Goal: Task Accomplishment & Management: Complete application form

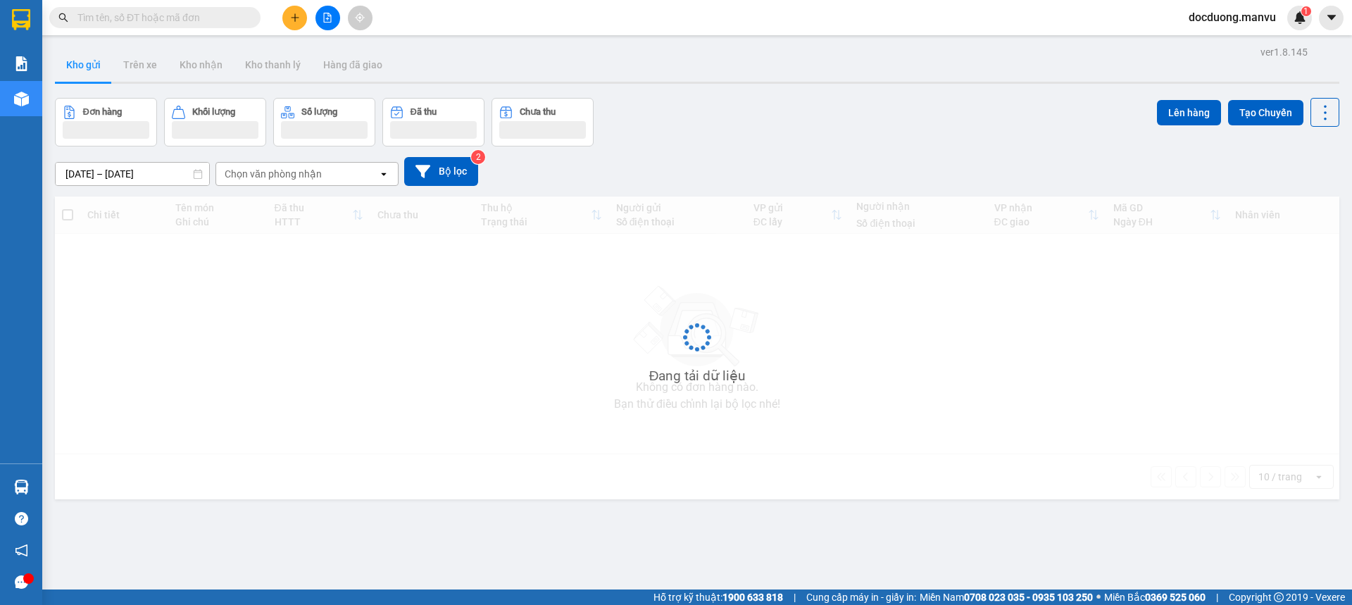
click at [292, 18] on icon "plus" at bounding box center [295, 17] width 8 height 1
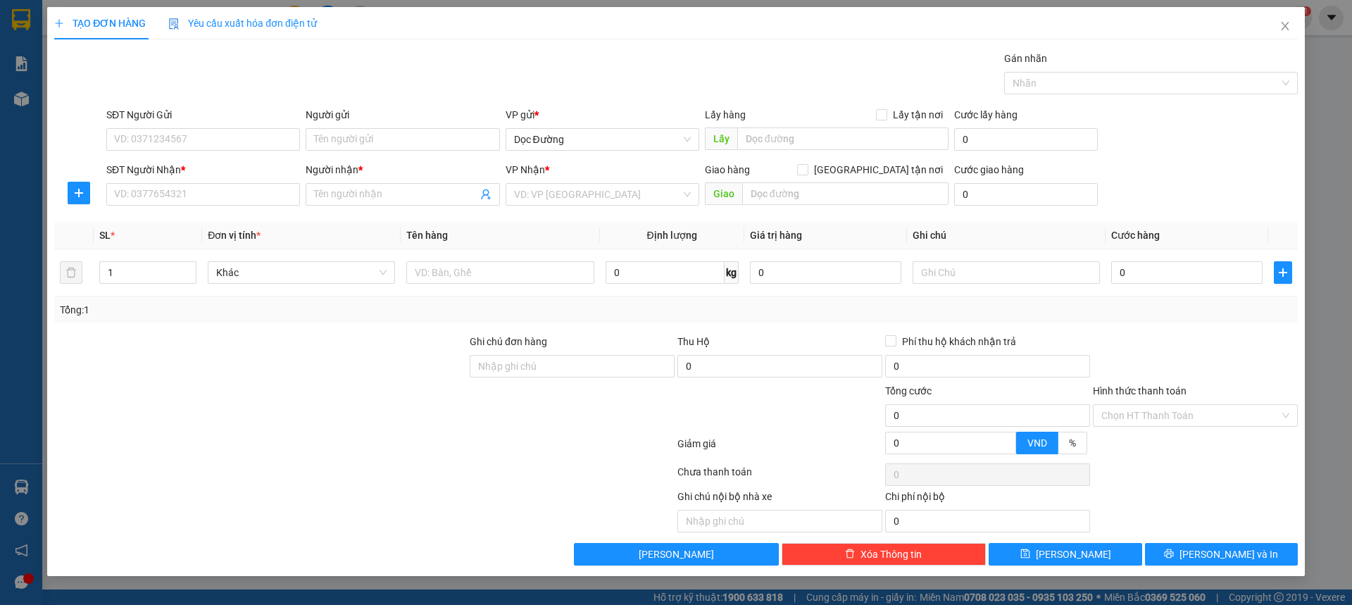
click at [131, 207] on div "SĐT Người Nhận * VD: 0377654321" at bounding box center [203, 186] width 194 height 49
click at [141, 200] on input "SĐT Người Nhận *" at bounding box center [203, 194] width 194 height 23
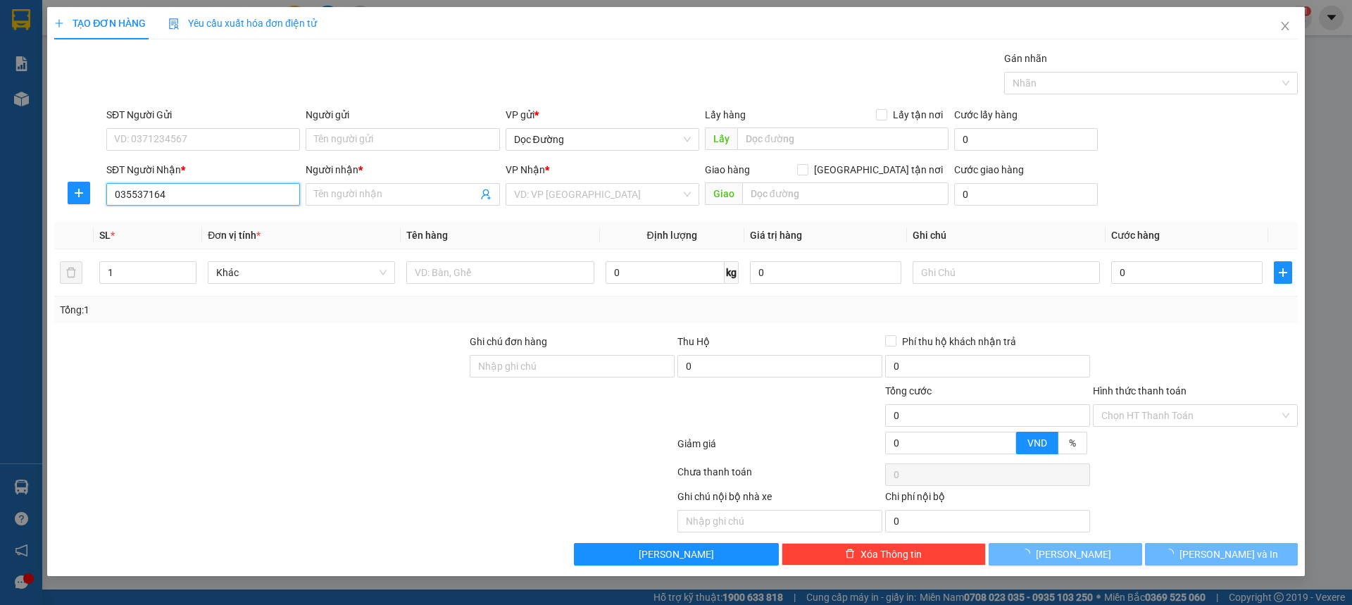
type input "0355371649"
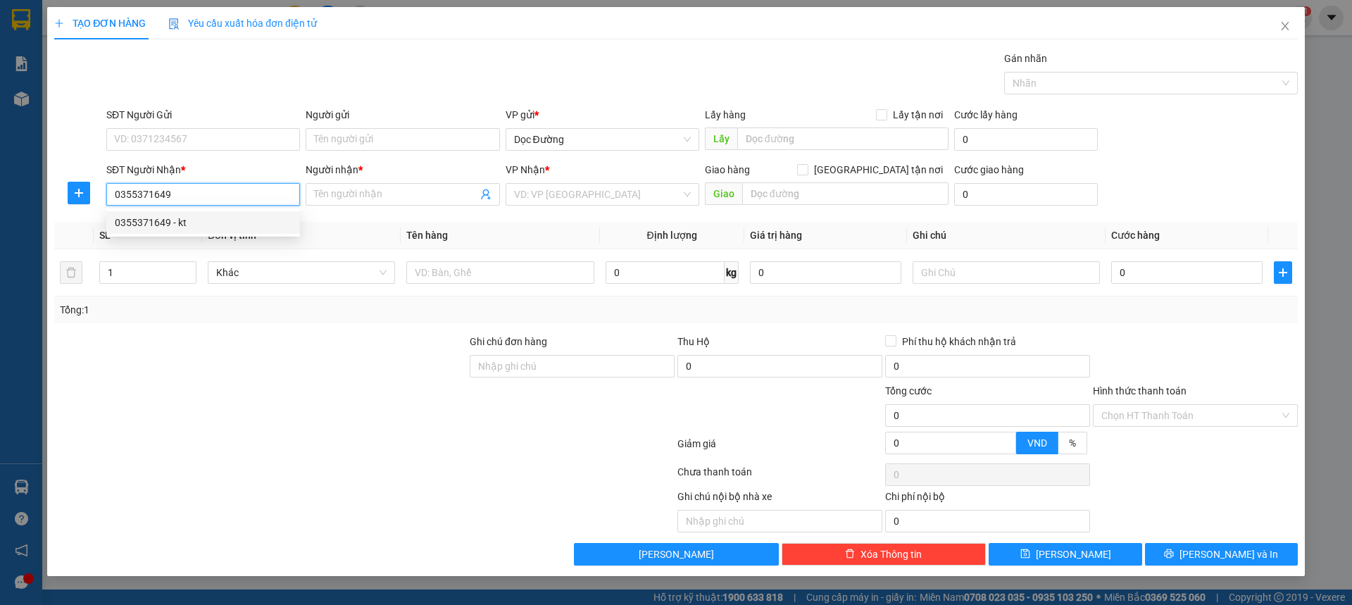
click at [213, 220] on div "0355371649 - kt" at bounding box center [203, 222] width 177 height 15
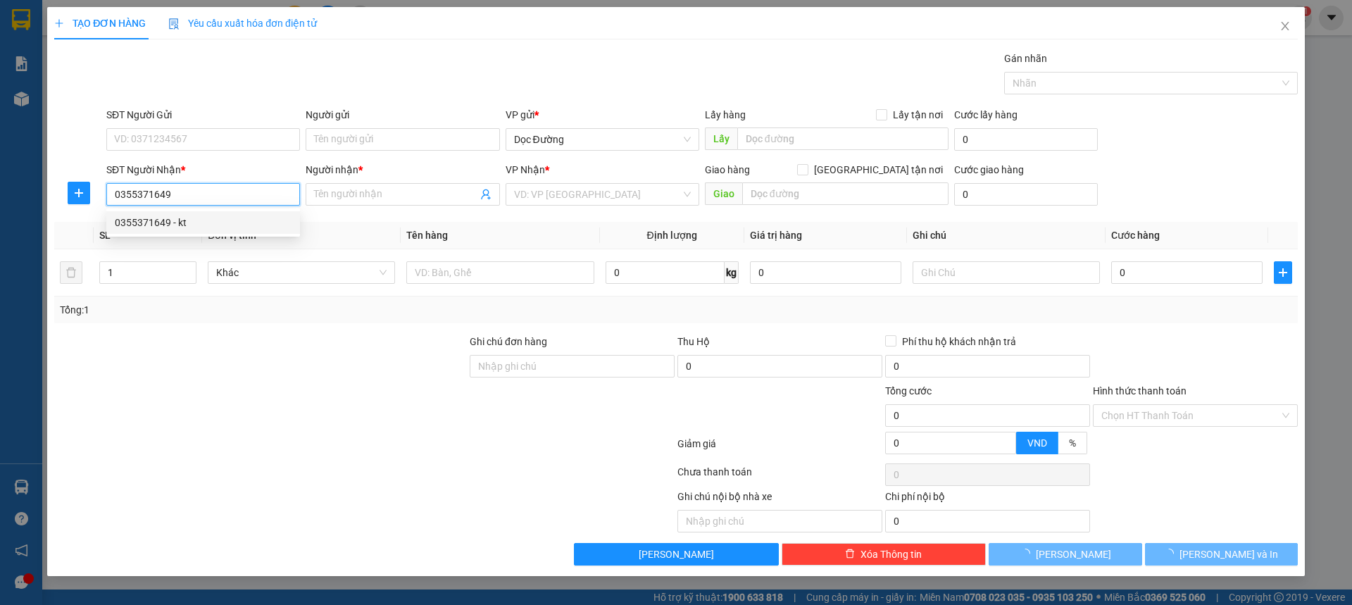
type input "kt"
type input "ka"
type input "0355371649"
click at [467, 260] on div at bounding box center [499, 272] width 187 height 28
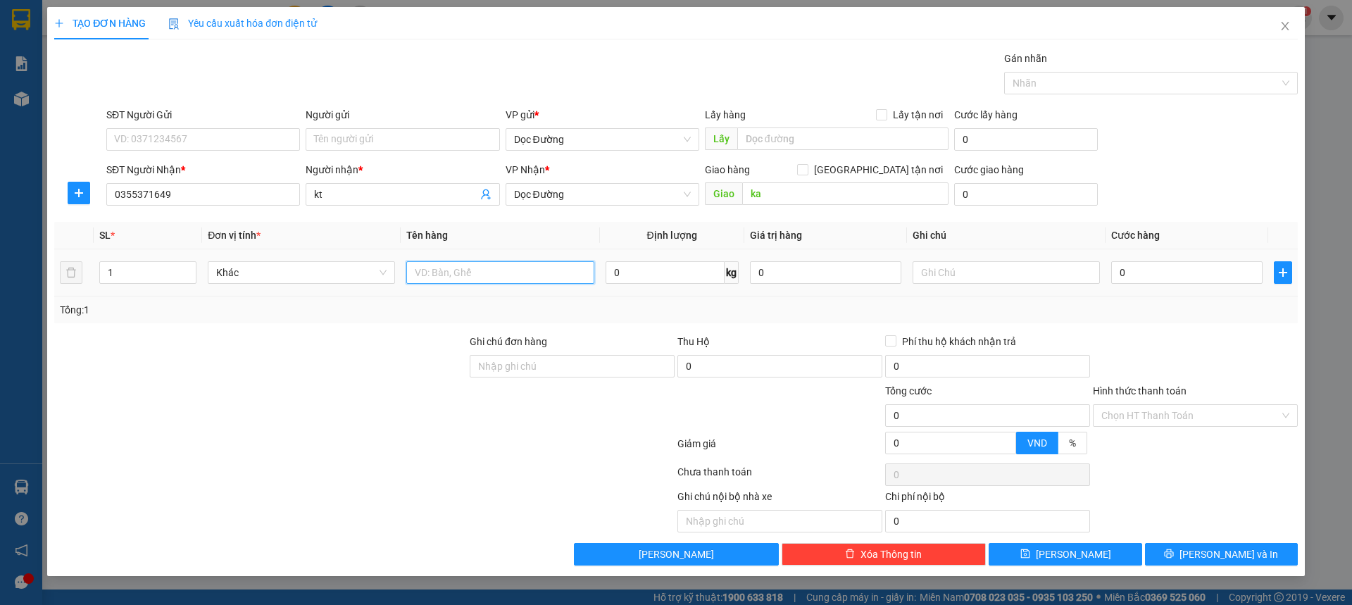
click at [462, 265] on input "text" at bounding box center [499, 272] width 187 height 23
type input "2 xốp"
click at [1140, 266] on input "0" at bounding box center [1186, 272] width 151 height 23
type input "002"
type input "2"
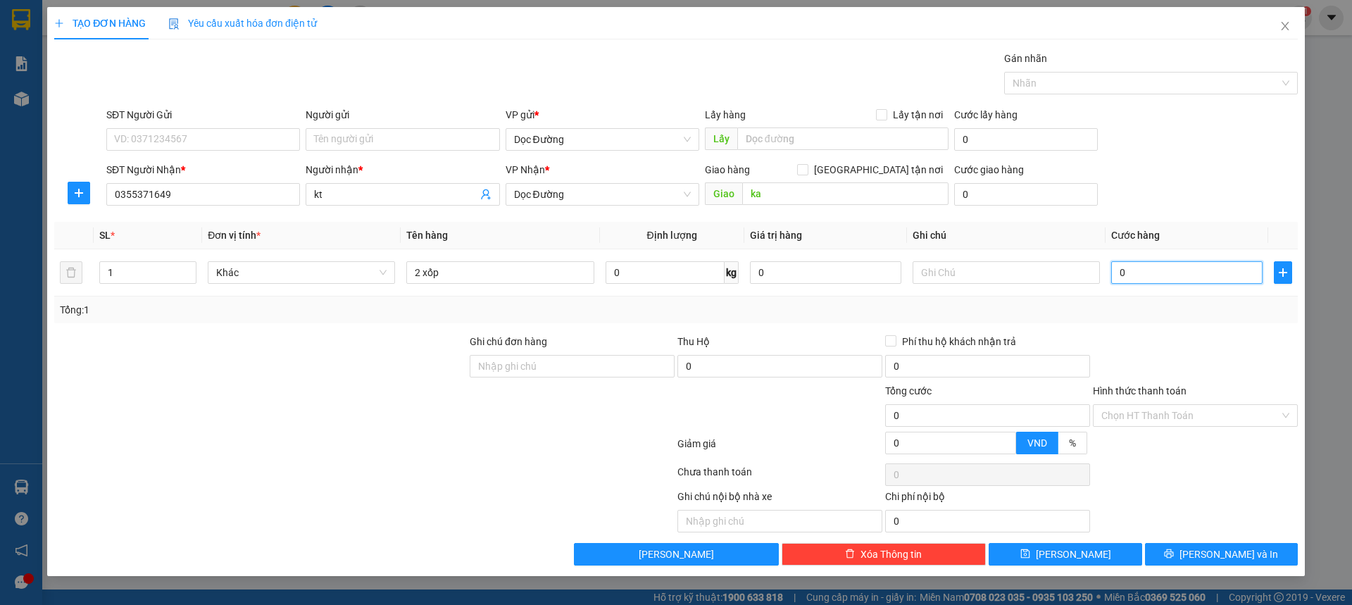
type input "2"
type input "0.020"
type input "20"
type input "00.200"
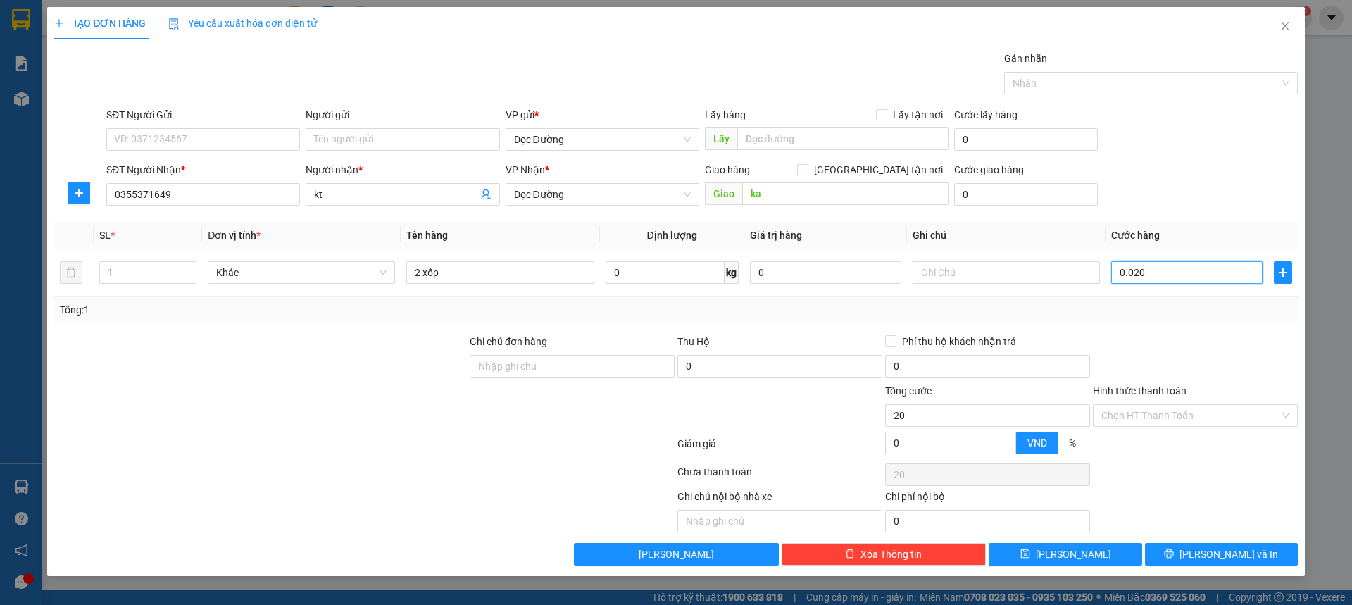
type input "200"
type input "0.002.000"
type input "2.000"
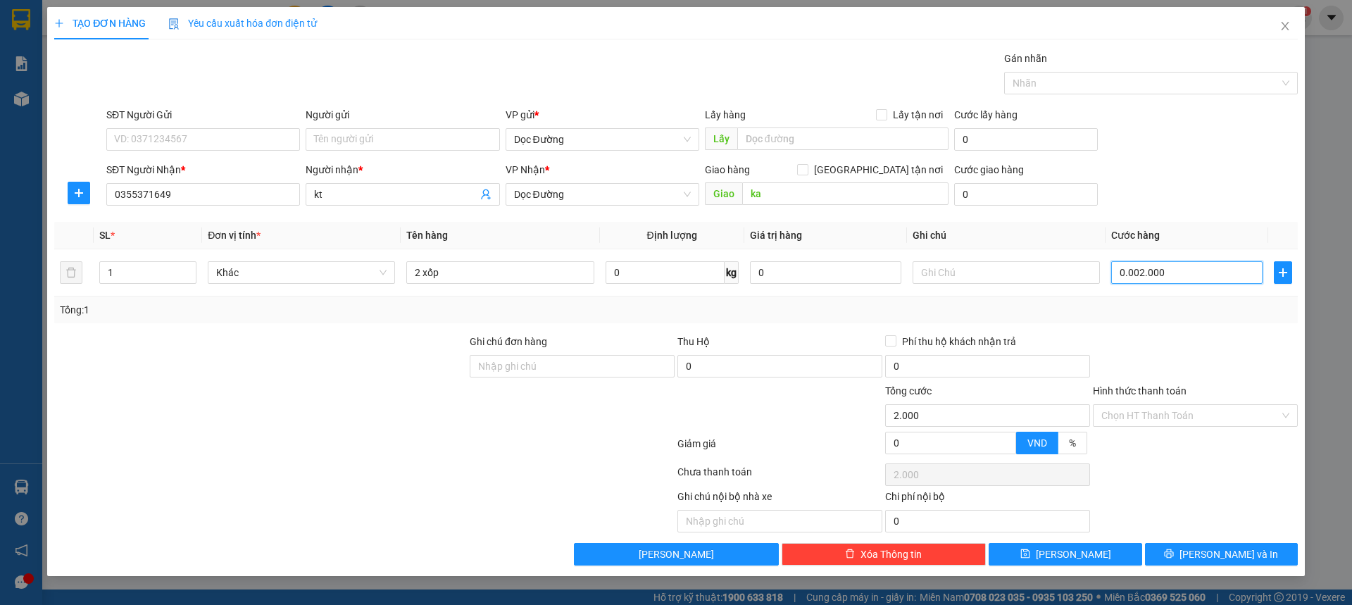
type input "000.020.000"
type input "20.000"
type input "00.000.200.000"
type input "200.000"
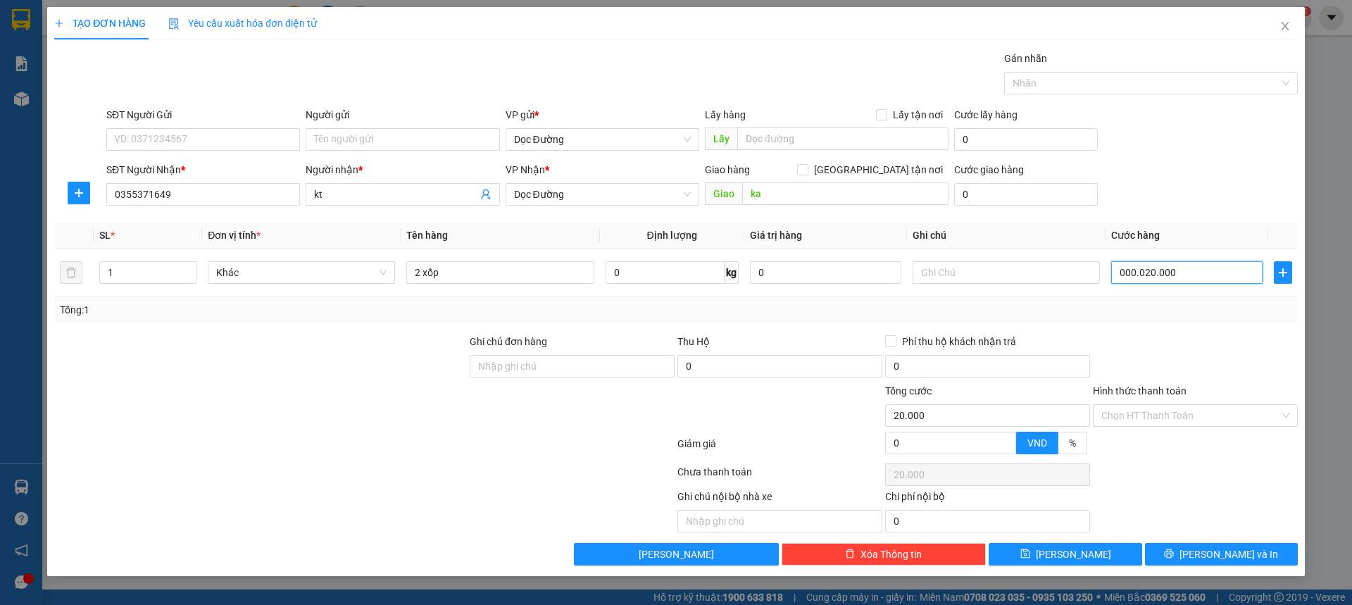
type input "200.000"
click at [1089, 182] on div "Cước giao hàng" at bounding box center [1026, 172] width 144 height 21
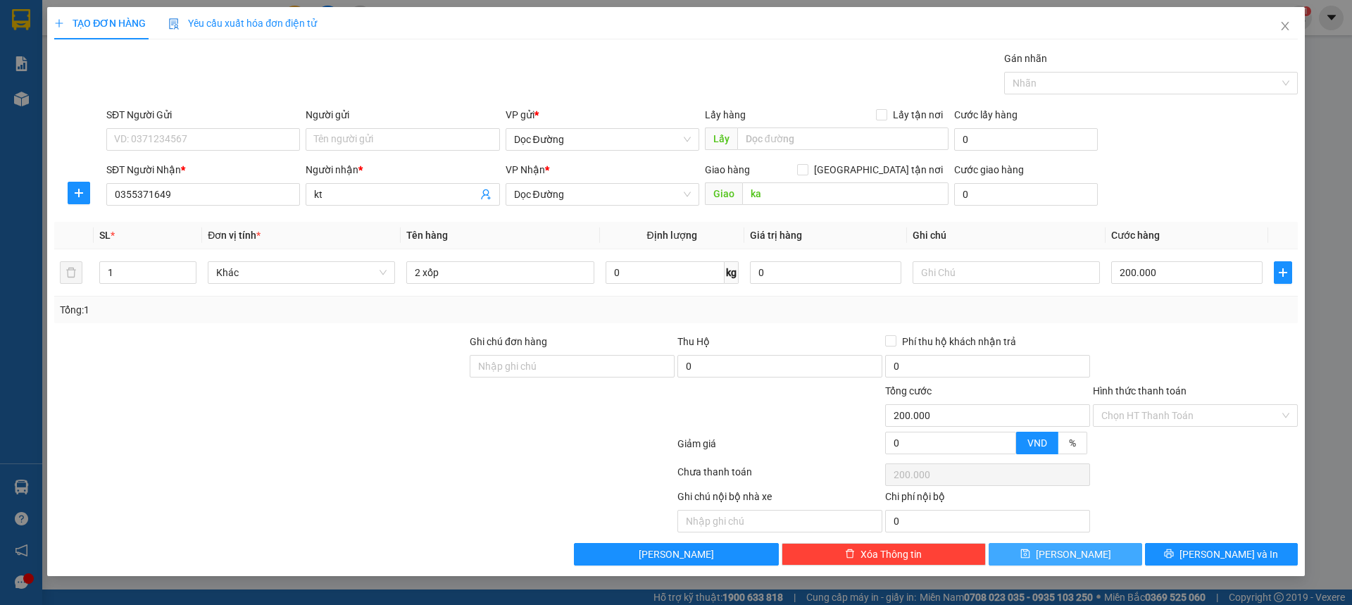
click at [1044, 548] on button "[PERSON_NAME]" at bounding box center [1065, 554] width 153 height 23
type input "0"
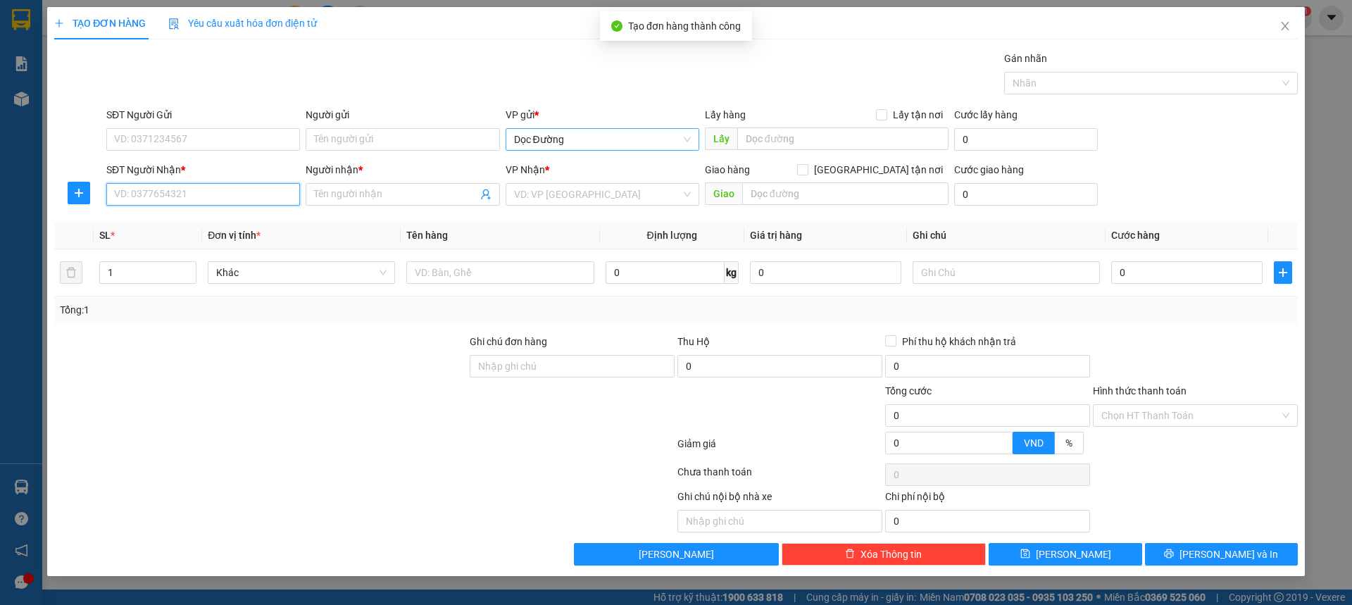
drag, startPoint x: 234, startPoint y: 201, endPoint x: 539, endPoint y: 131, distance: 312.3
click at [234, 201] on input "SĐT Người Nhận *" at bounding box center [203, 194] width 194 height 23
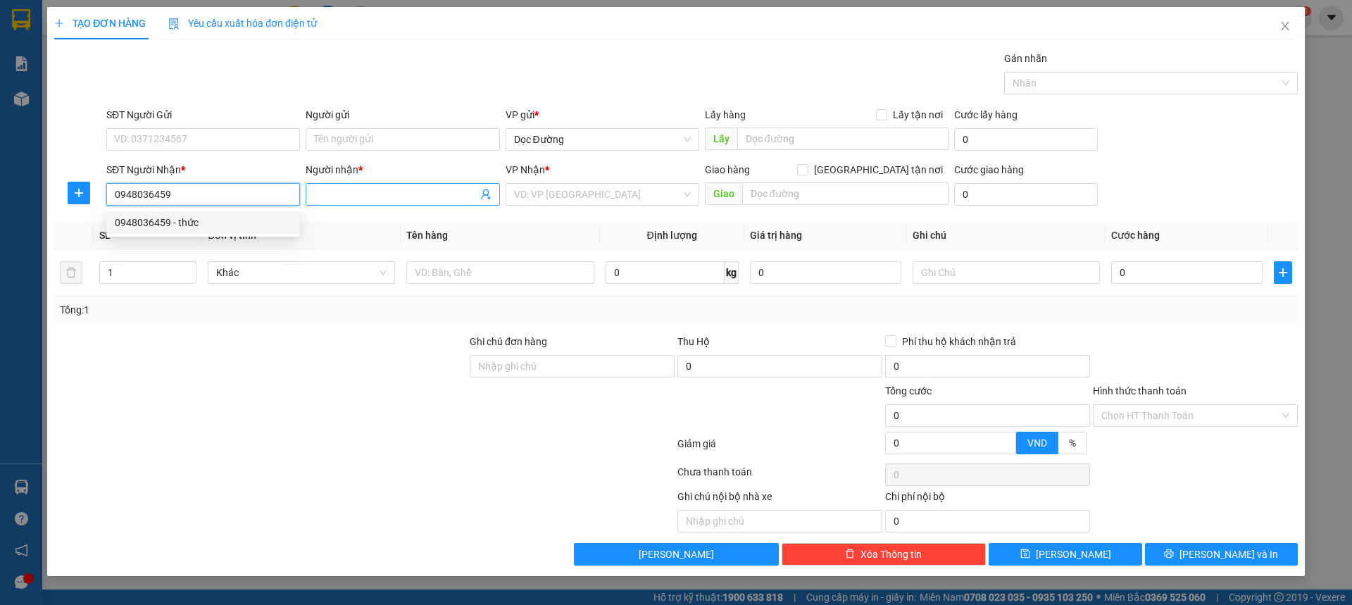
type input "0948036459"
click at [366, 190] on input "Người nhận *" at bounding box center [395, 194] width 163 height 15
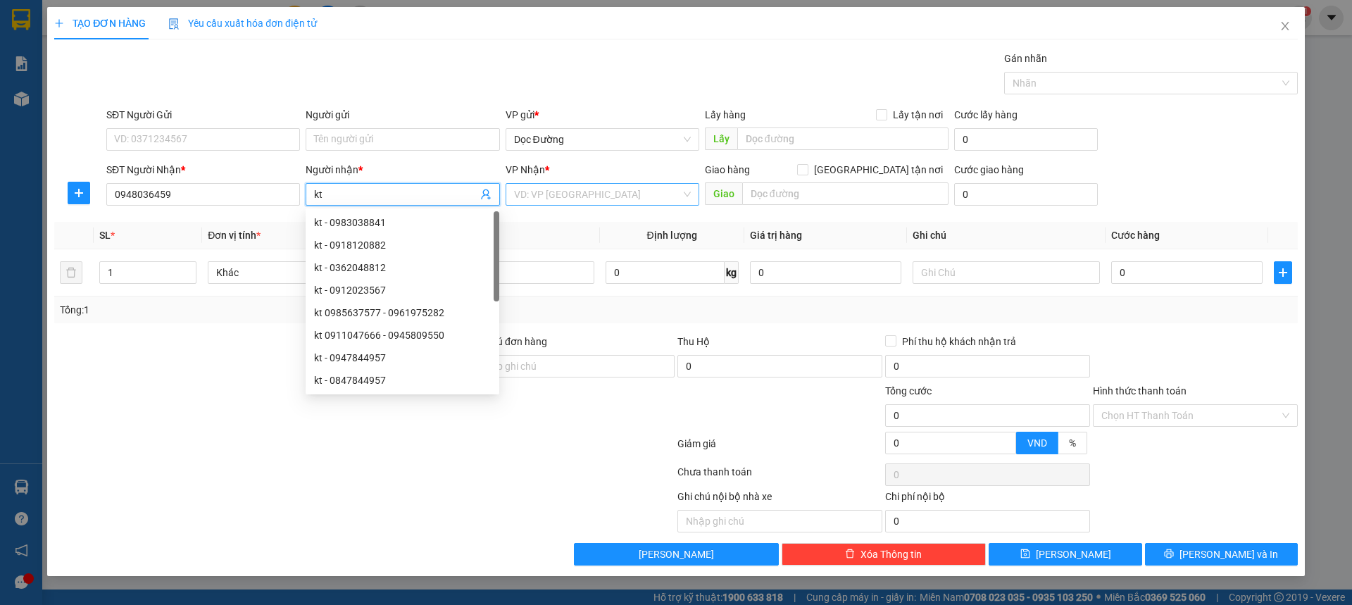
type input "kt"
click at [537, 193] on input "search" at bounding box center [597, 194] width 167 height 21
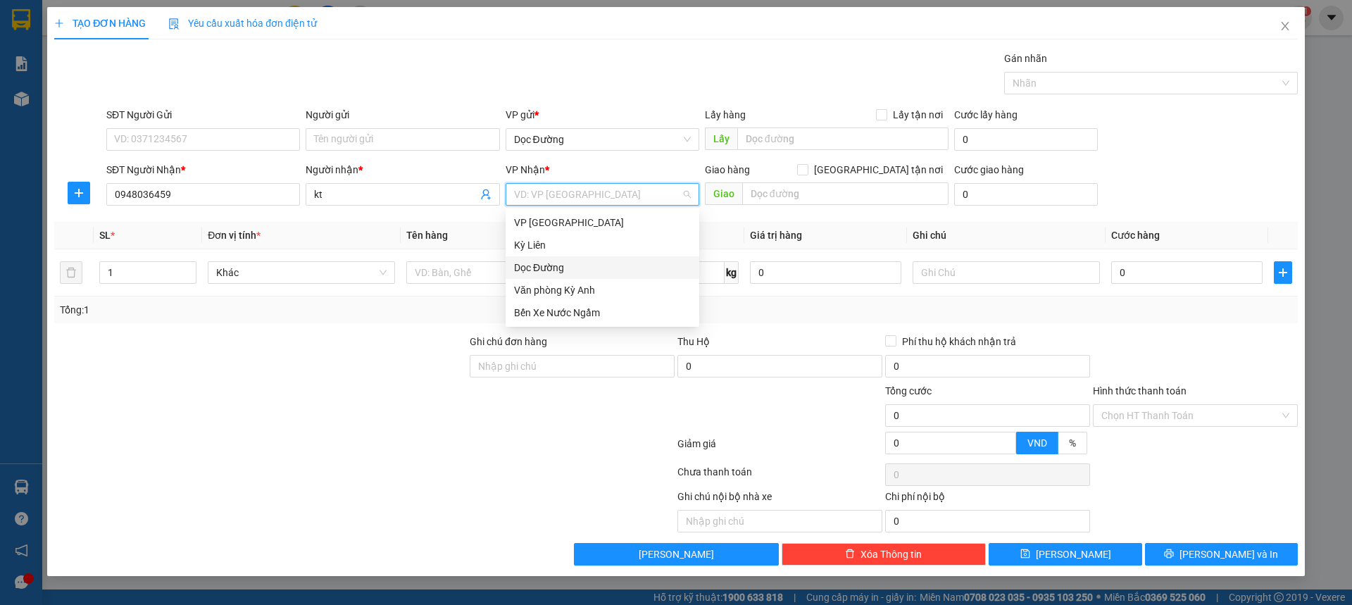
drag, startPoint x: 553, startPoint y: 268, endPoint x: 645, endPoint y: 226, distance: 101.5
click at [553, 268] on div "Dọc Đường" at bounding box center [602, 267] width 177 height 15
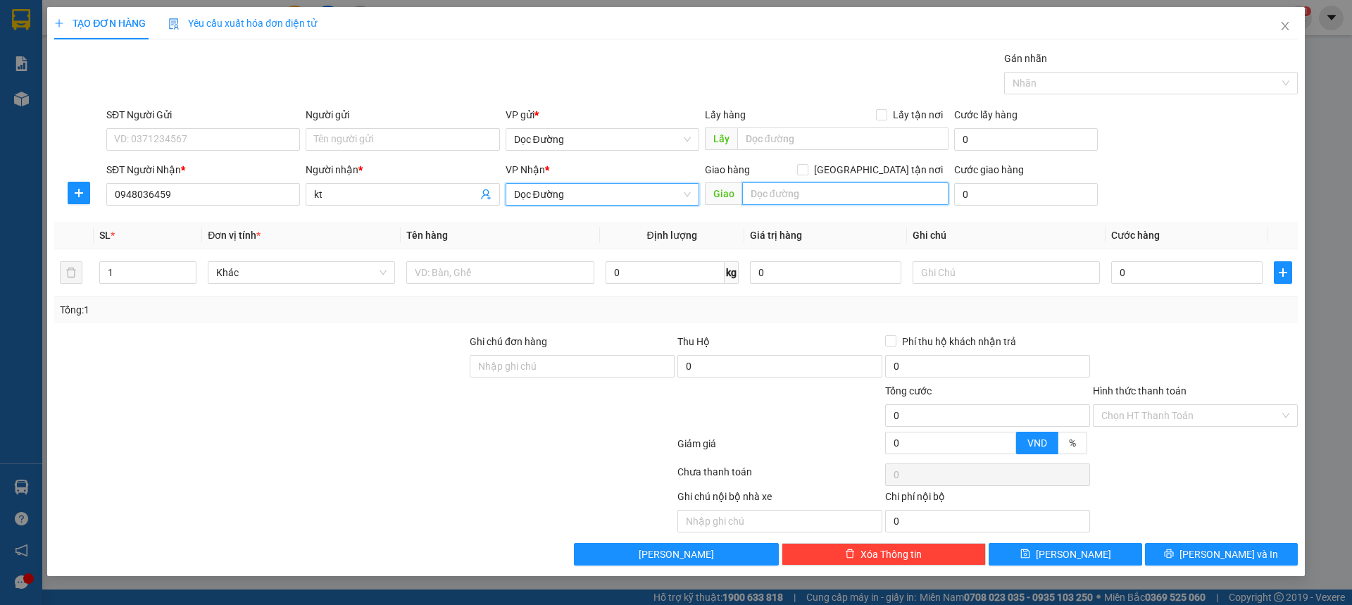
click at [758, 190] on input "text" at bounding box center [845, 193] width 206 height 23
type input "k liên"
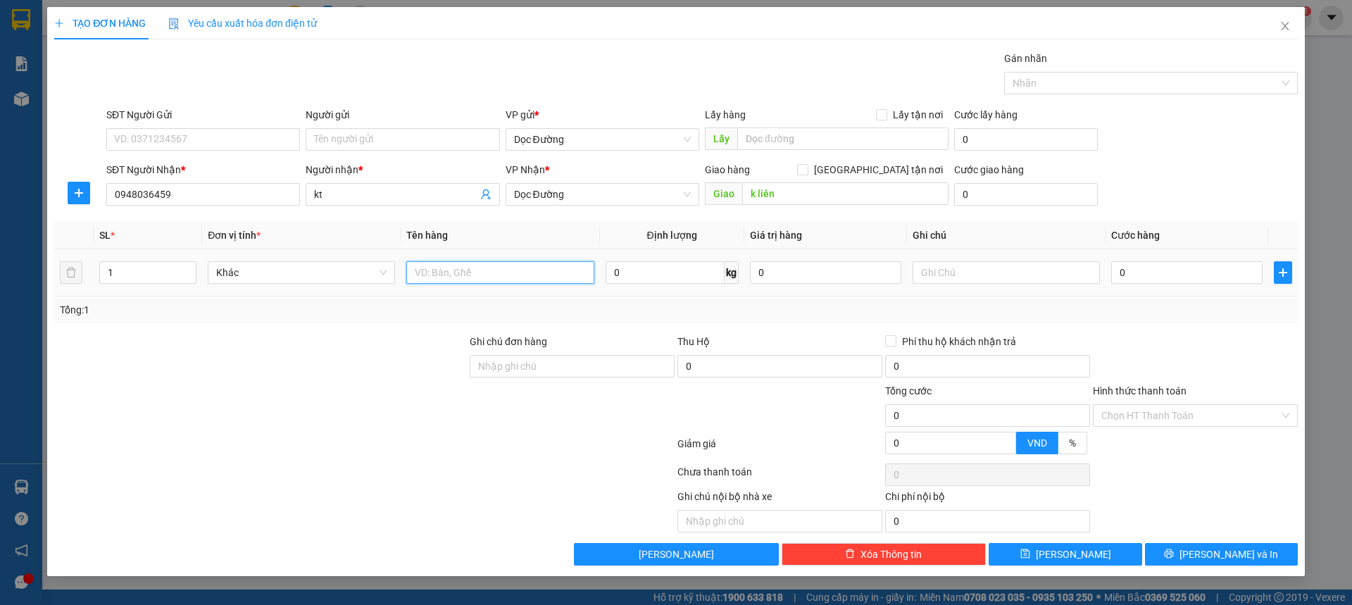
click at [558, 275] on input "text" at bounding box center [499, 272] width 187 height 23
type input "1 bọc"
click at [1136, 277] on input "0" at bounding box center [1186, 272] width 151 height 23
type input "005"
type input "5"
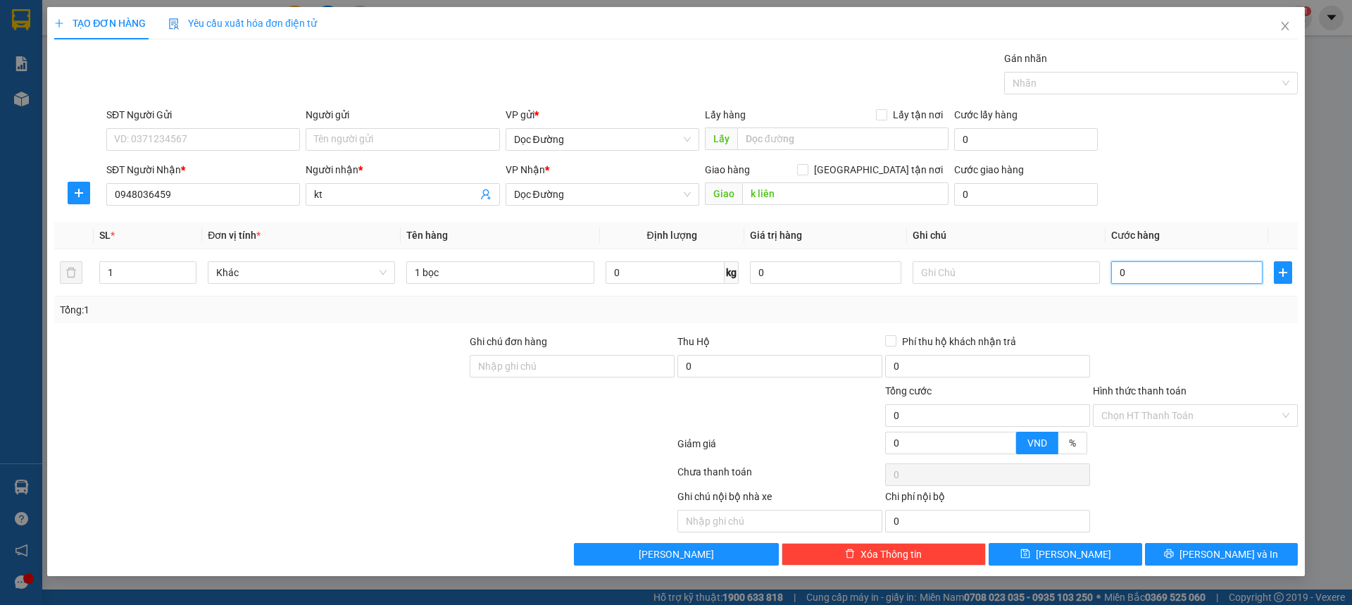
type input "5"
type input "0.050"
type input "50"
type input "00.500"
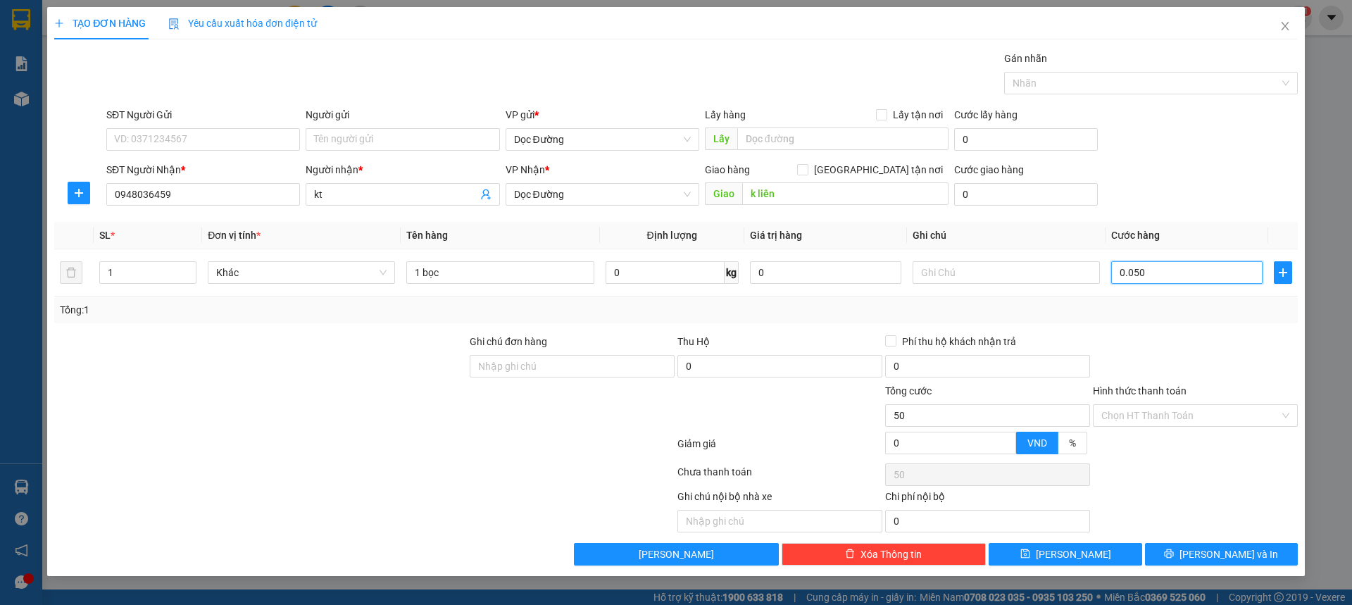
type input "500"
type input "0.005.000"
type input "5.000"
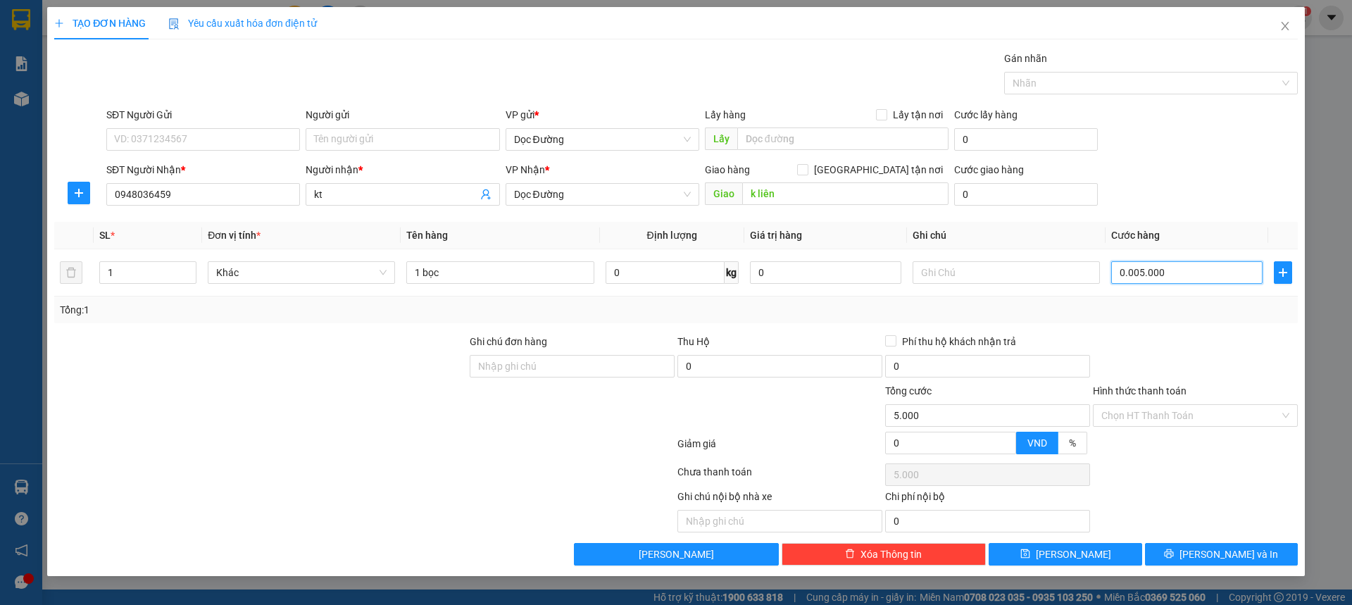
type input "000.050.000"
type input "50.000"
click at [1128, 187] on div "SĐT Người Nhận * 0948036459 Người nhận * kt VP Nhận * Dọc Đường Giao hàng [GEOG…" at bounding box center [702, 186] width 1197 height 49
type input "50.000"
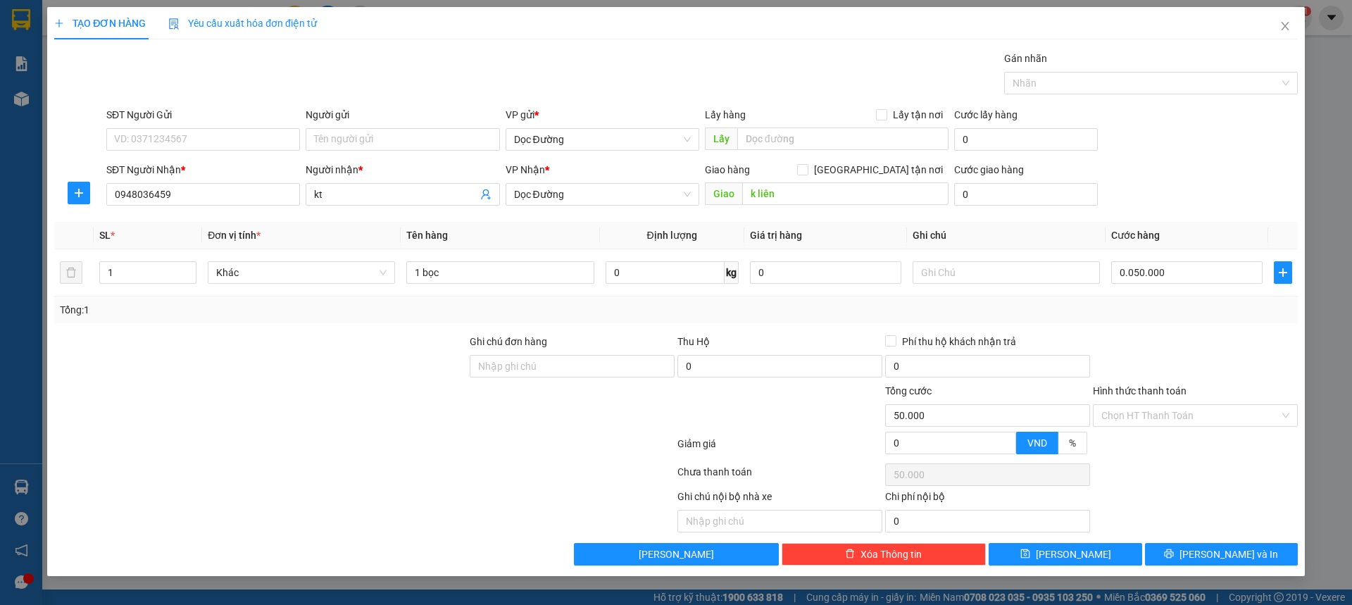
type input "50.000"
drag, startPoint x: 1057, startPoint y: 570, endPoint x: 1076, endPoint y: 558, distance: 22.1
click at [1058, 570] on div "TẠO ĐƠN HÀNG Yêu cầu xuất hóa đơn điện tử Transit Pickup Surcharge Ids Transit …" at bounding box center [676, 291] width 1258 height 569
click at [1076, 558] on span "[PERSON_NAME]" at bounding box center [1073, 553] width 75 height 15
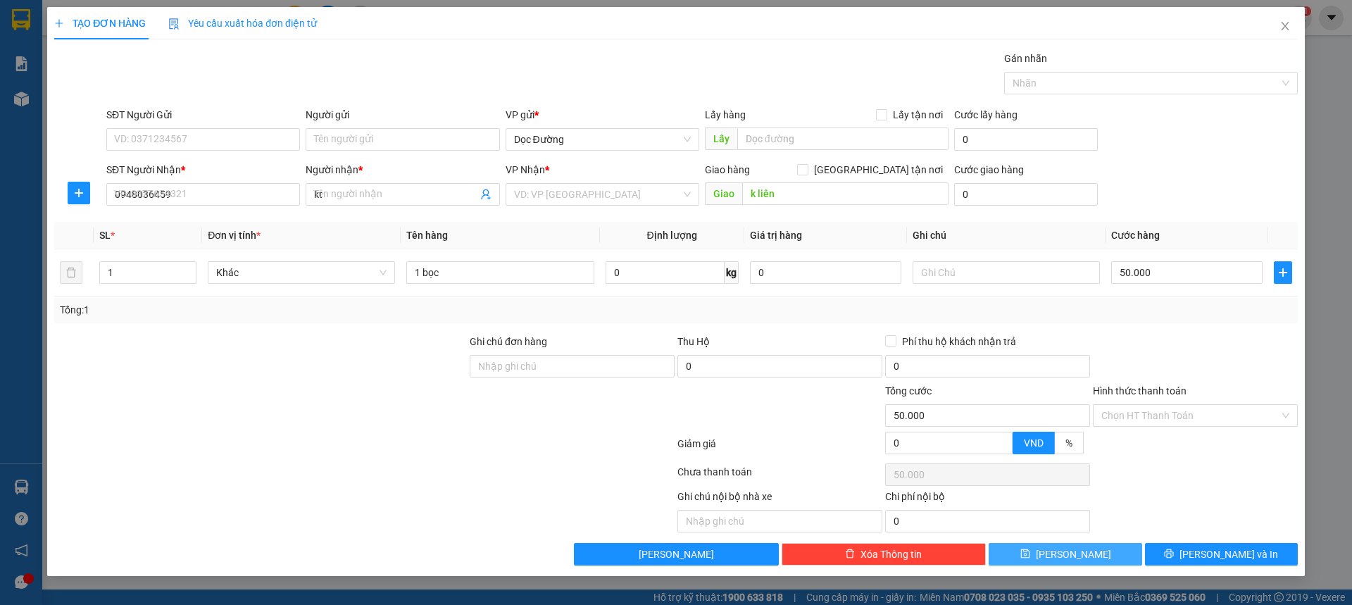
type input "0"
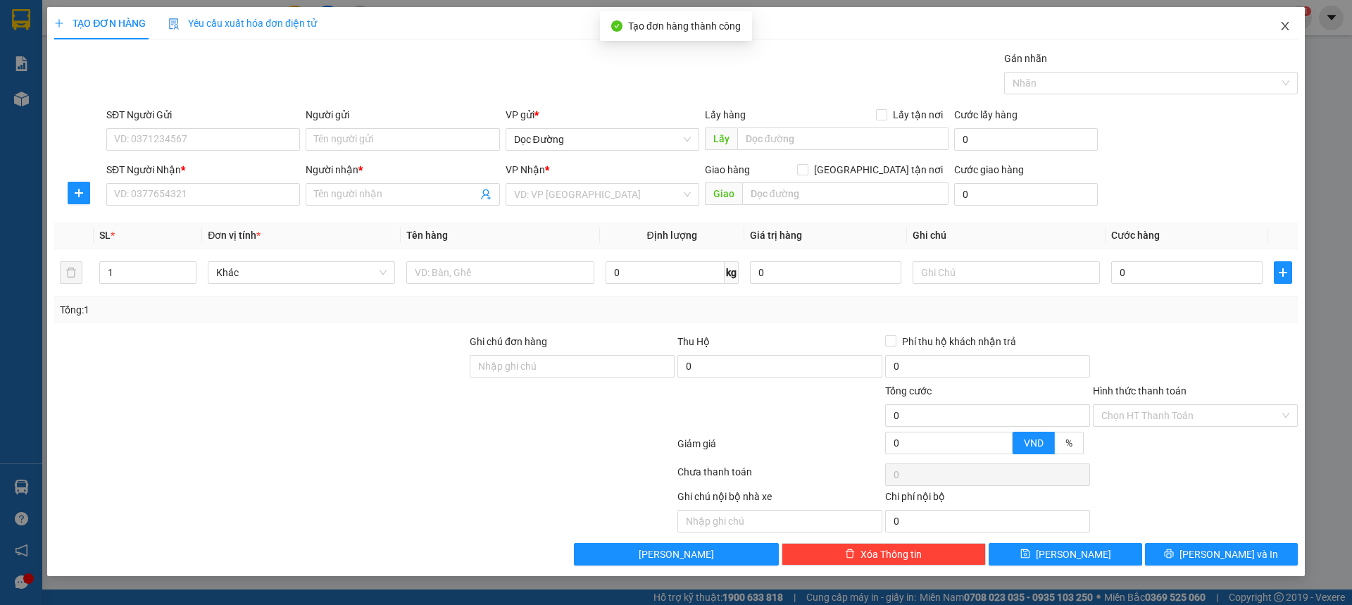
click at [1281, 26] on icon "close" at bounding box center [1285, 25] width 11 height 11
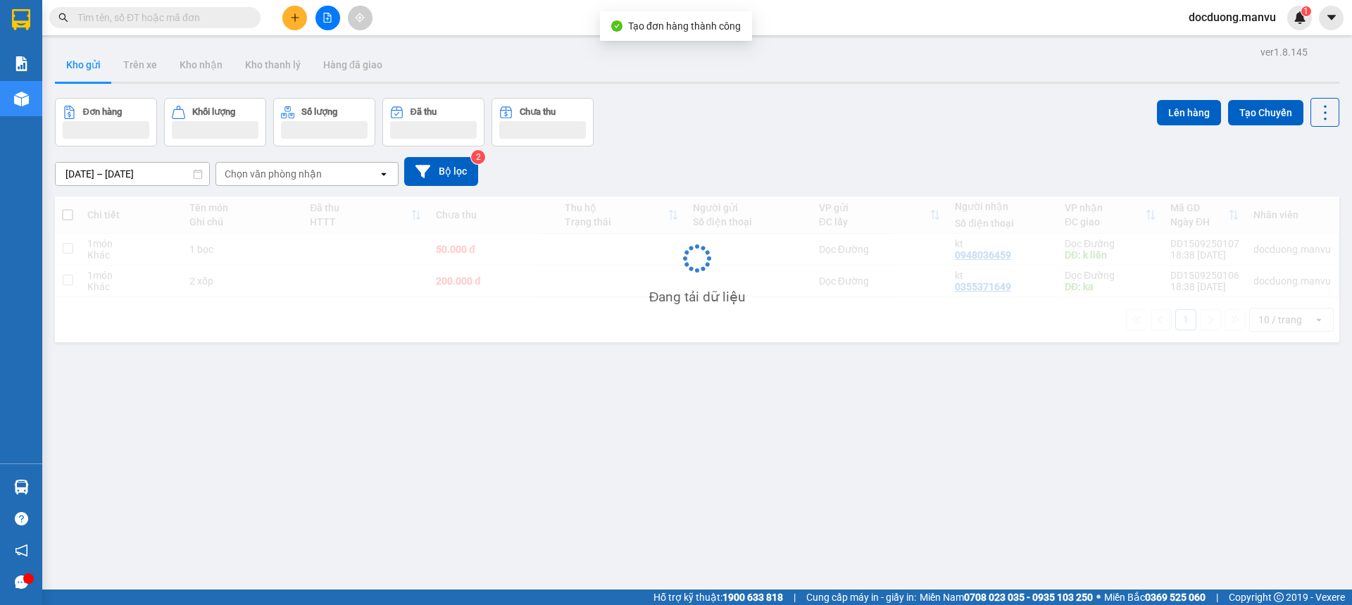
click at [587, 264] on td at bounding box center [622, 250] width 128 height 32
checkbox input "true"
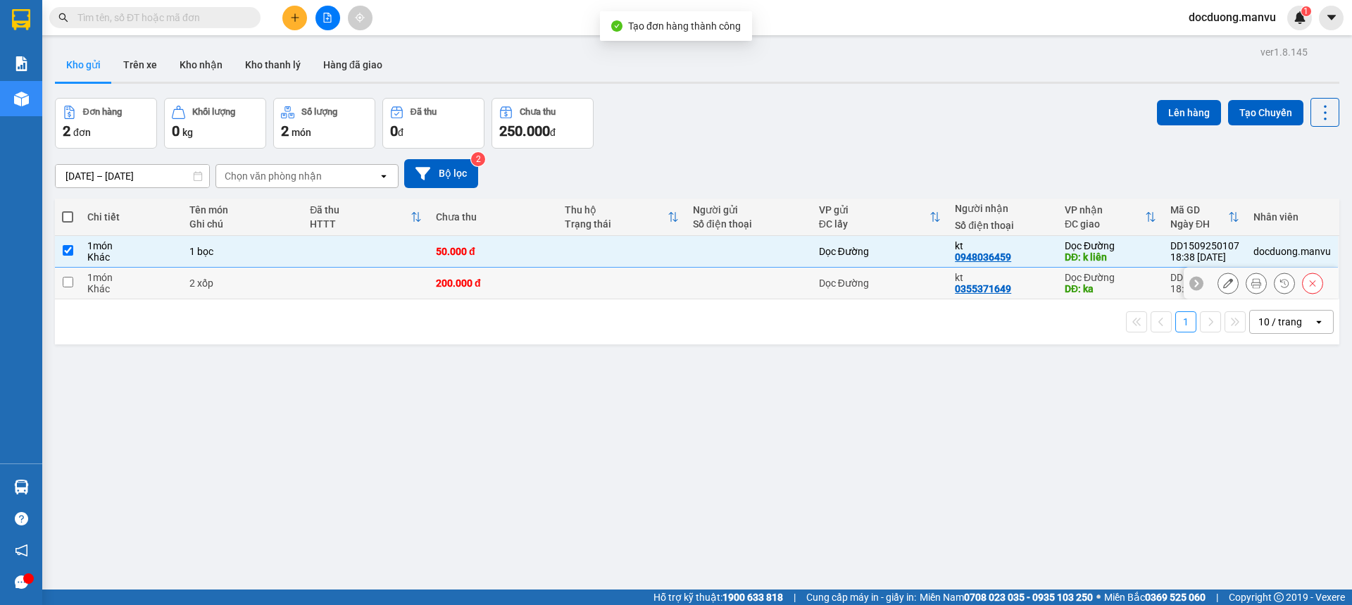
click at [570, 283] on td at bounding box center [622, 284] width 128 height 32
checkbox input "true"
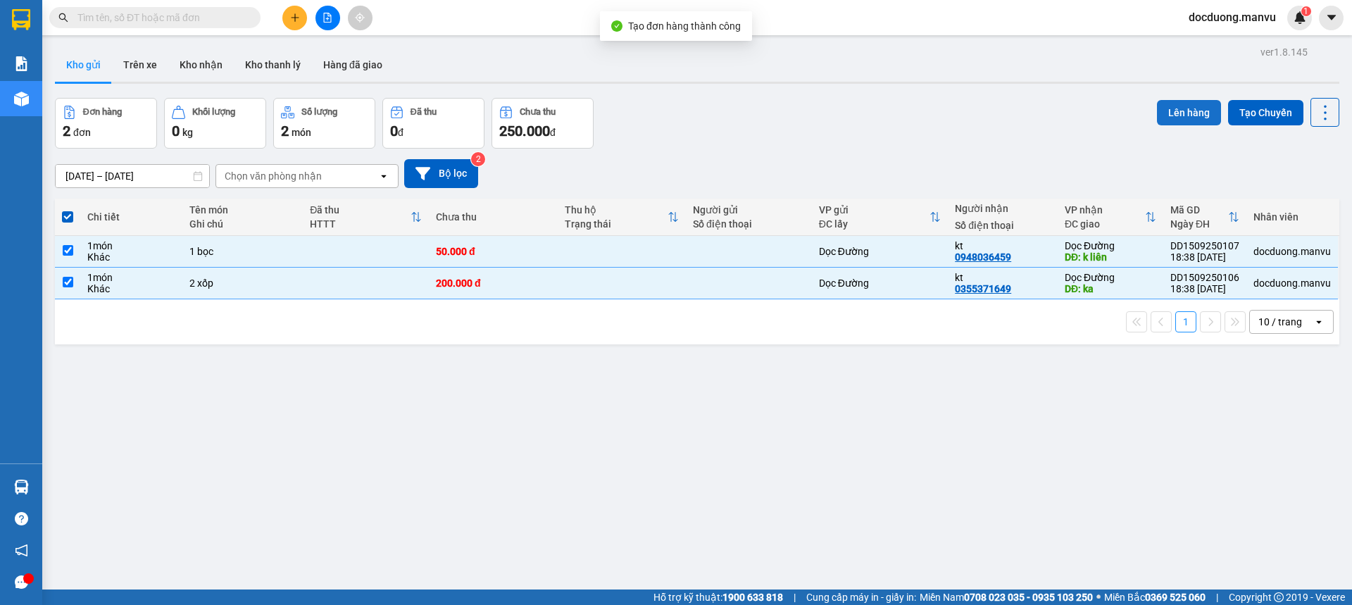
click at [1189, 118] on button "Lên hàng" at bounding box center [1189, 112] width 64 height 25
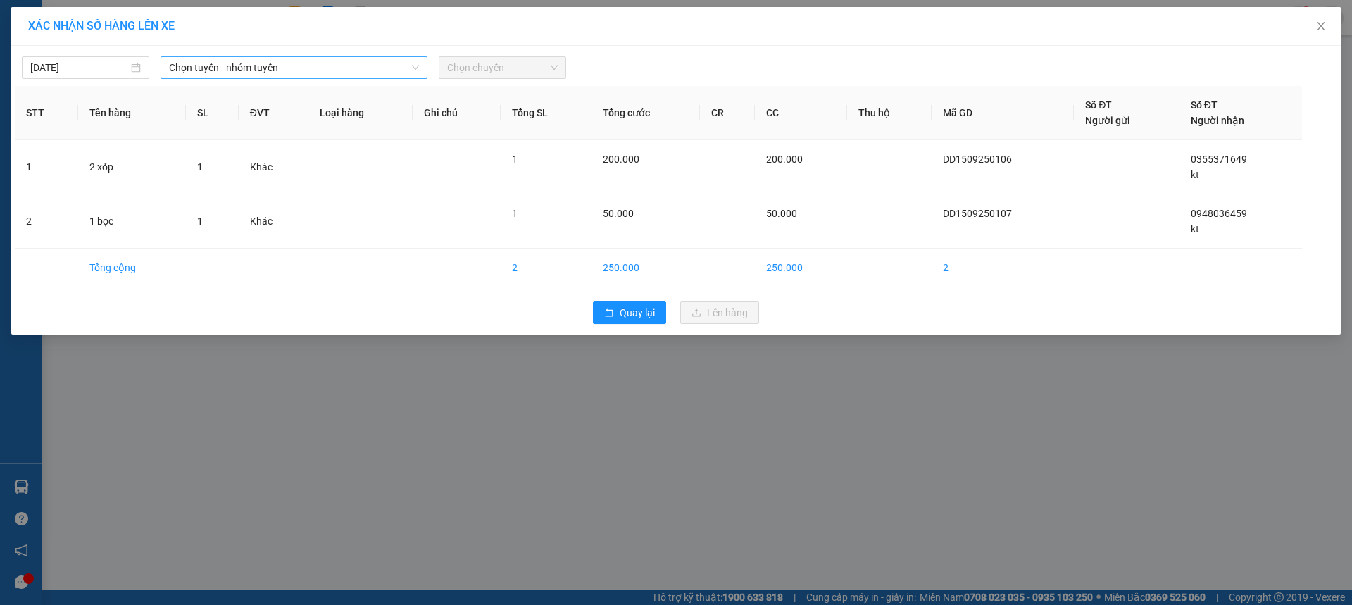
click at [311, 59] on span "Chọn tuyến - nhóm tuyến" at bounding box center [294, 67] width 250 height 21
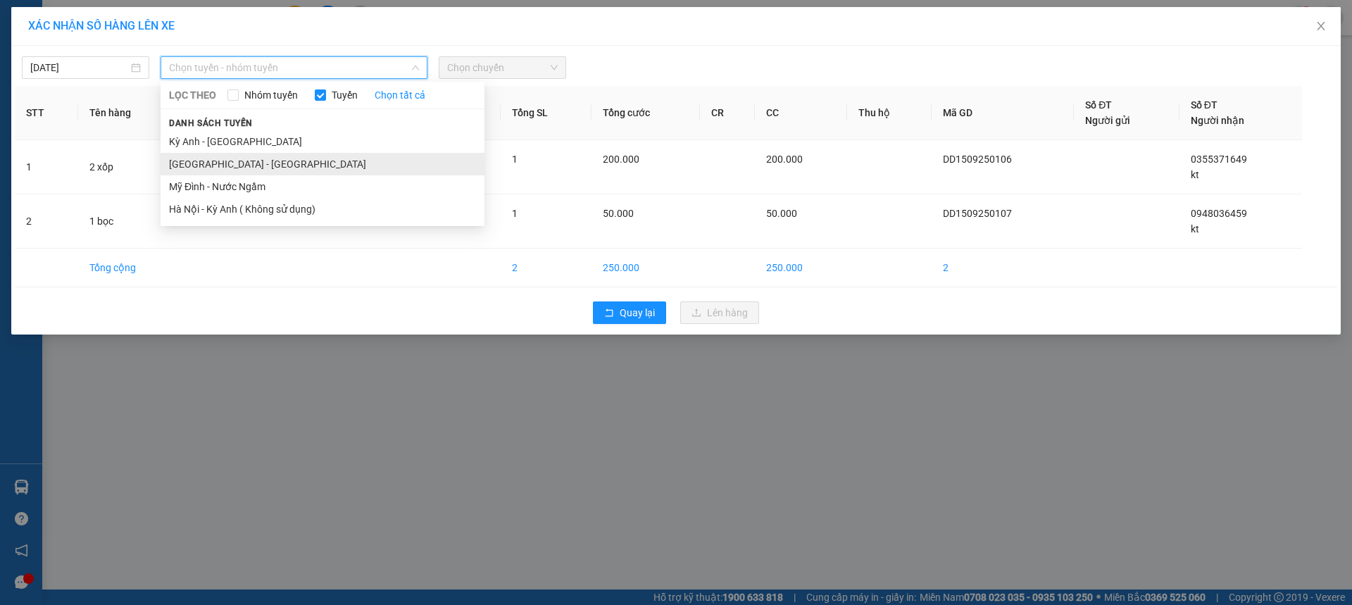
click at [184, 161] on li "[GEOGRAPHIC_DATA] - [GEOGRAPHIC_DATA]" at bounding box center [323, 164] width 324 height 23
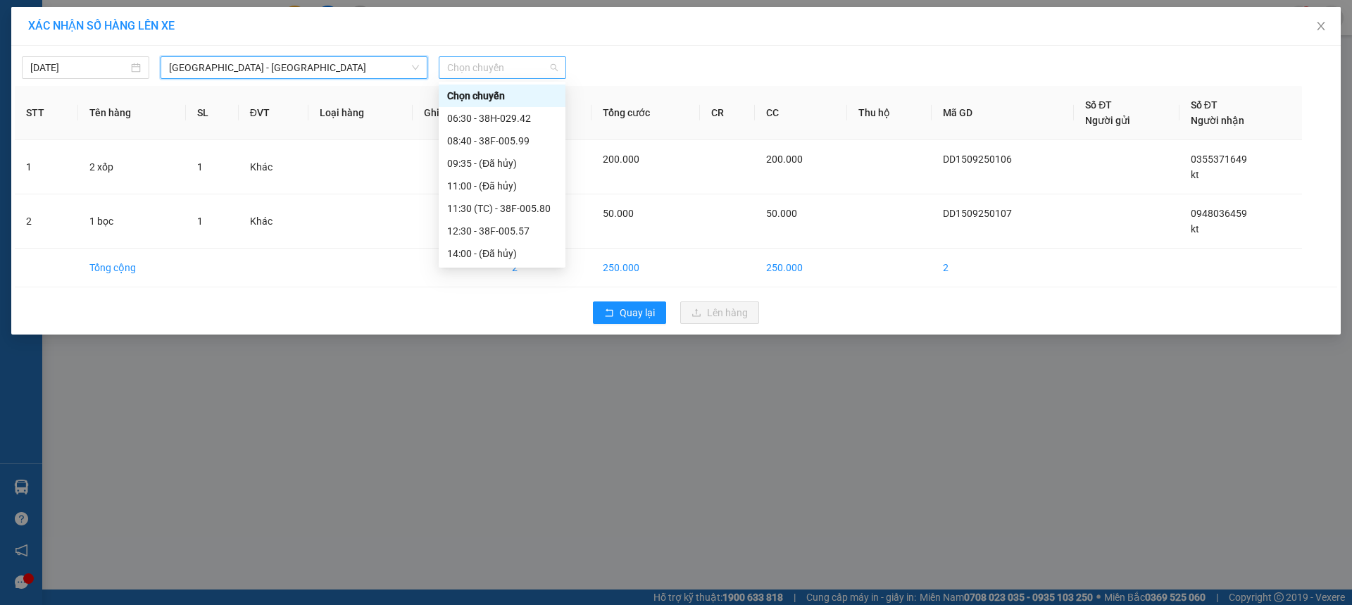
click at [520, 70] on span "Chọn chuyến" at bounding box center [502, 67] width 111 height 21
click at [527, 207] on div "11:30 (TC) - 38F-005.80" at bounding box center [502, 208] width 110 height 15
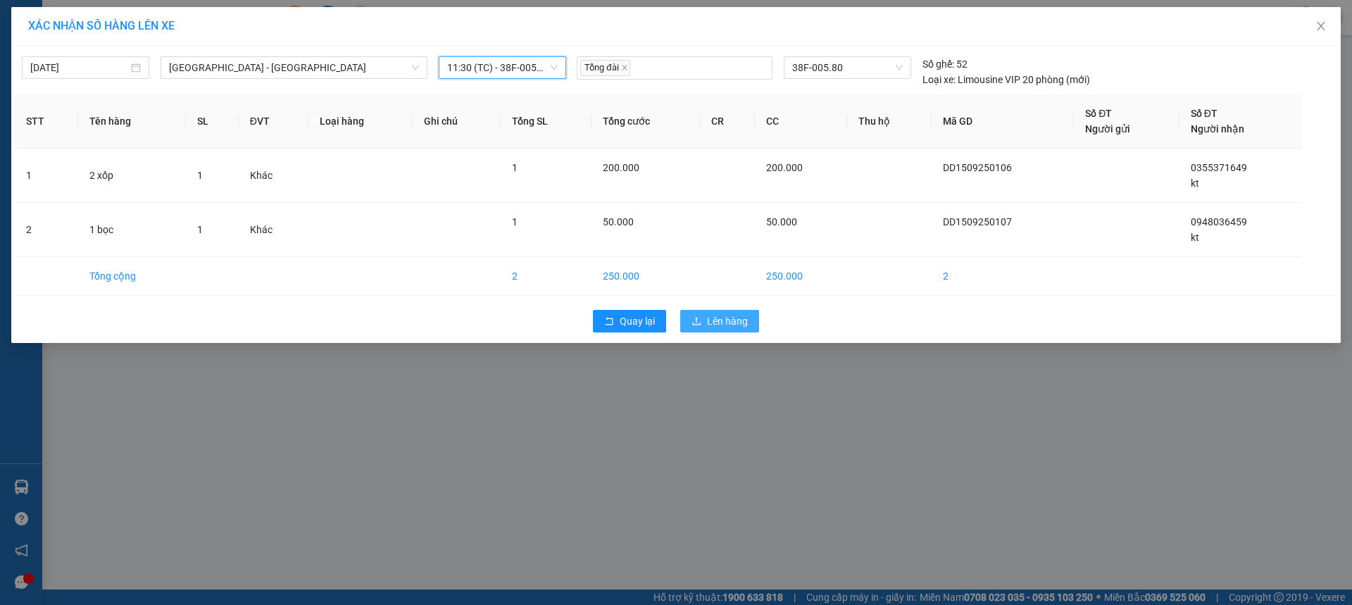
click at [711, 313] on span "Lên hàng" at bounding box center [727, 320] width 41 height 15
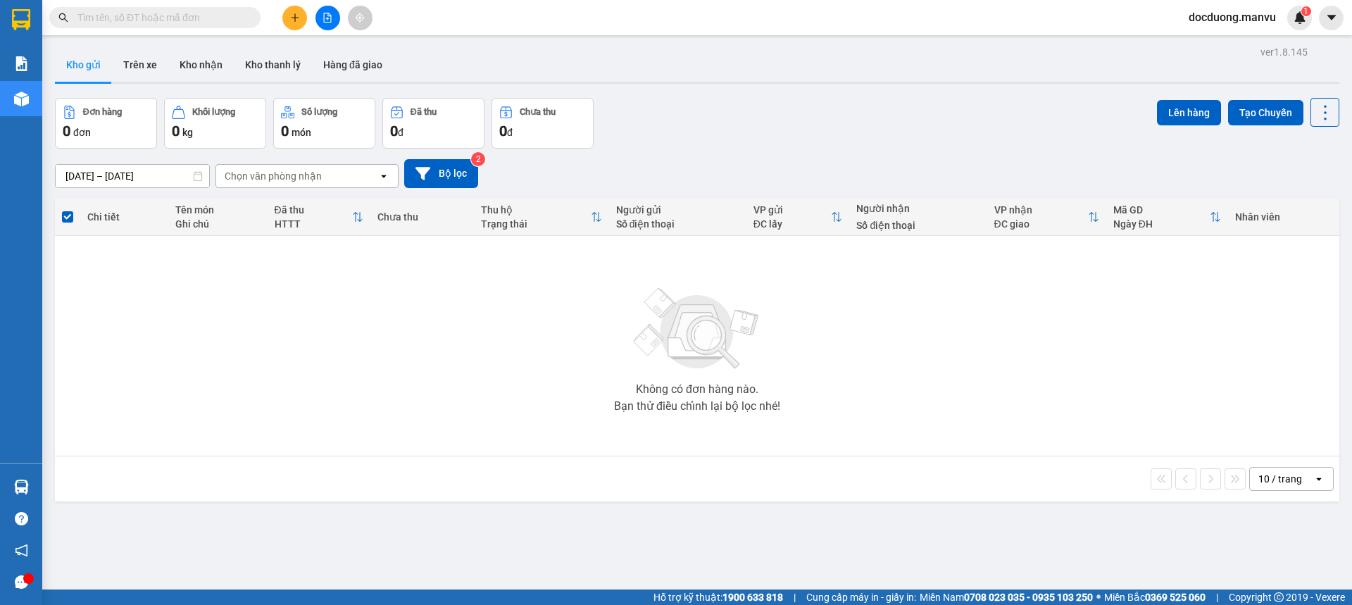
click at [286, 25] on button at bounding box center [294, 18] width 25 height 25
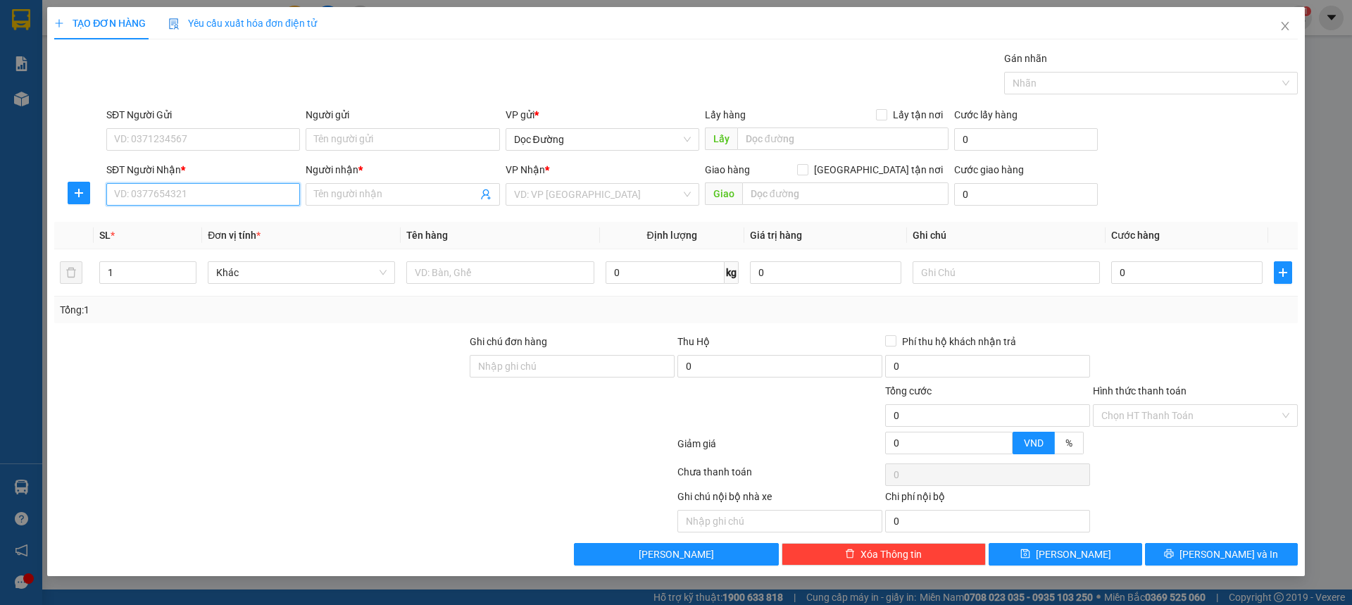
click at [223, 201] on input "SĐT Người Nhận *" at bounding box center [203, 194] width 194 height 23
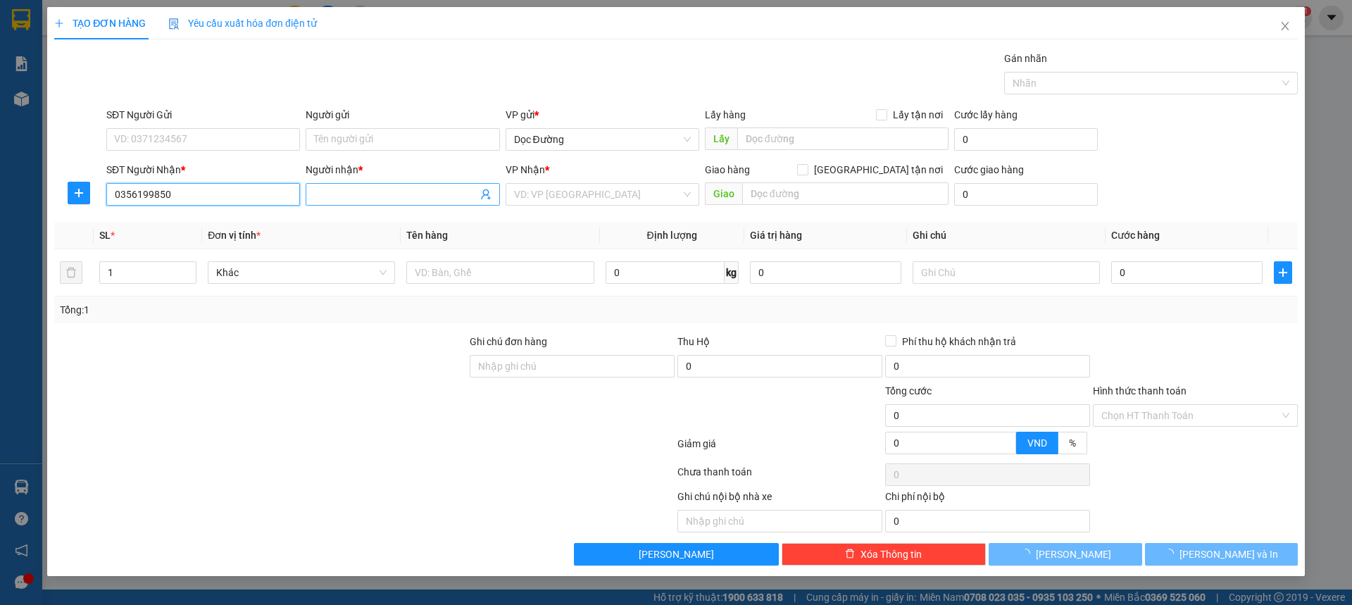
type input "0356199850"
click at [380, 199] on input "Người nhận *" at bounding box center [395, 194] width 163 height 15
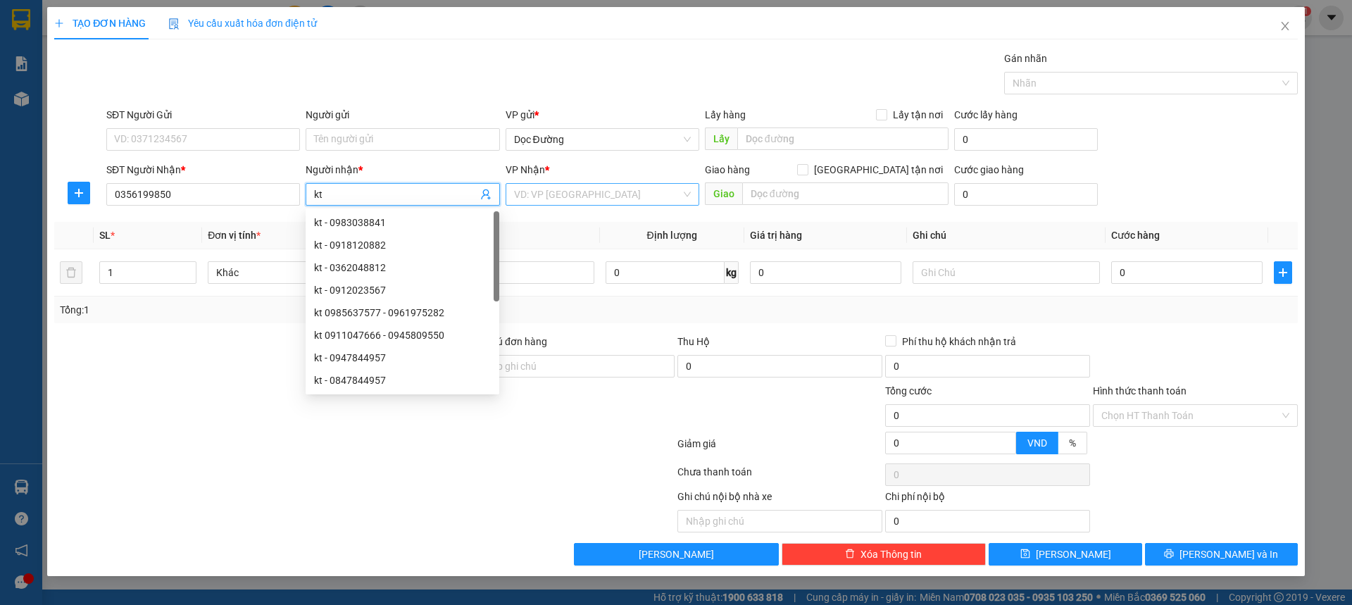
type input "kt"
drag, startPoint x: 537, startPoint y: 187, endPoint x: 537, endPoint y: 206, distance: 19.7
click at [537, 192] on input "search" at bounding box center [597, 194] width 167 height 21
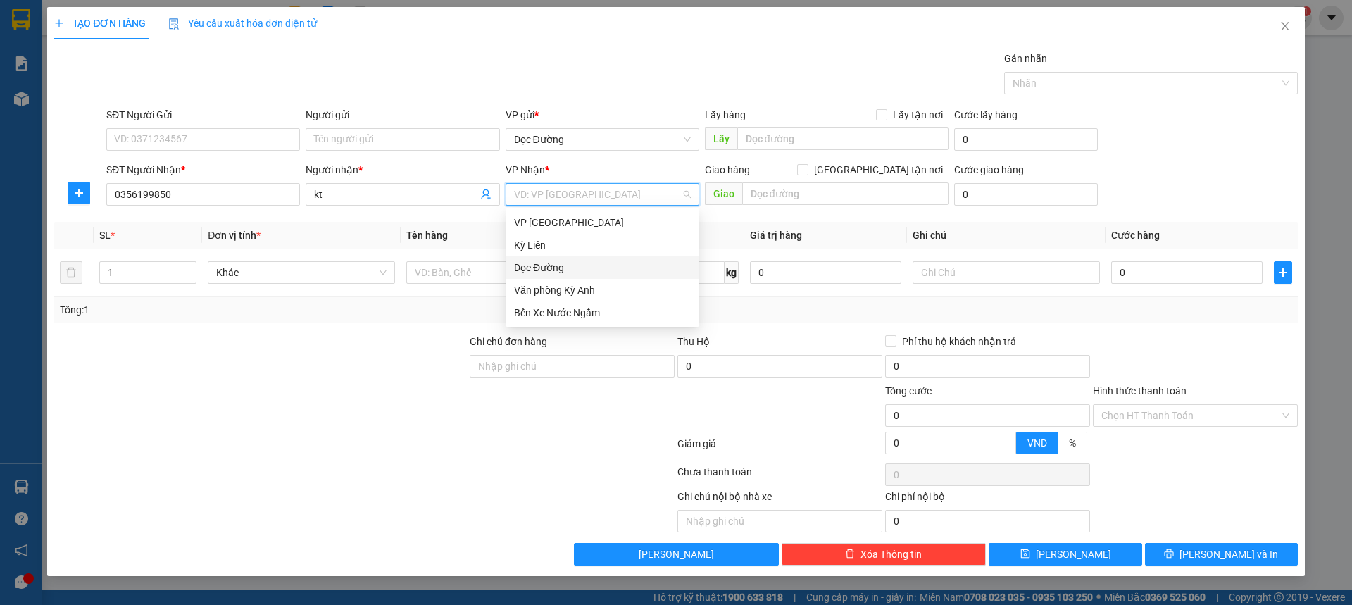
click at [535, 261] on div "Dọc Đường" at bounding box center [602, 267] width 177 height 15
click at [727, 199] on span "Giao" at bounding box center [723, 193] width 37 height 23
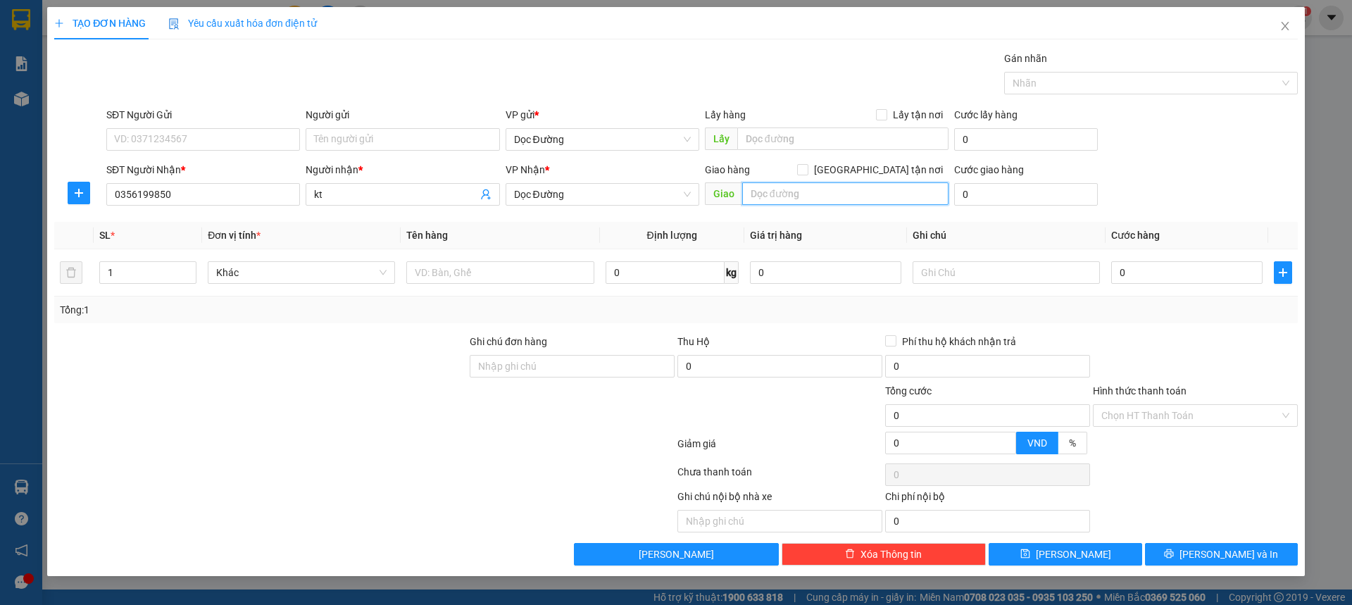
click at [785, 195] on input "text" at bounding box center [845, 193] width 206 height 23
type input "ka"
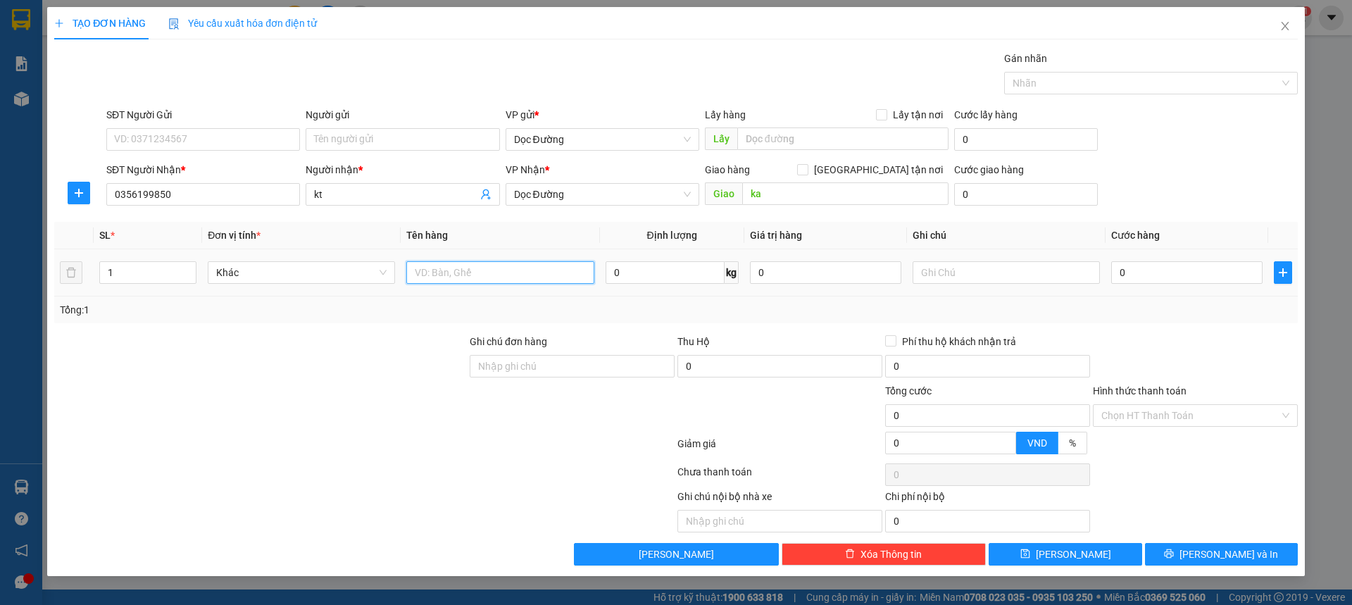
click at [446, 276] on input "text" at bounding box center [499, 272] width 187 height 23
type input "9 kiện"
click at [1144, 275] on input "0" at bounding box center [1186, 272] width 151 height 23
type input "004"
type input "4"
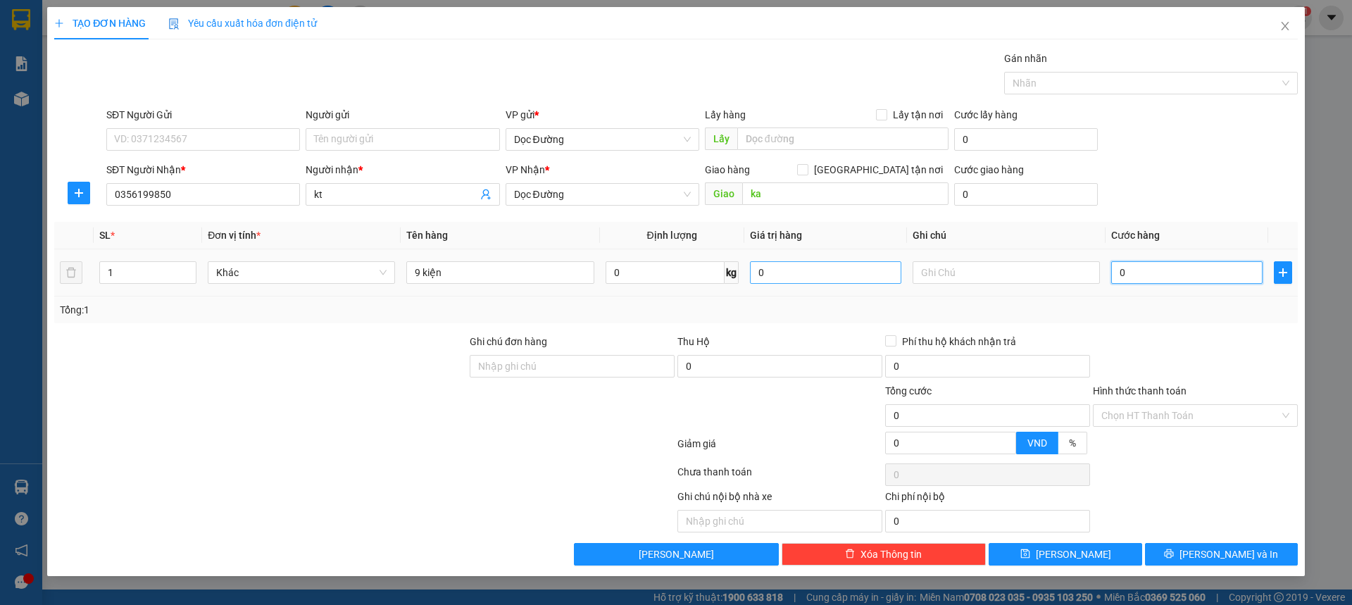
type input "4"
type input "0.045"
type input "45"
type input "00.450"
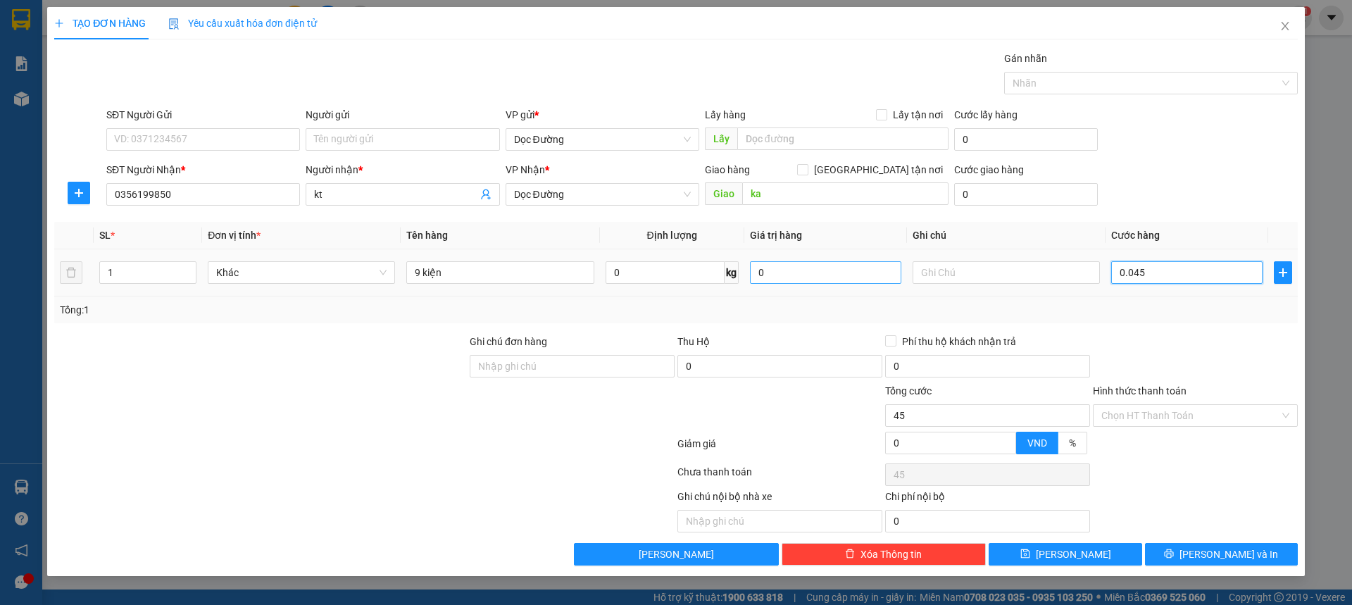
type input "450"
type input "0.004.500"
type input "4.500"
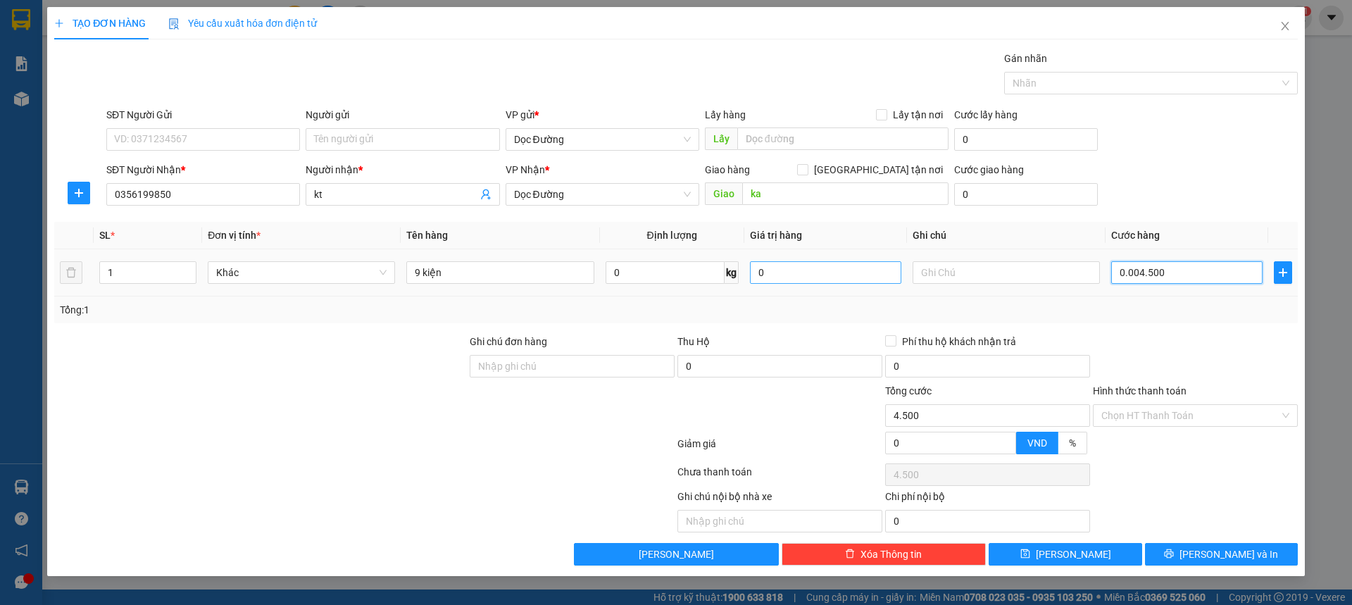
type input "000.045.000"
type input "45.000"
type input "[PHONE_NUMBER]"
type input "450.000"
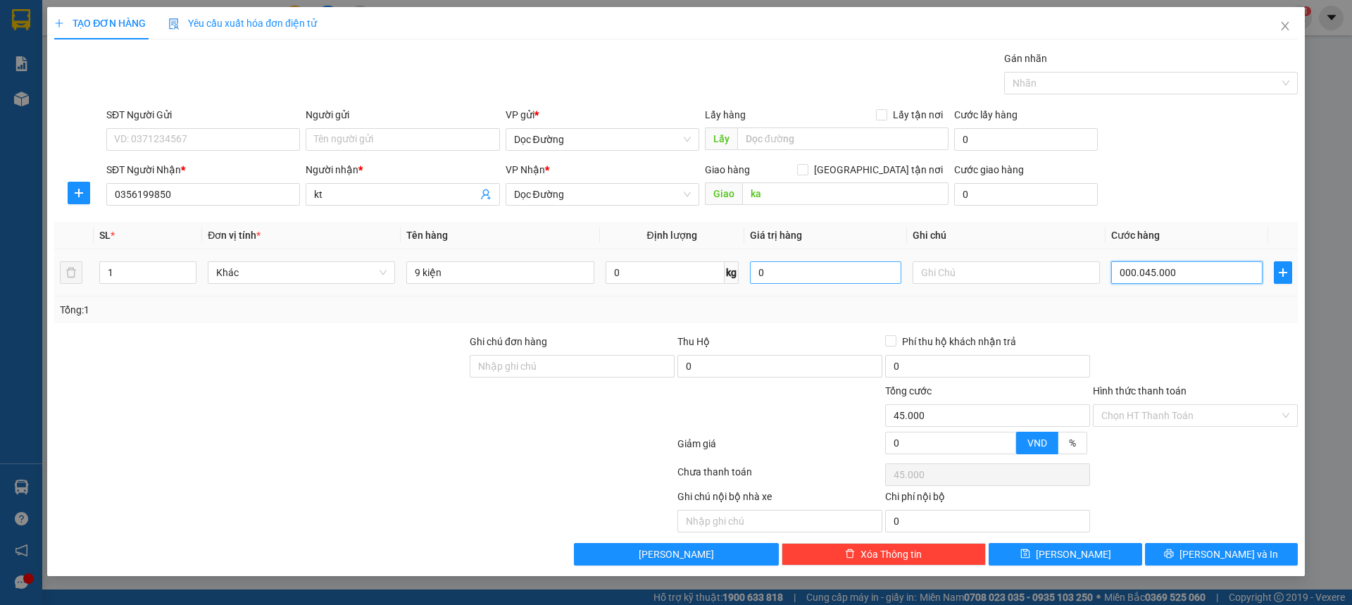
type input "450.000"
click at [1183, 212] on div "Transit Pickup Surcharge Ids Transit Deliver Surcharge Ids Transit Deliver Surc…" at bounding box center [676, 308] width 1244 height 515
type input "450.000"
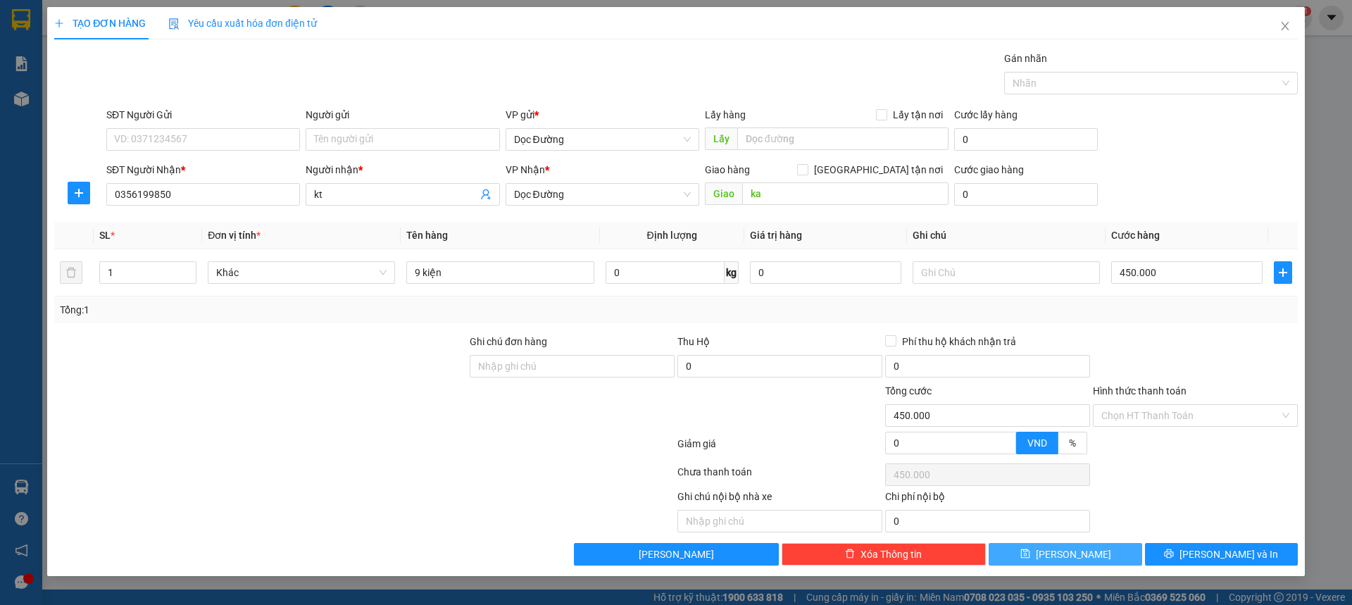
click at [1105, 561] on button "[PERSON_NAME]" at bounding box center [1065, 554] width 153 height 23
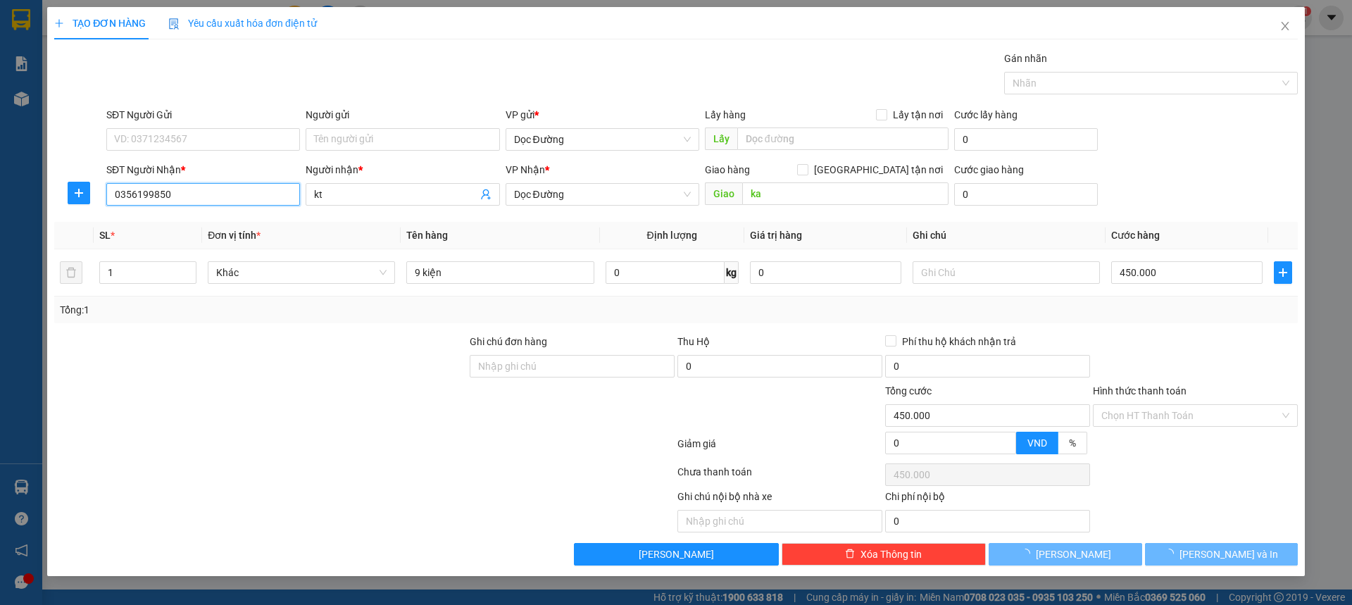
click at [218, 196] on input "0356199850" at bounding box center [203, 194] width 194 height 23
type input "0"
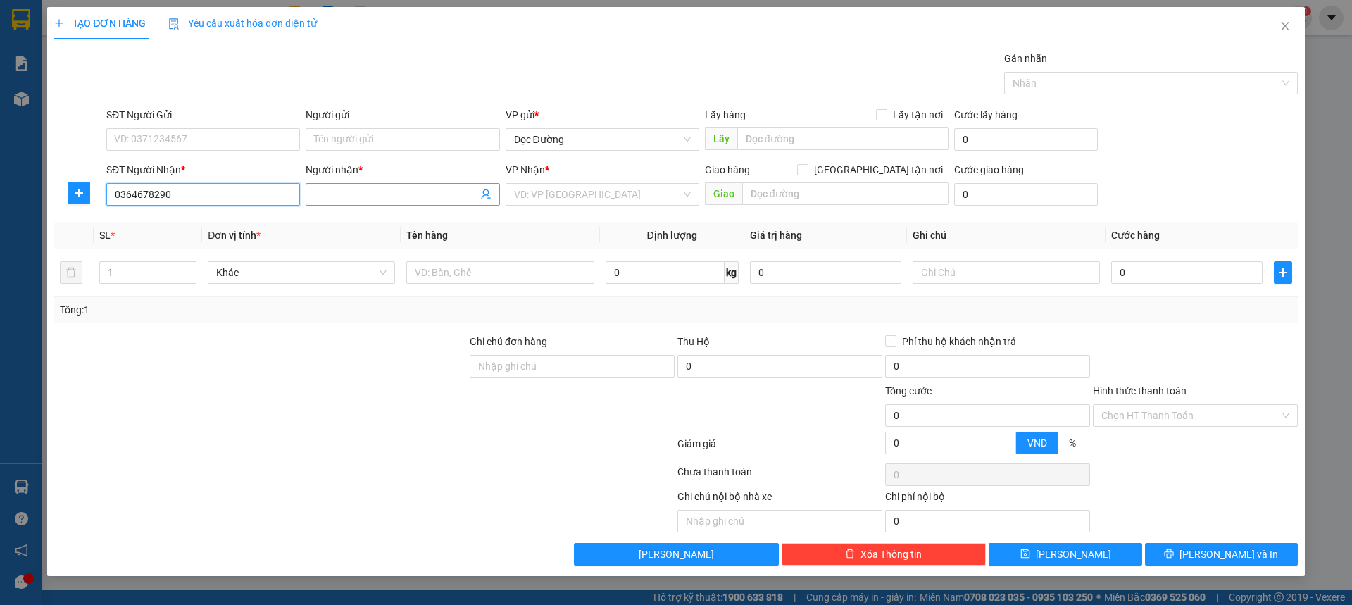
type input "0364678290"
click at [396, 199] on input "Người nhận *" at bounding box center [395, 194] width 163 height 15
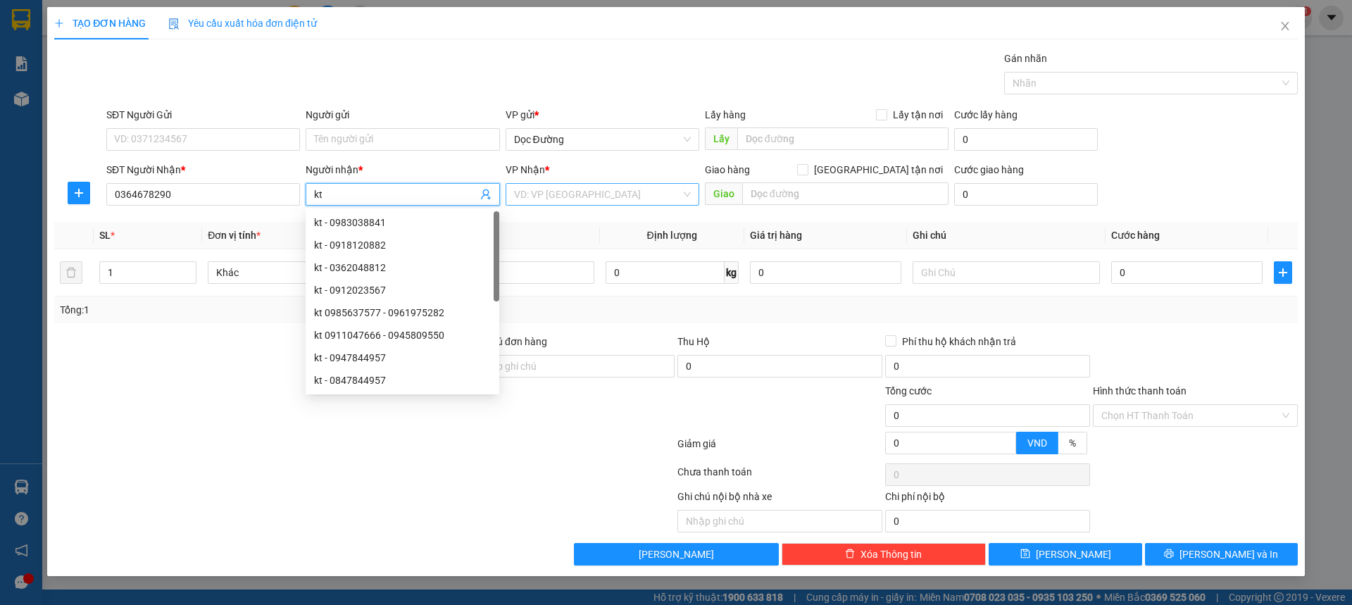
type input "kt"
click at [652, 201] on input "search" at bounding box center [597, 194] width 167 height 21
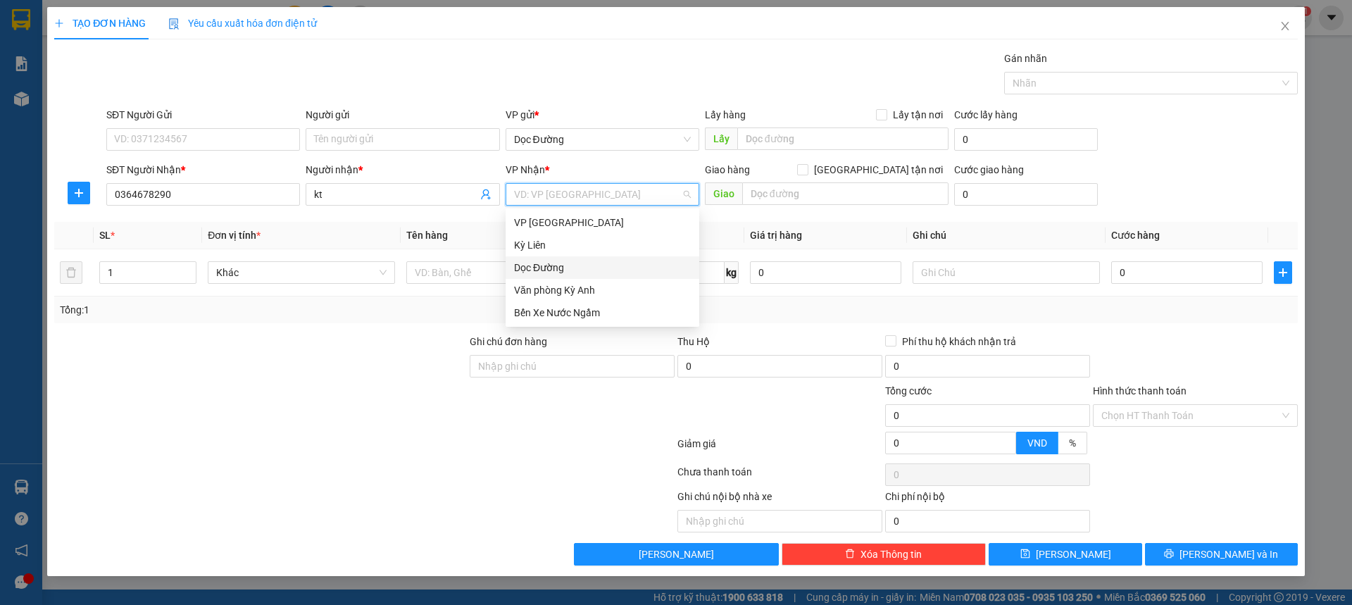
click at [561, 265] on div "Dọc Đường" at bounding box center [602, 267] width 177 height 15
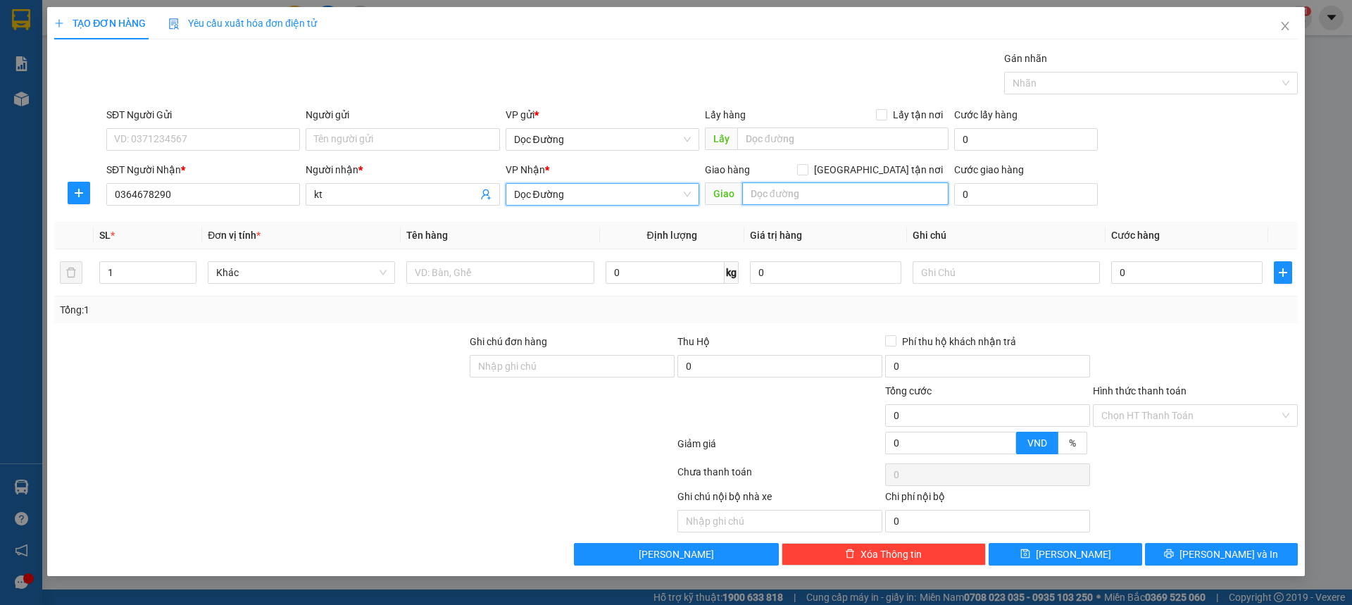
click at [821, 190] on input "text" at bounding box center [845, 193] width 206 height 23
type input "ka"
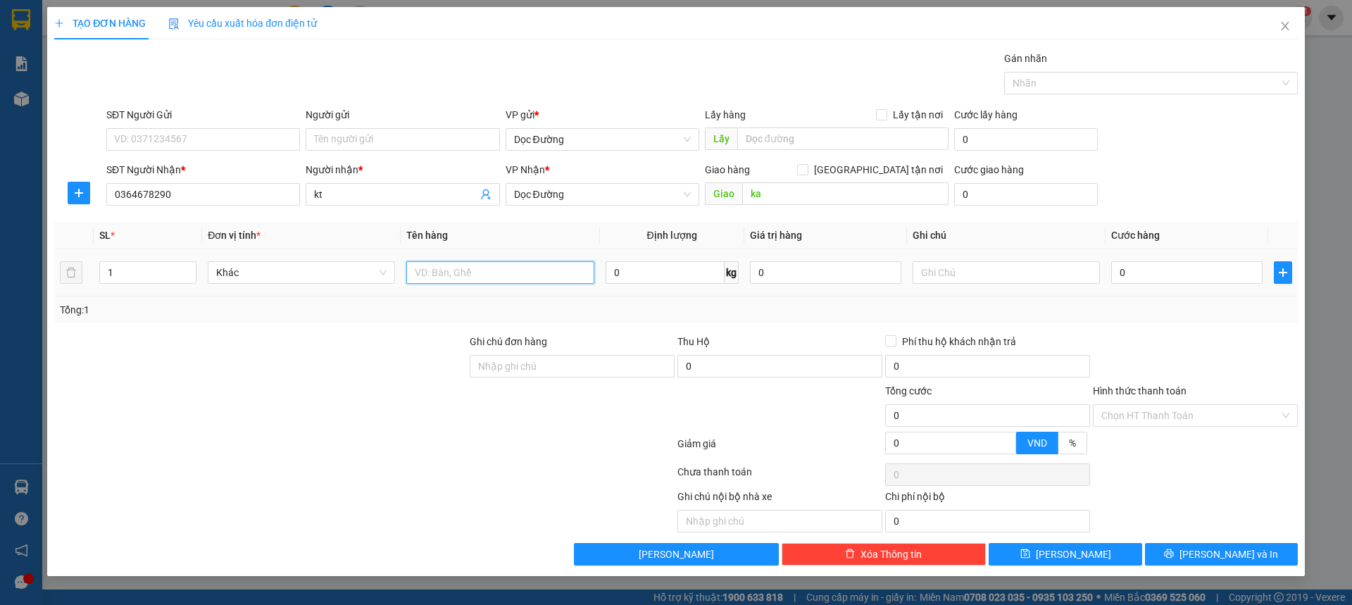
click at [578, 280] on input "text" at bounding box center [499, 272] width 187 height 23
type input "2 thùng"
type input "0.010"
type input "10"
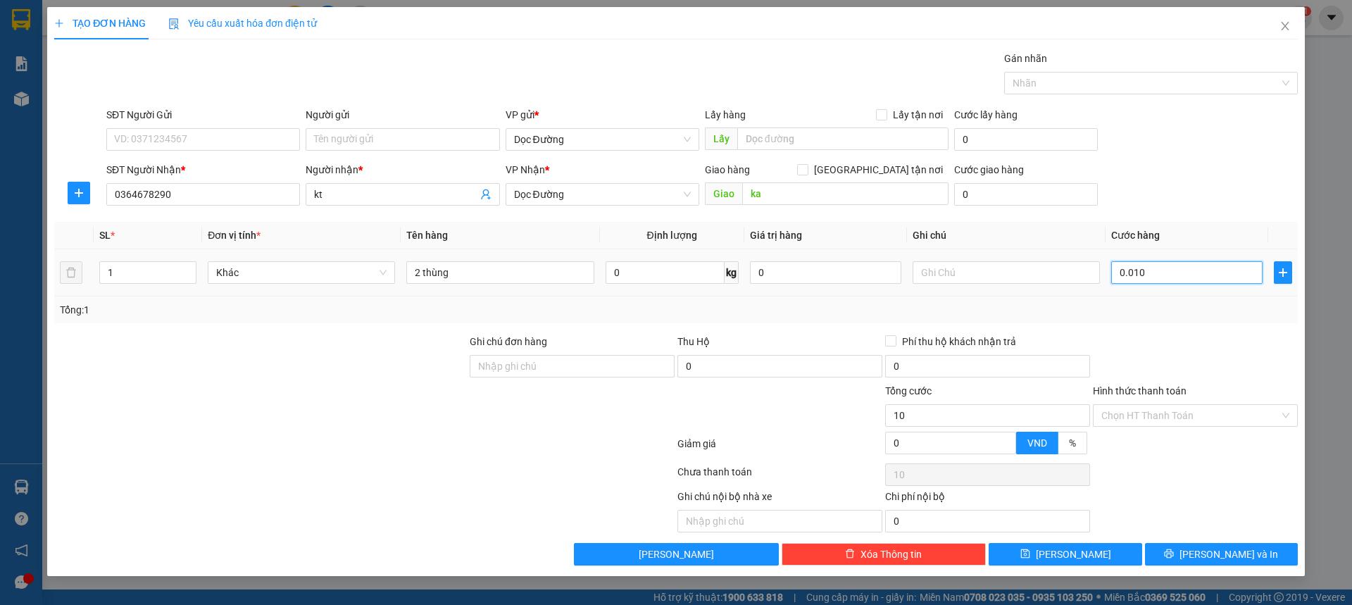
type input "00.100.100"
type input "100.100"
type input "0.010.010.001.000"
type input "10.010.001.000"
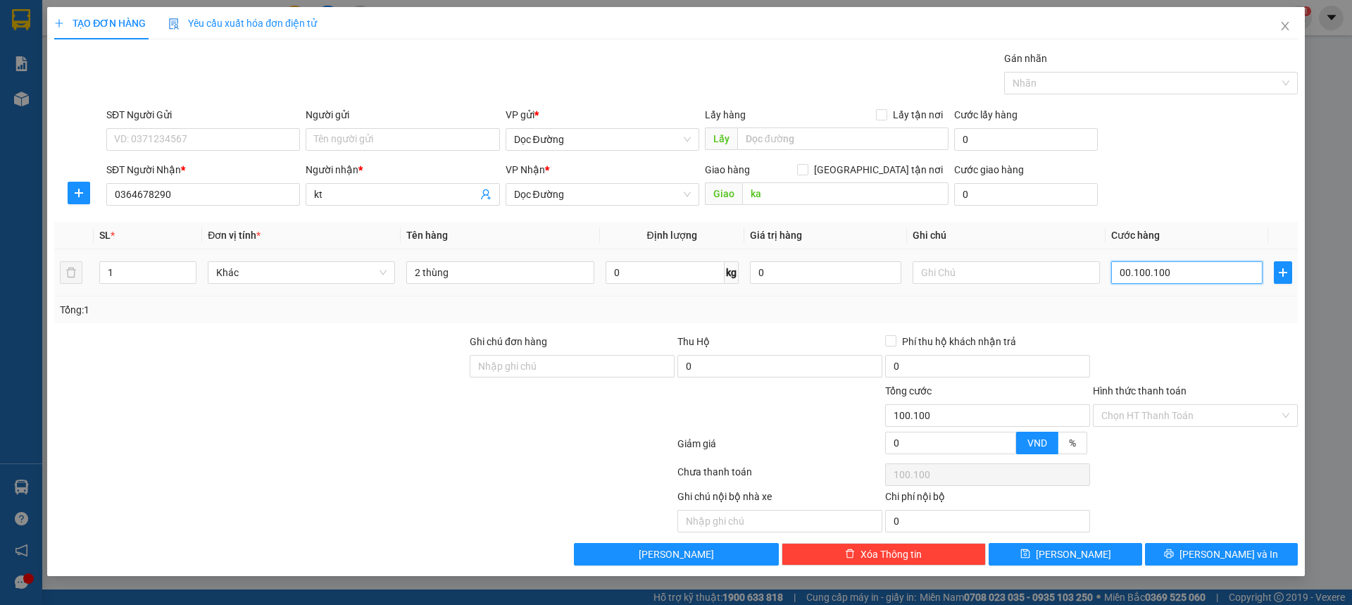
type input "10.010.001.000"
type input "0.010.010.001.000.010.000"
type input "10.010.001.000.010.000"
type input "00.100.100.100.000"
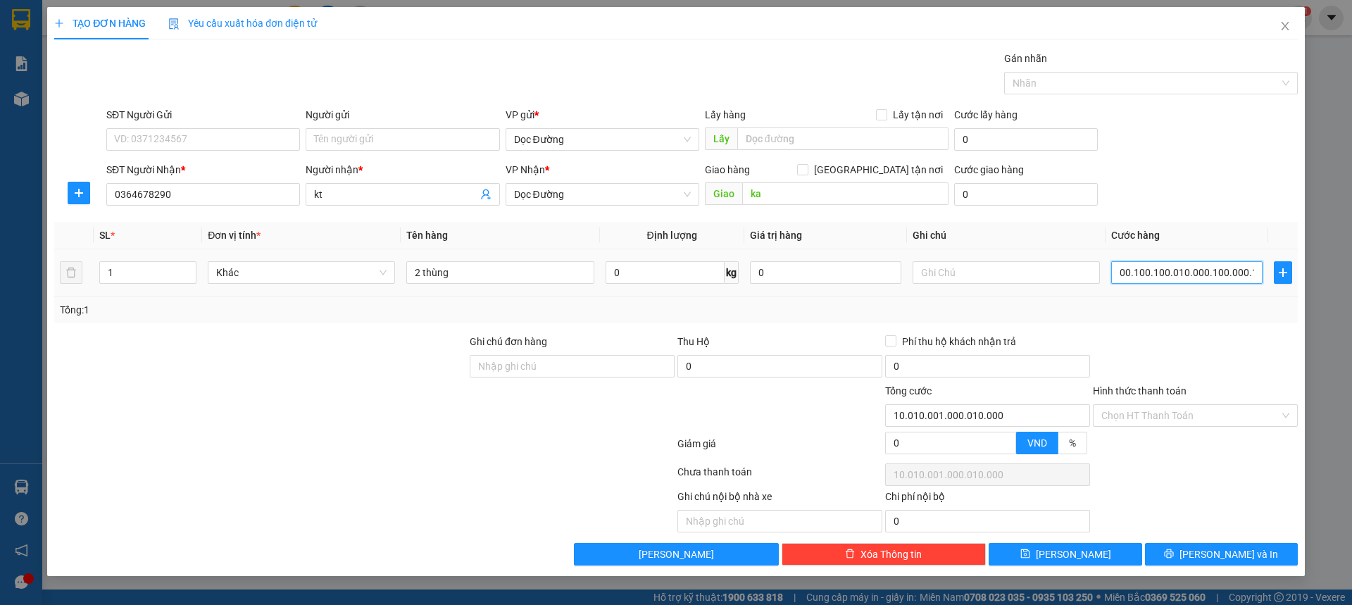
type input "100.100.100.000"
click at [1151, 207] on div "SĐT Người Nhận * 0364678290 Người nhận * kt VP Nhận * Dọc Đường Giao hàng [GEOG…" at bounding box center [702, 186] width 1197 height 49
drag, startPoint x: 1176, startPoint y: 251, endPoint x: 1176, endPoint y: 263, distance: 12.7
click at [1176, 260] on td "100.100.100.000" at bounding box center [1187, 272] width 163 height 47
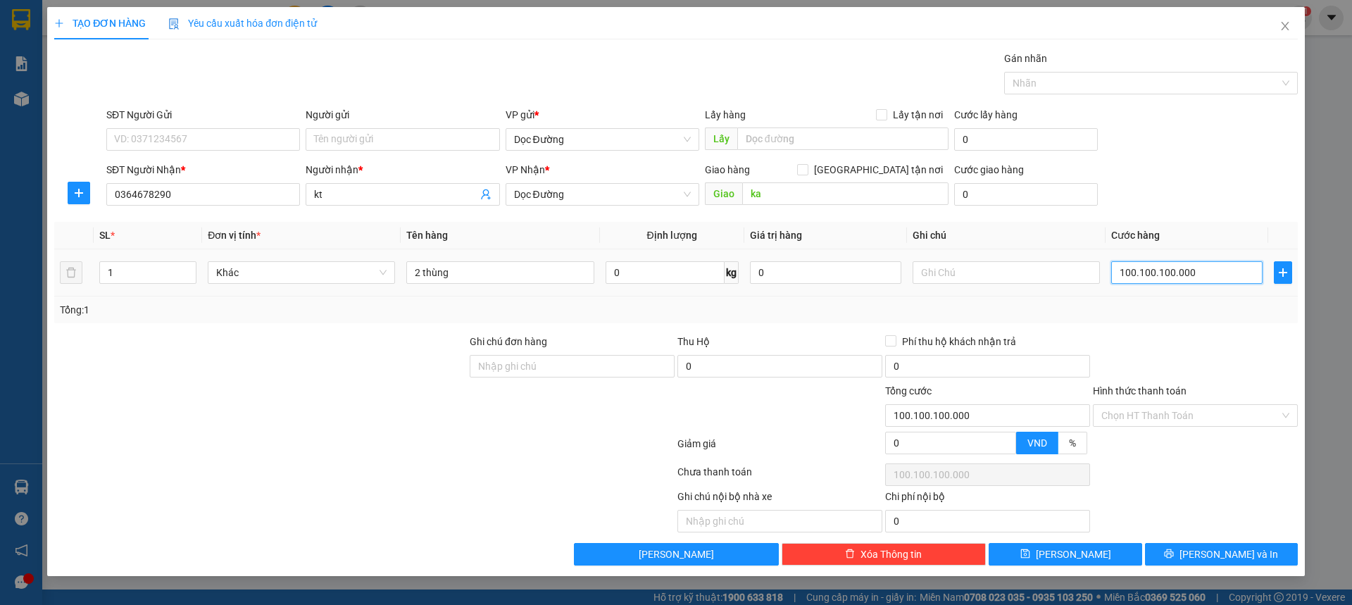
click at [1176, 263] on input "100.100.100.000" at bounding box center [1186, 272] width 151 height 23
type input "0"
type input "001"
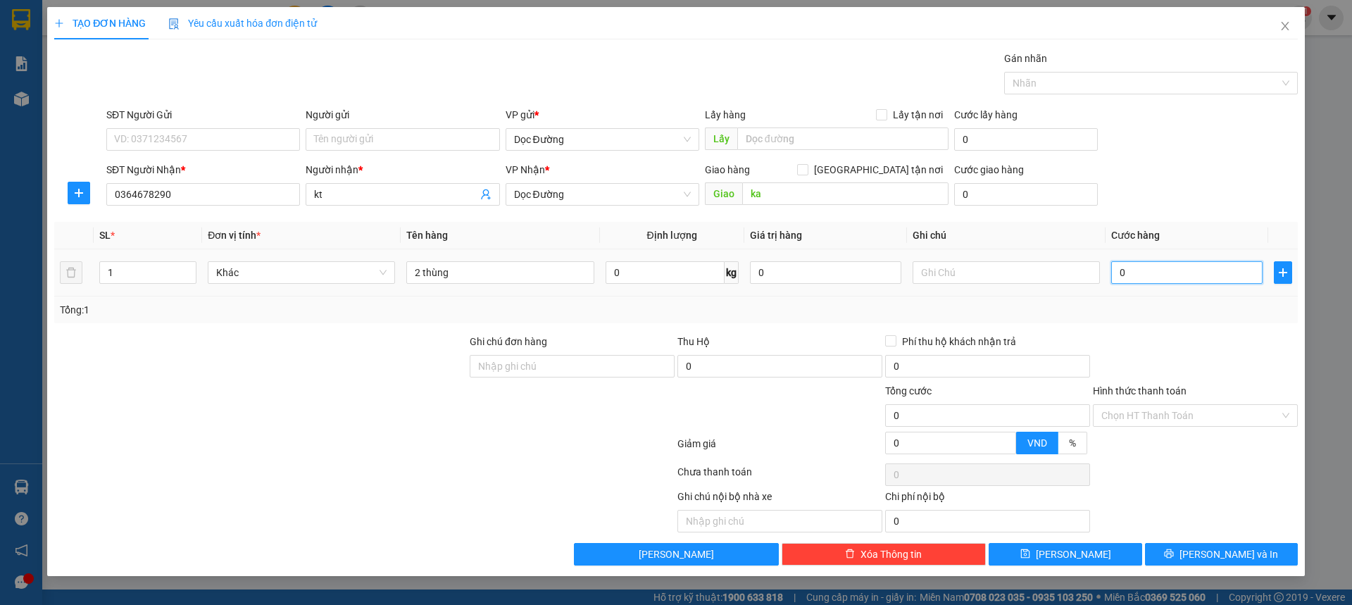
type input "1"
type input "0.010"
type input "10"
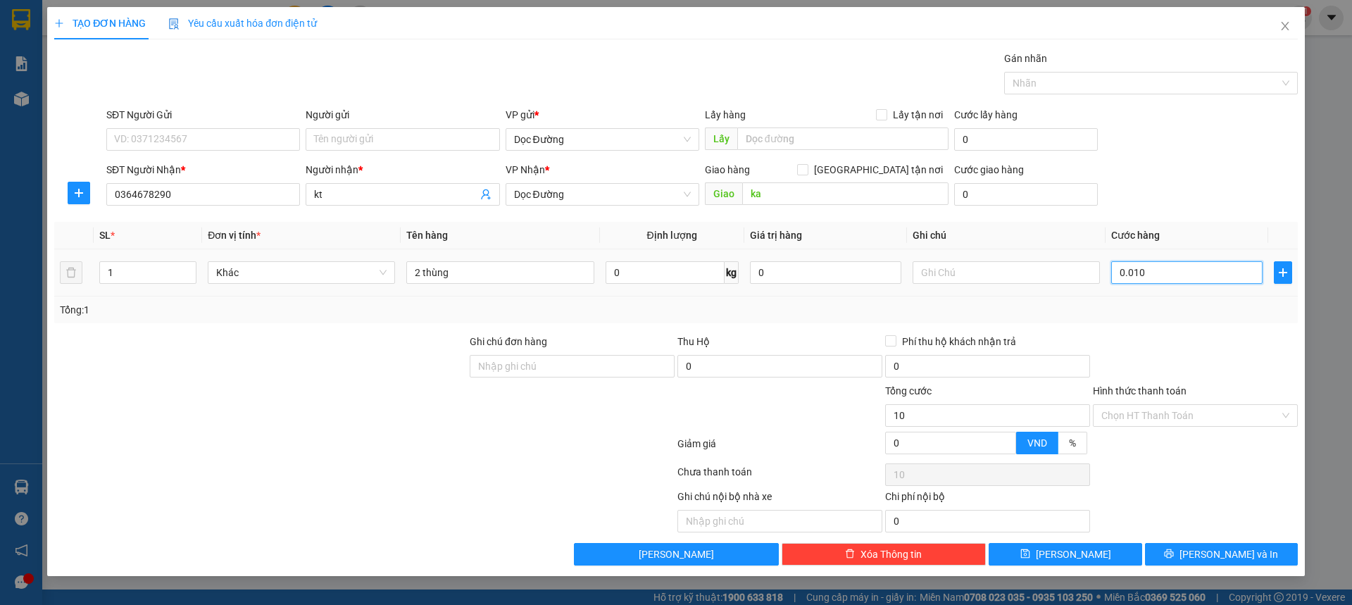
type input "00.100"
type input "100"
type input "0.001.000"
type input "1.000"
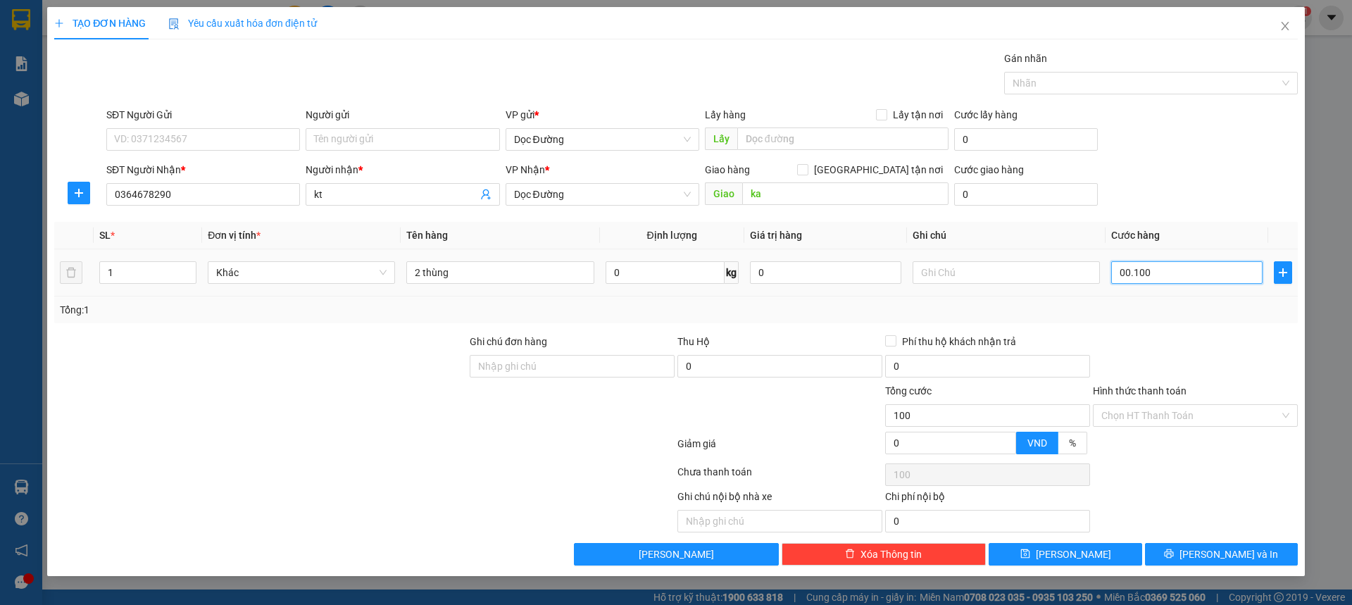
type input "1.000"
type input "000.010.000"
type input "10.000"
type input "00.000.100.000"
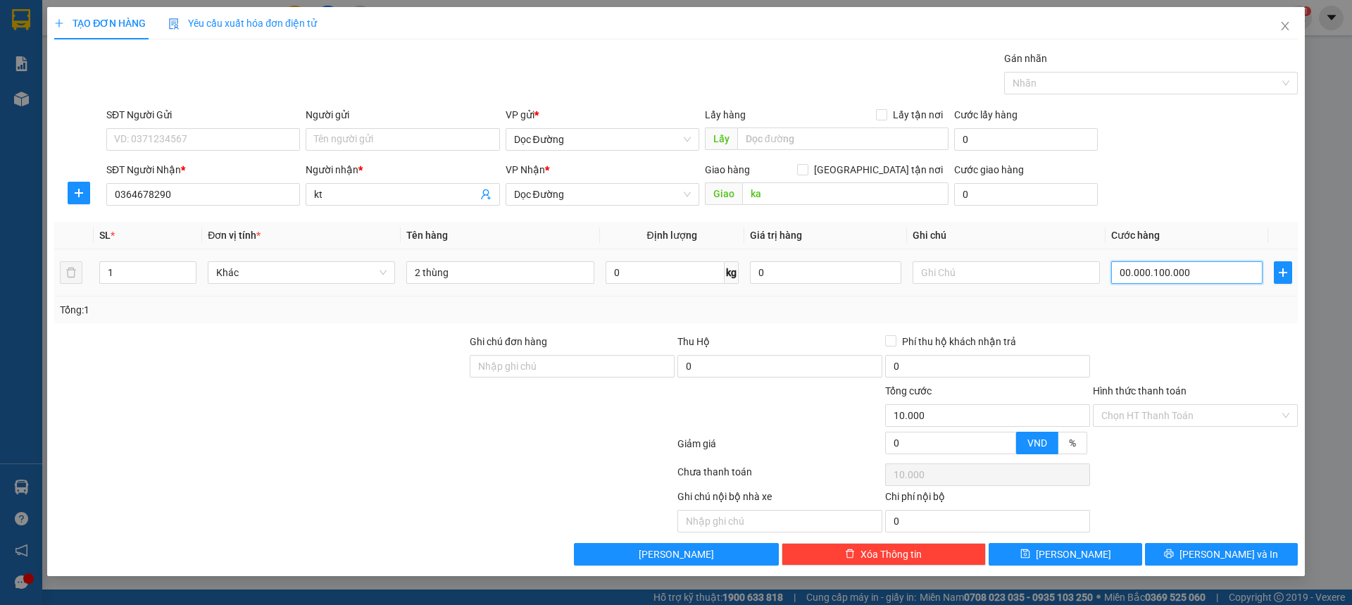
type input "100.000"
click at [1182, 361] on div at bounding box center [1195, 358] width 208 height 49
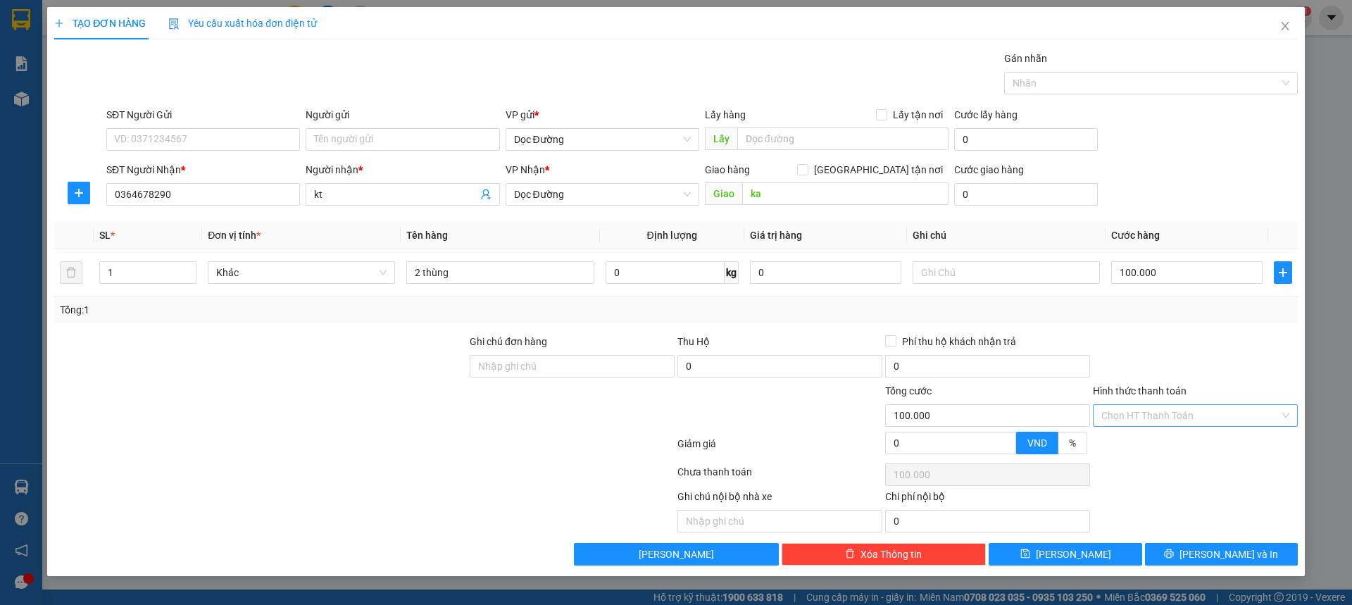
click at [1143, 415] on input "Hình thức thanh toán" at bounding box center [1190, 415] width 178 height 21
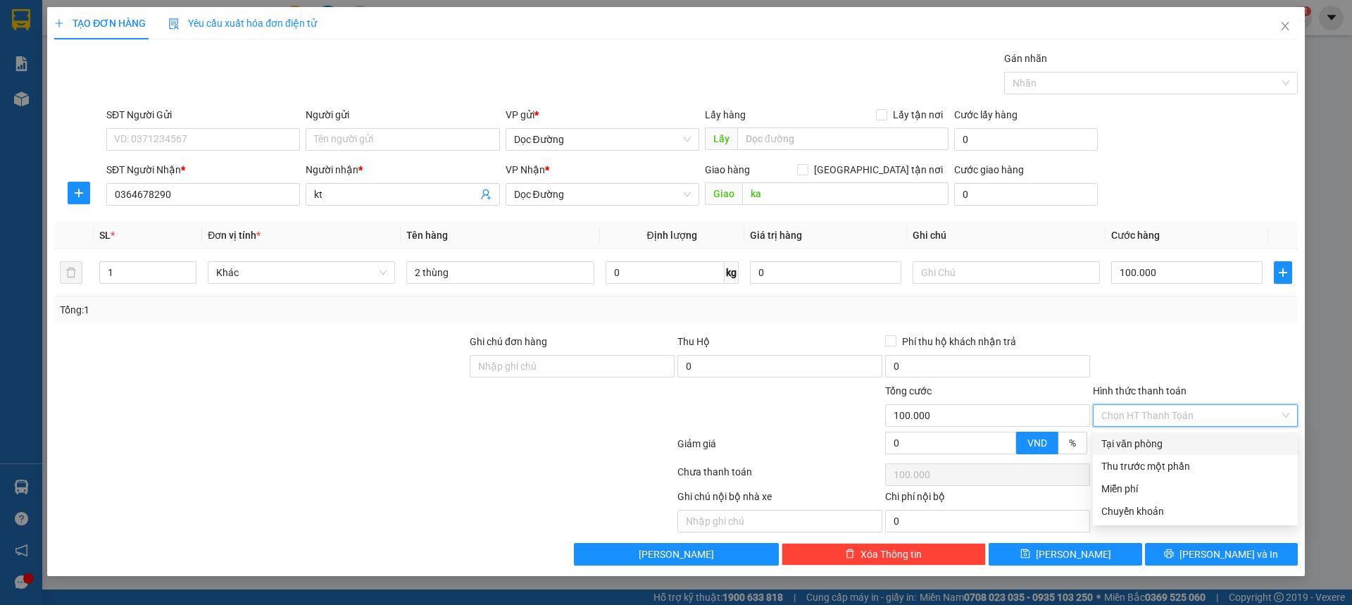
click at [1126, 441] on div "Tại văn phòng" at bounding box center [1195, 443] width 188 height 15
type input "0"
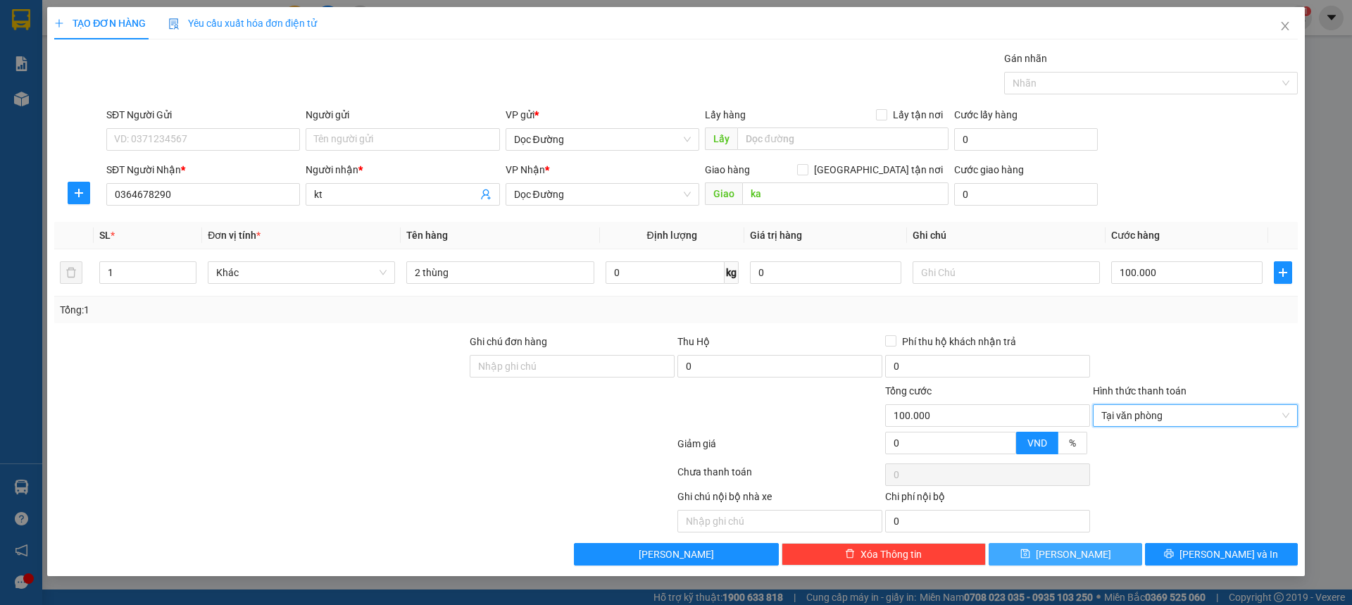
click at [1072, 555] on span "[PERSON_NAME]" at bounding box center [1073, 553] width 75 height 15
type input "0"
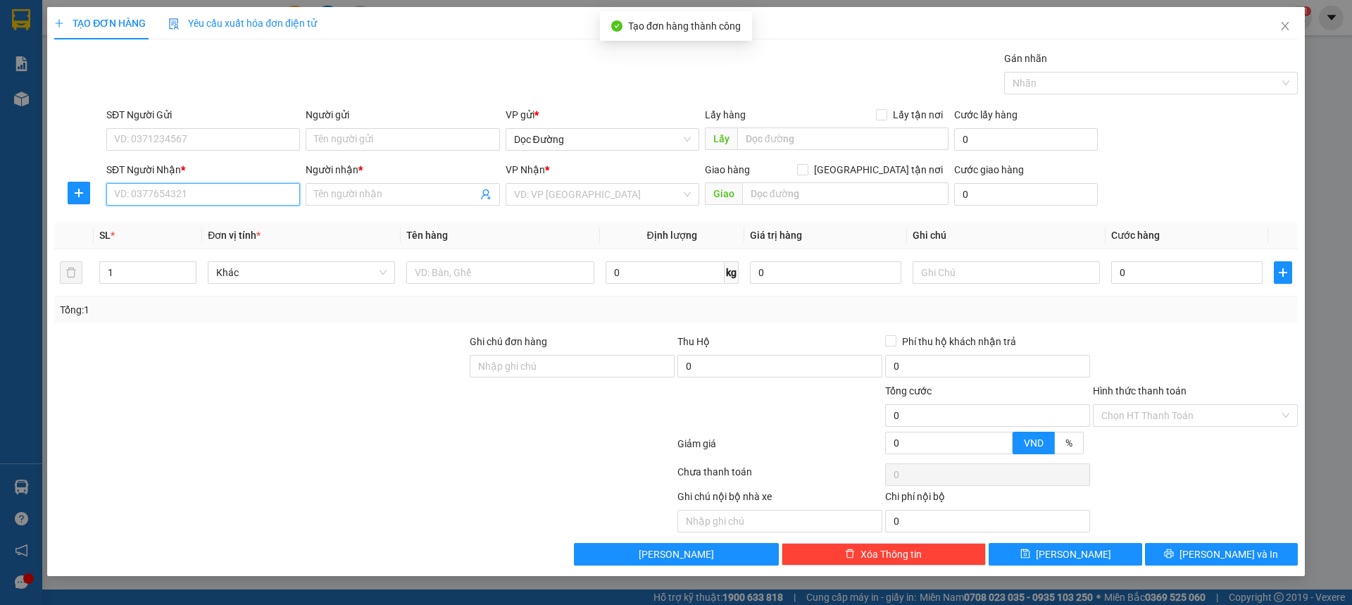
click at [194, 184] on input "SĐT Người Nhận *" at bounding box center [203, 194] width 194 height 23
type input "0364229416"
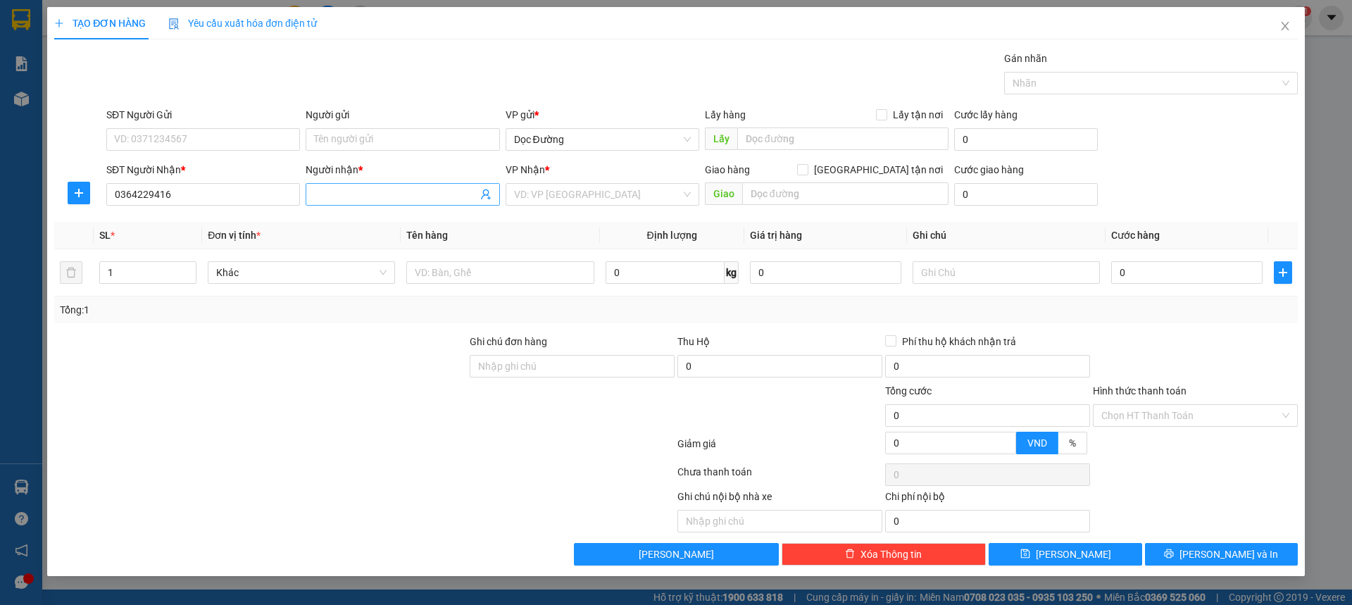
click at [334, 197] on input "Người nhận *" at bounding box center [395, 194] width 163 height 15
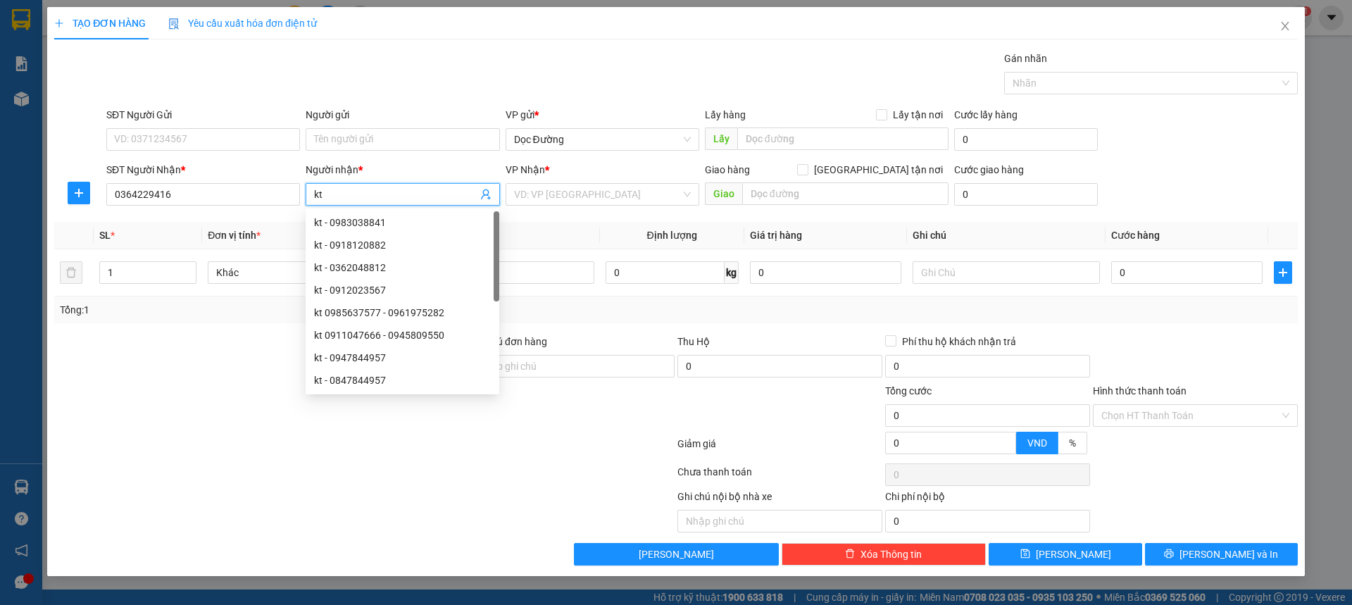
type input "kt"
click at [645, 208] on div "VP Nhận * VD: VP [GEOGRAPHIC_DATA]" at bounding box center [603, 186] width 194 height 49
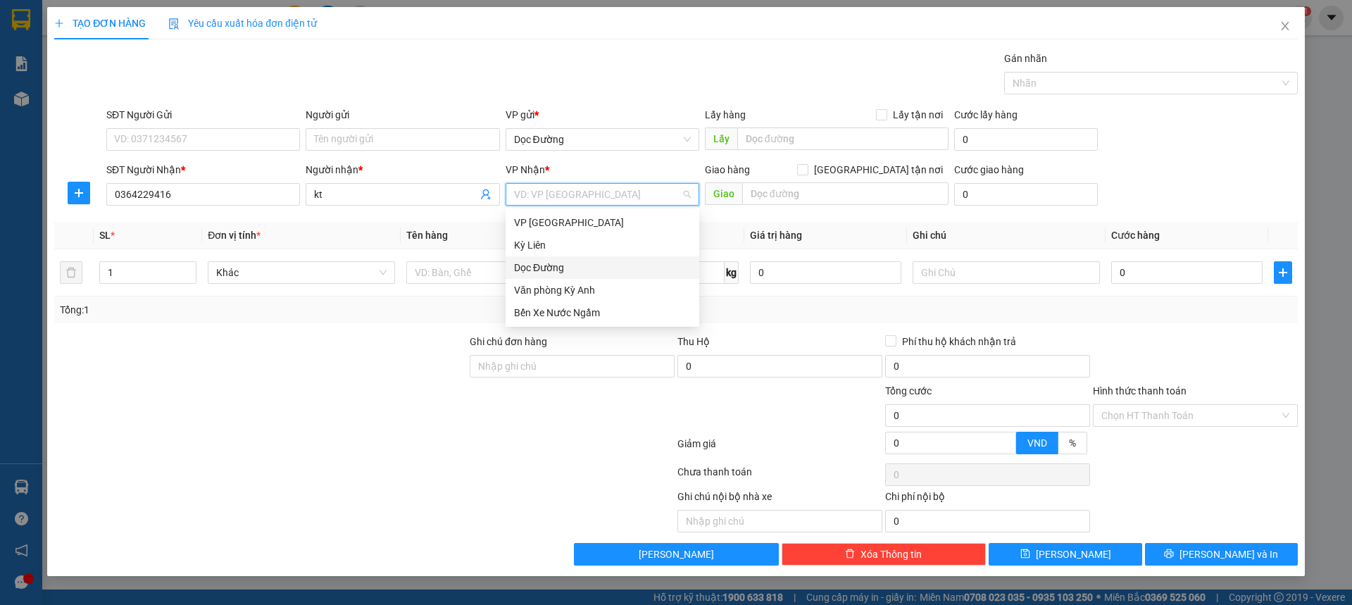
drag, startPoint x: 634, startPoint y: 201, endPoint x: 625, endPoint y: 202, distance: 9.3
click at [630, 201] on input "search" at bounding box center [597, 194] width 167 height 21
click at [542, 261] on div "Dọc Đường" at bounding box center [602, 267] width 177 height 15
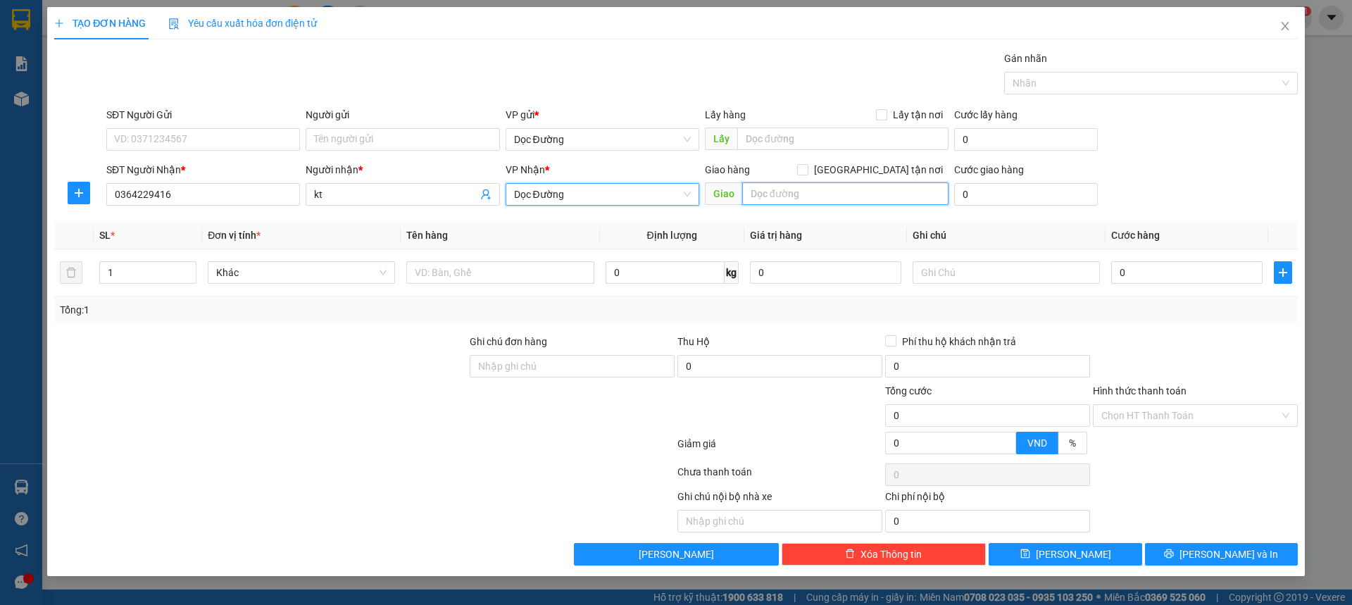
click at [775, 189] on input "text" at bounding box center [845, 193] width 206 height 23
type input "ka"
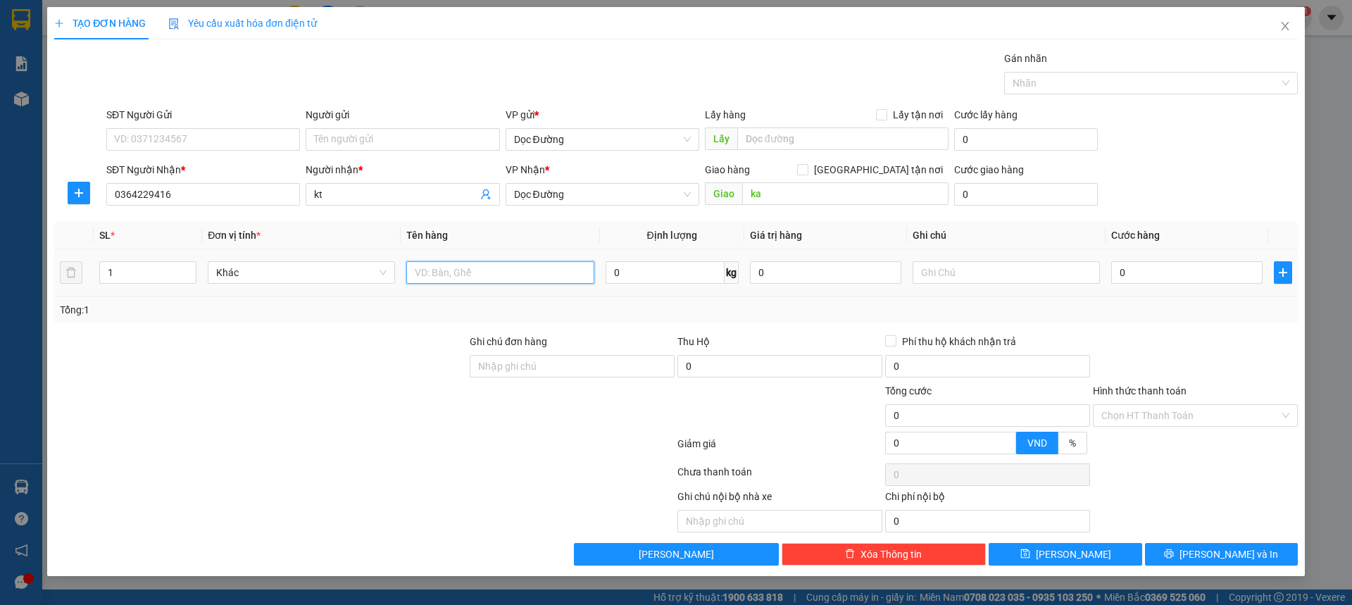
click at [470, 275] on input "text" at bounding box center [499, 272] width 187 height 23
type input "1 thùng"
click at [1137, 275] on input "0" at bounding box center [1186, 272] width 151 height 23
type input "001"
type input "1"
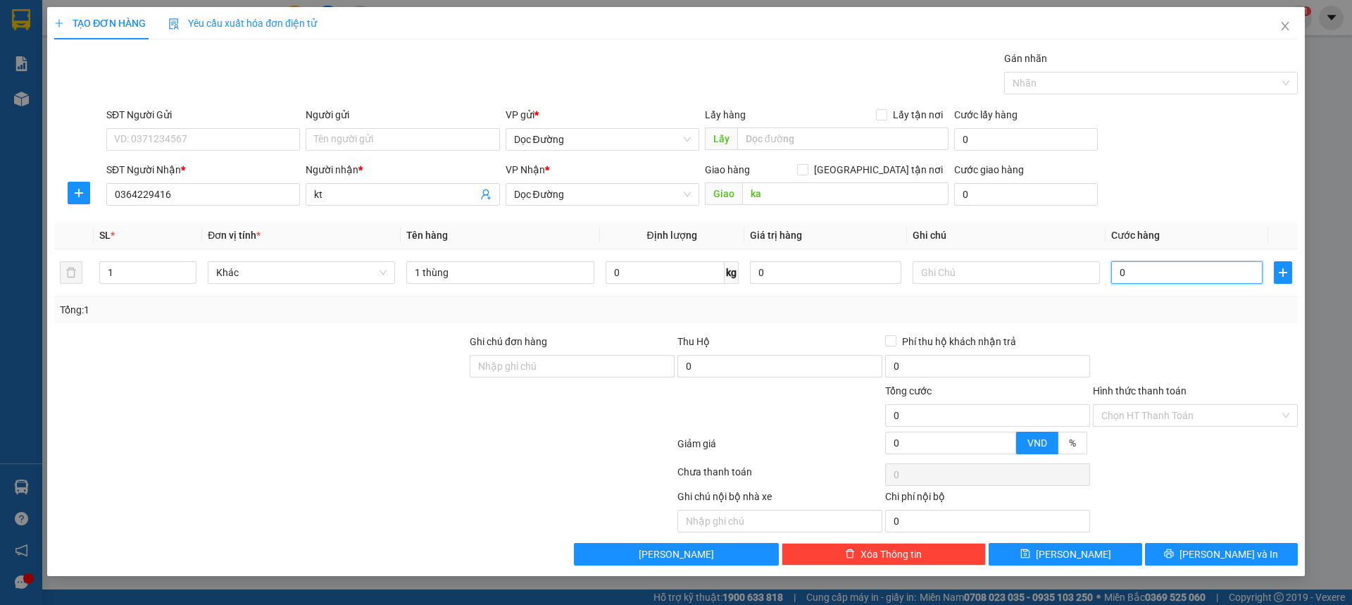
type input "1"
type input "0.010"
type input "10"
type input "00.100"
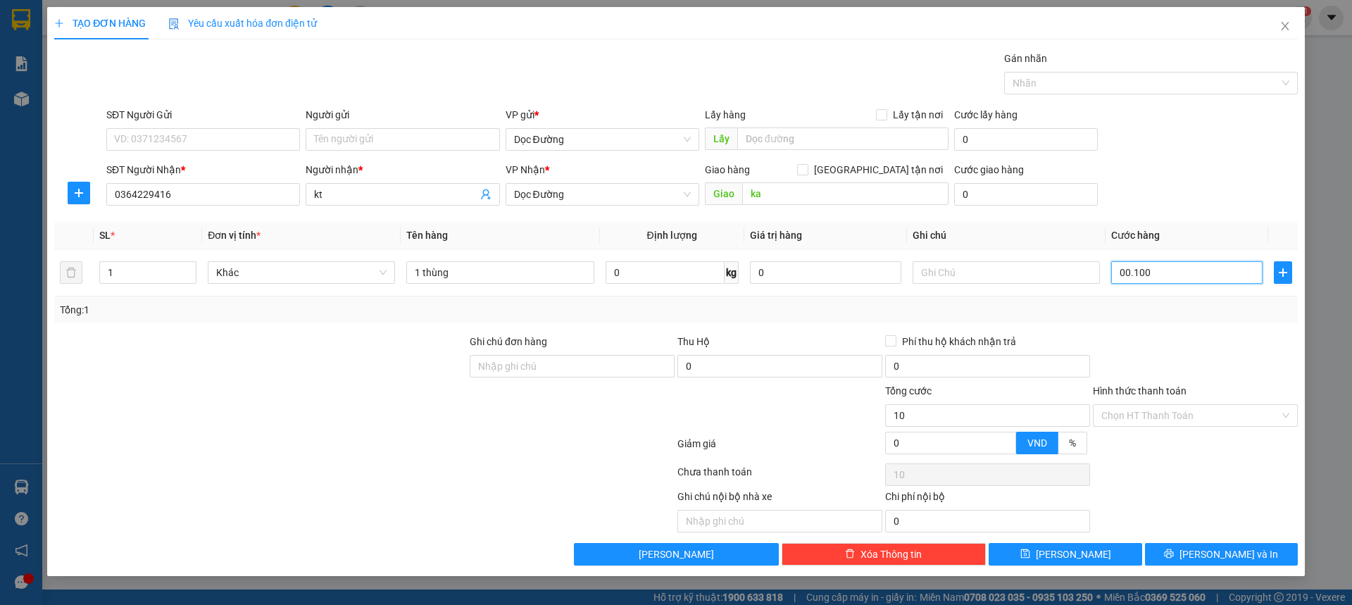
type input "100"
type input "0.001.000"
type input "1.000"
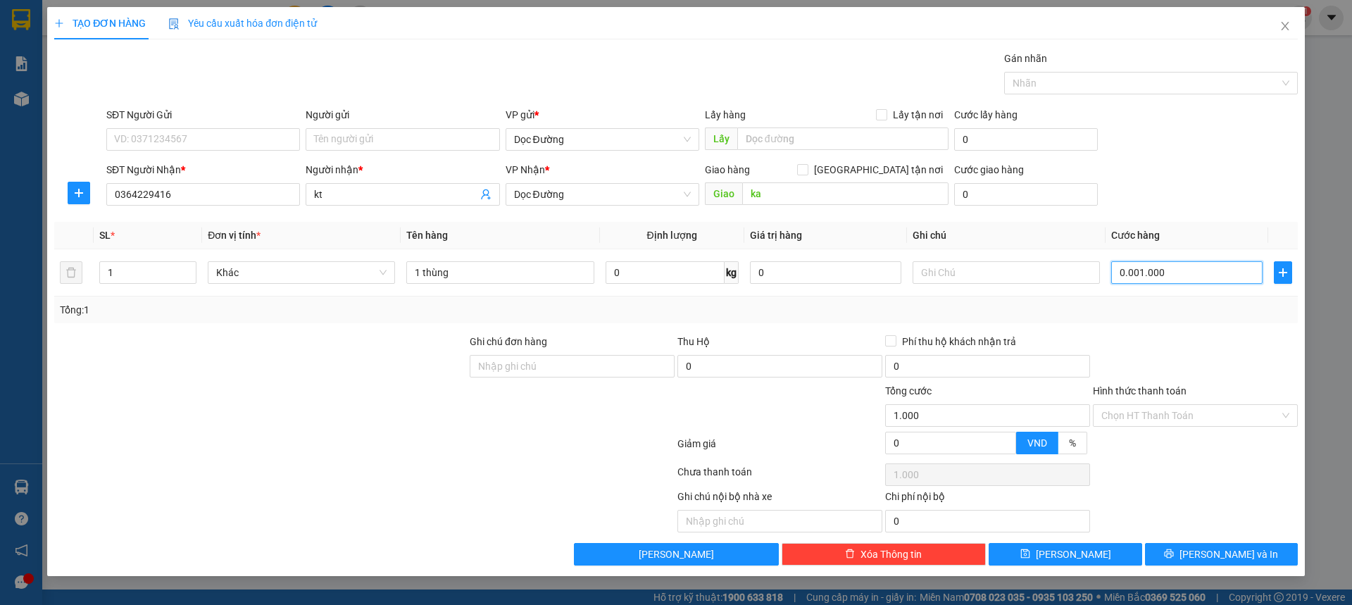
type input "000.010.000"
type input "10.000"
type input "00.000.100.000"
type input "100.000"
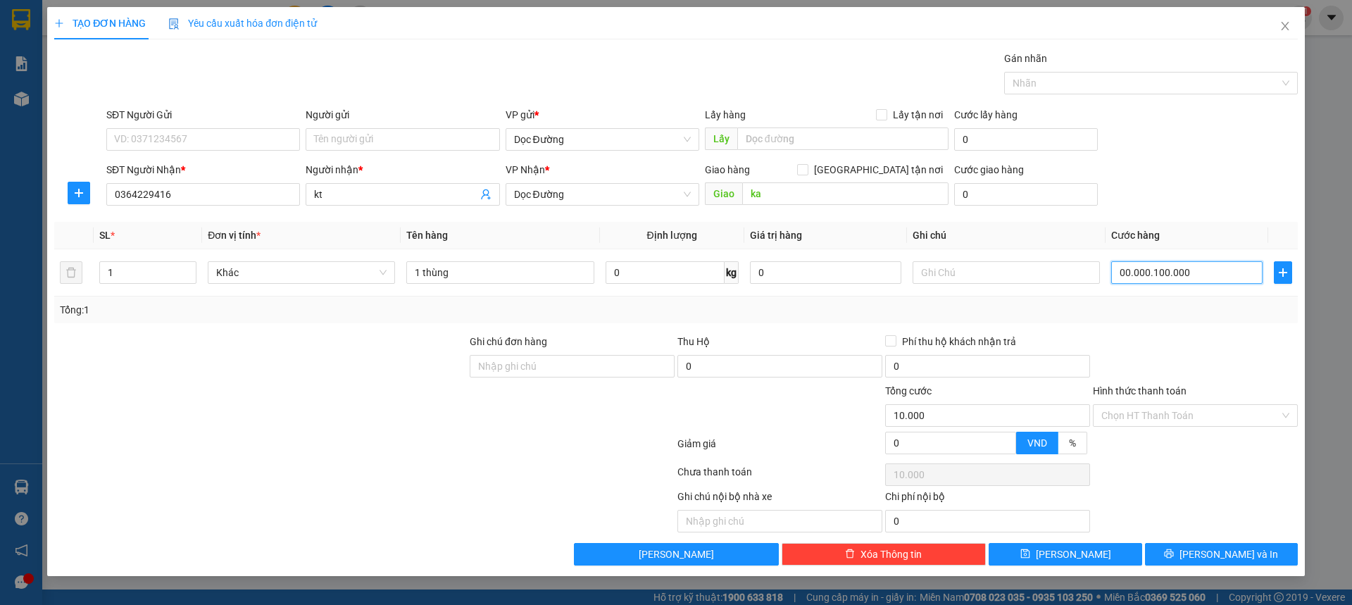
type input "100.000"
click at [1149, 190] on div "SĐT Người Nhận * 0364229416 Người nhận * kt VP Nhận * Dọc Đường Giao hàng [GEOG…" at bounding box center [702, 186] width 1197 height 49
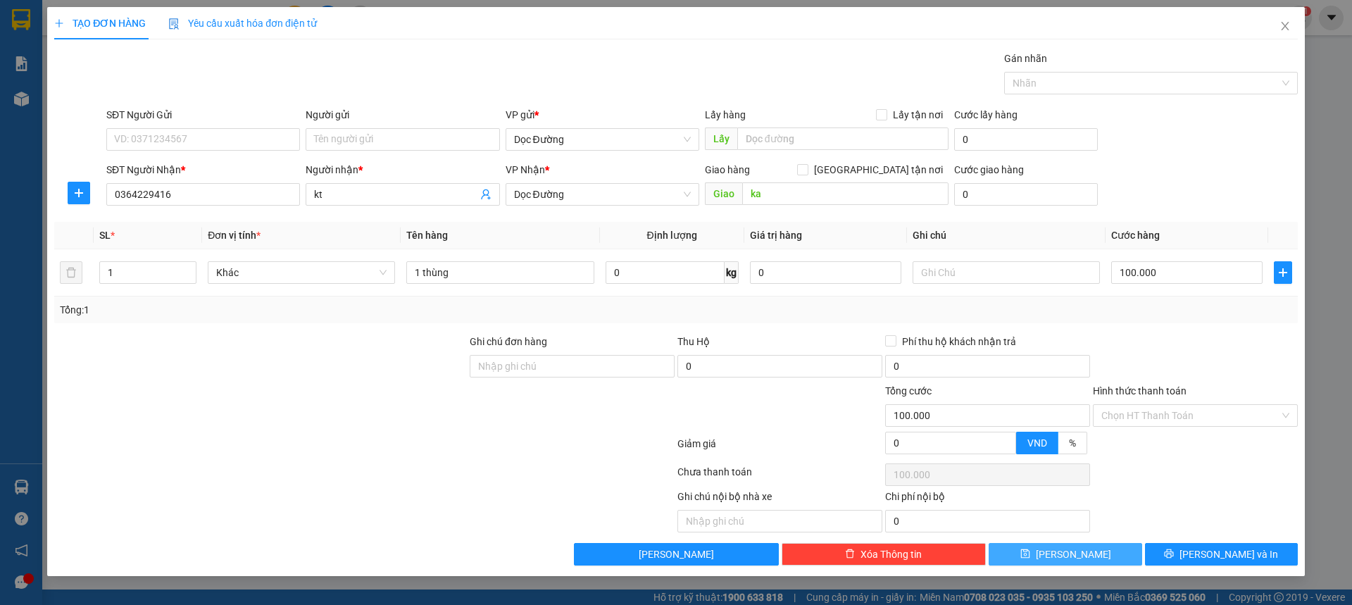
click at [1070, 562] on button "[PERSON_NAME]" at bounding box center [1065, 554] width 153 height 23
type input "0"
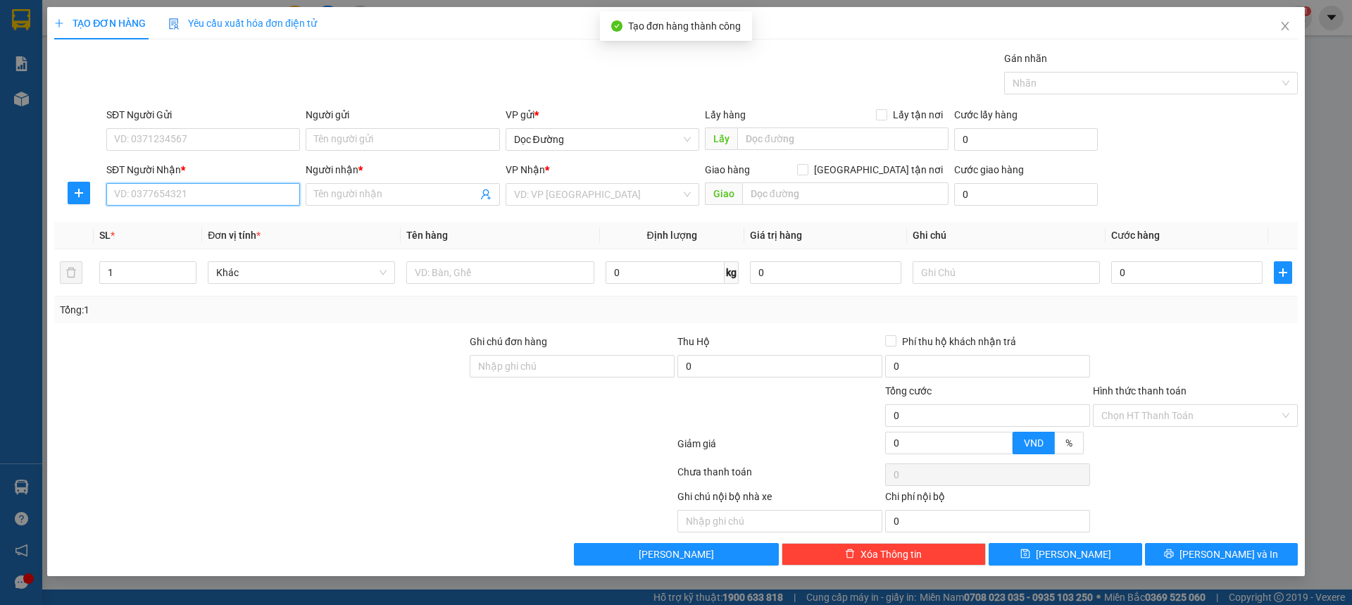
click at [137, 199] on input "SĐT Người Nhận *" at bounding box center [203, 194] width 194 height 23
type input "0982748224"
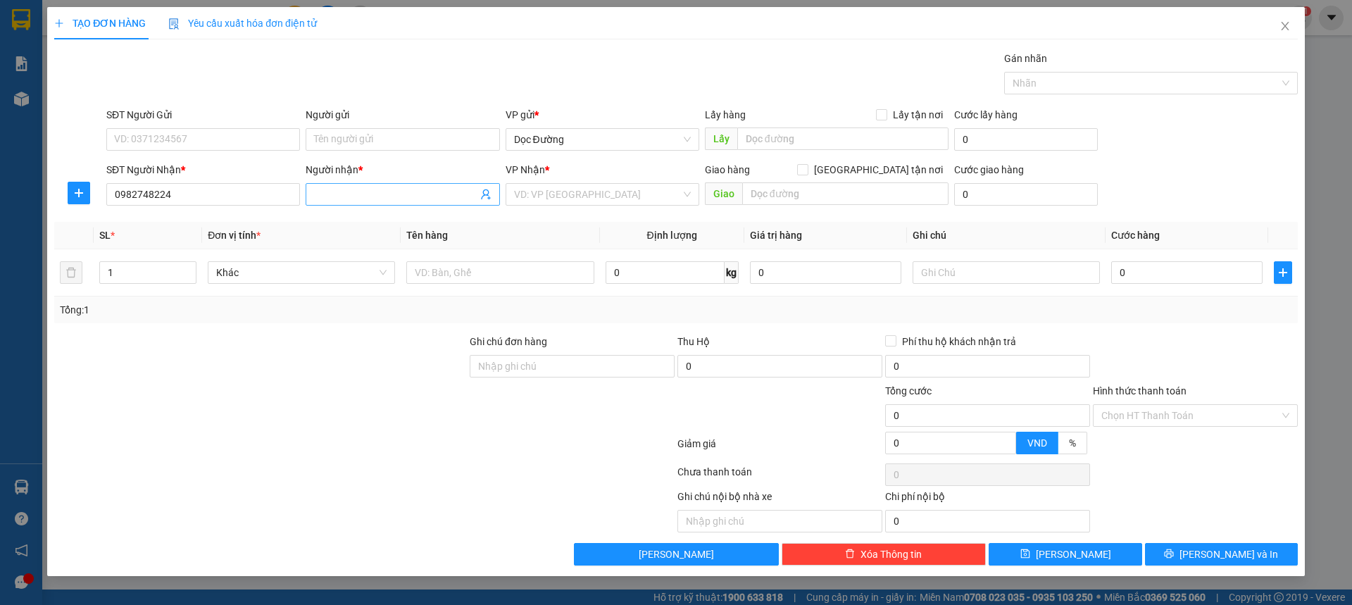
click at [331, 192] on input "Người nhận *" at bounding box center [395, 194] width 163 height 15
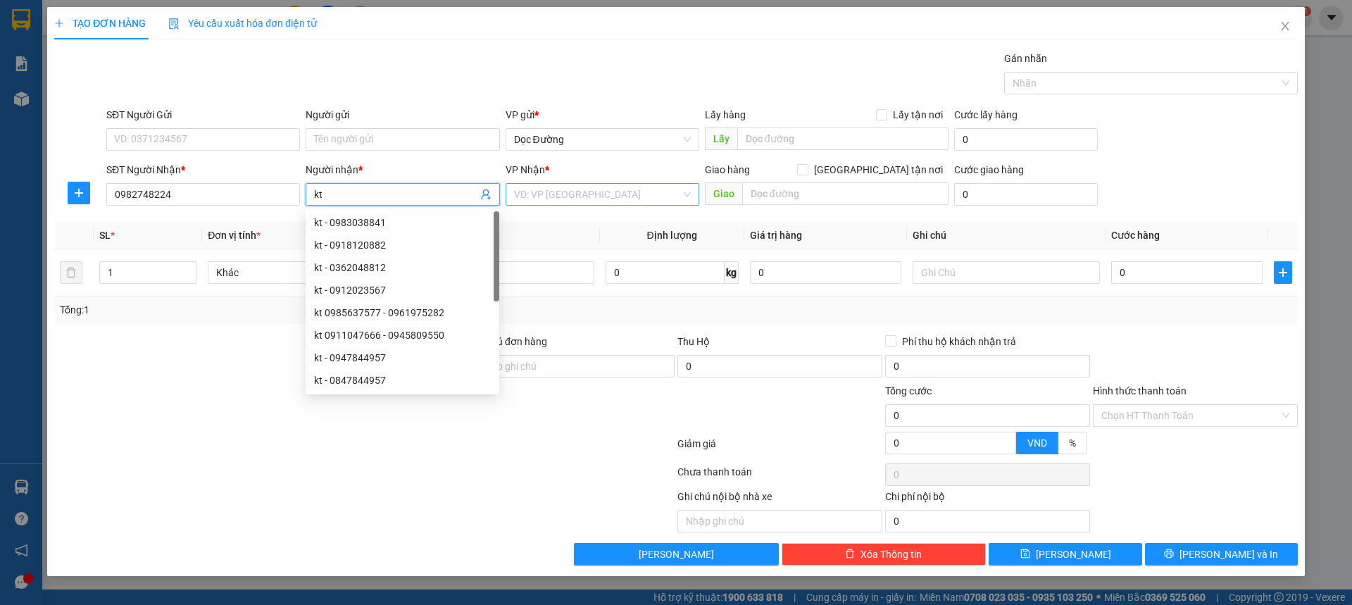
type input "kt"
drag, startPoint x: 537, startPoint y: 192, endPoint x: 537, endPoint y: 225, distance: 32.4
click at [537, 193] on input "search" at bounding box center [597, 194] width 167 height 21
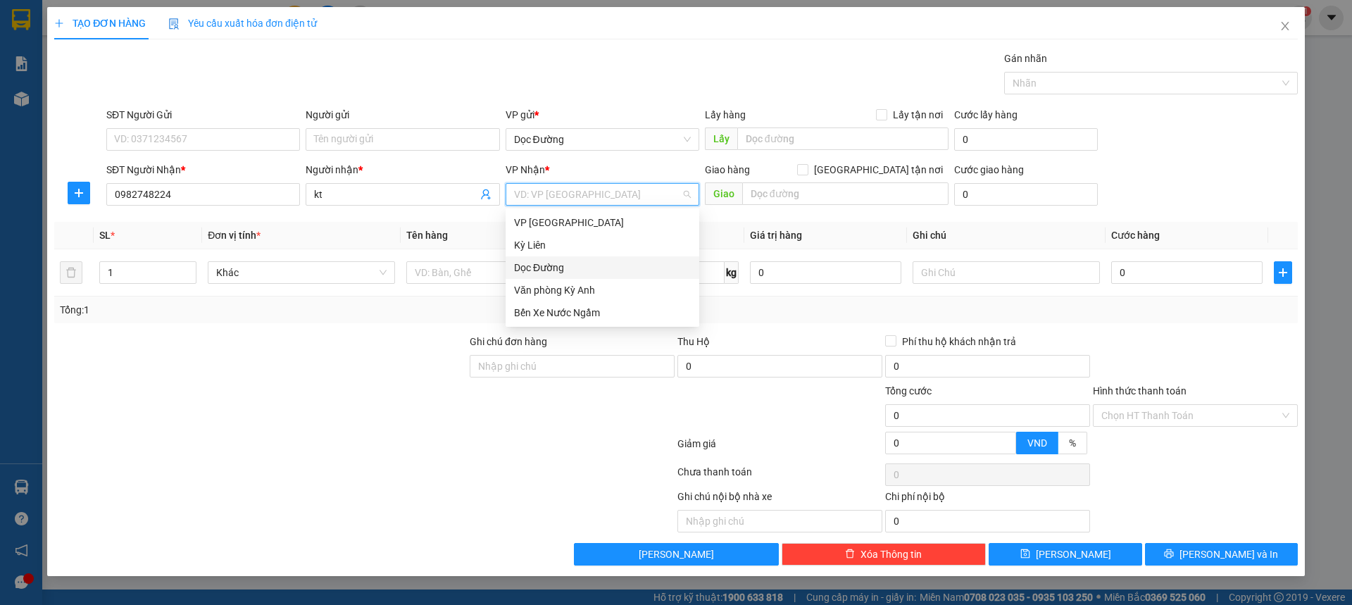
click at [537, 266] on div "Dọc Đường" at bounding box center [602, 267] width 177 height 15
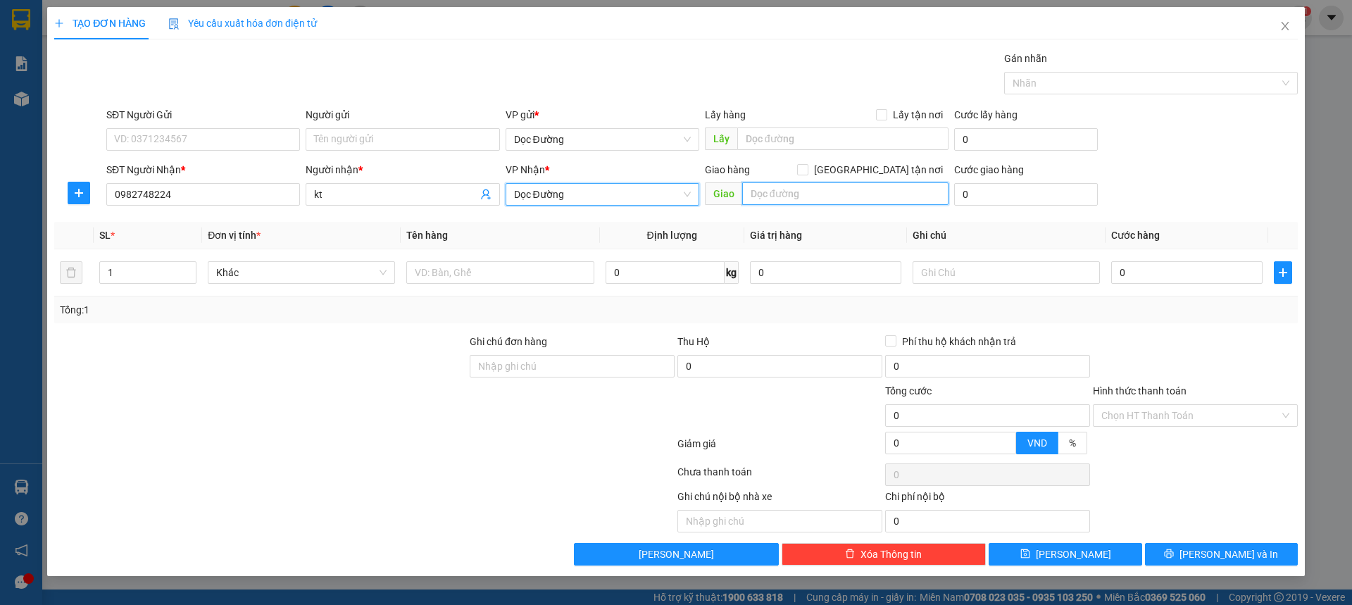
click at [761, 195] on input "text" at bounding box center [845, 193] width 206 height 23
type input "ka"
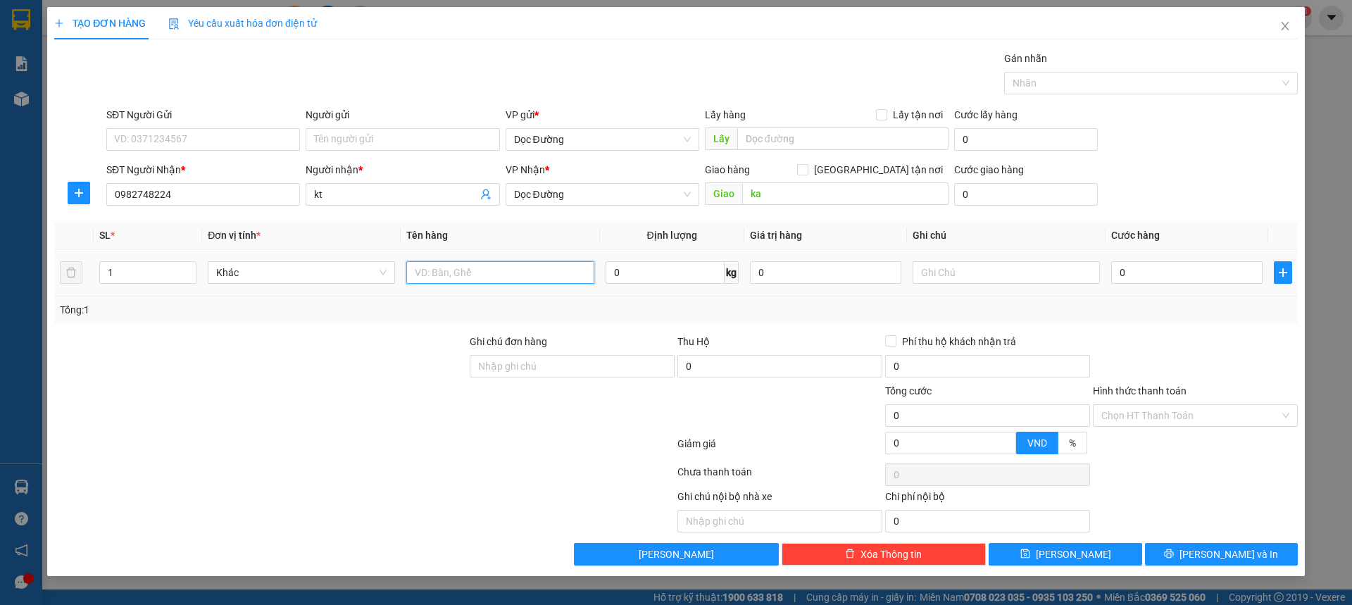
click at [435, 279] on input "text" at bounding box center [499, 272] width 187 height 23
type input "2 bao"
click at [1132, 275] on input "0" at bounding box center [1186, 272] width 151 height 23
type input "001"
type input "1"
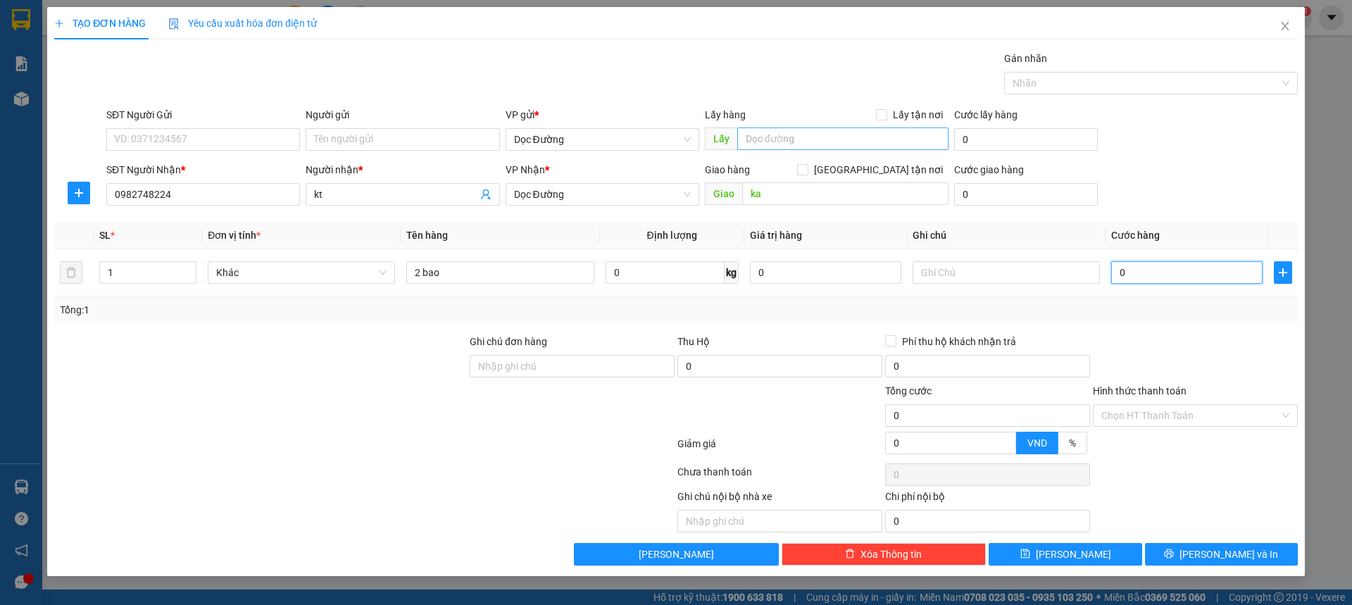
type input "1"
type input "0.015"
type input "15"
type input "00.150"
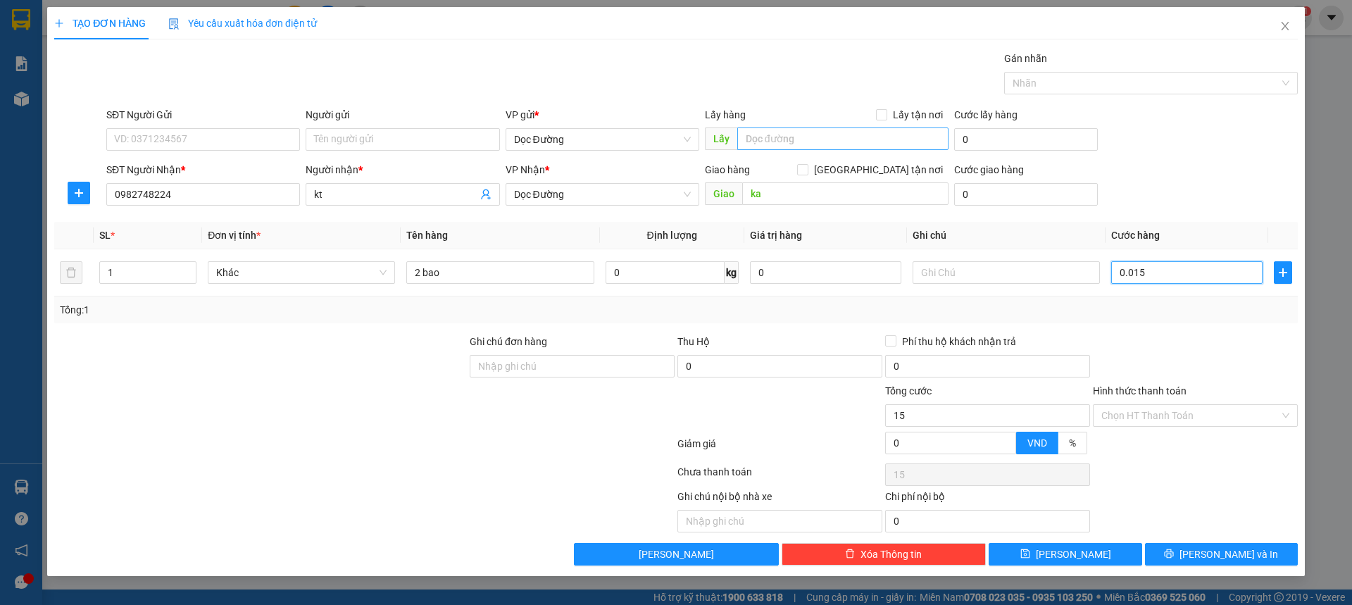
type input "150"
type input "0.001.500"
type input "1.500"
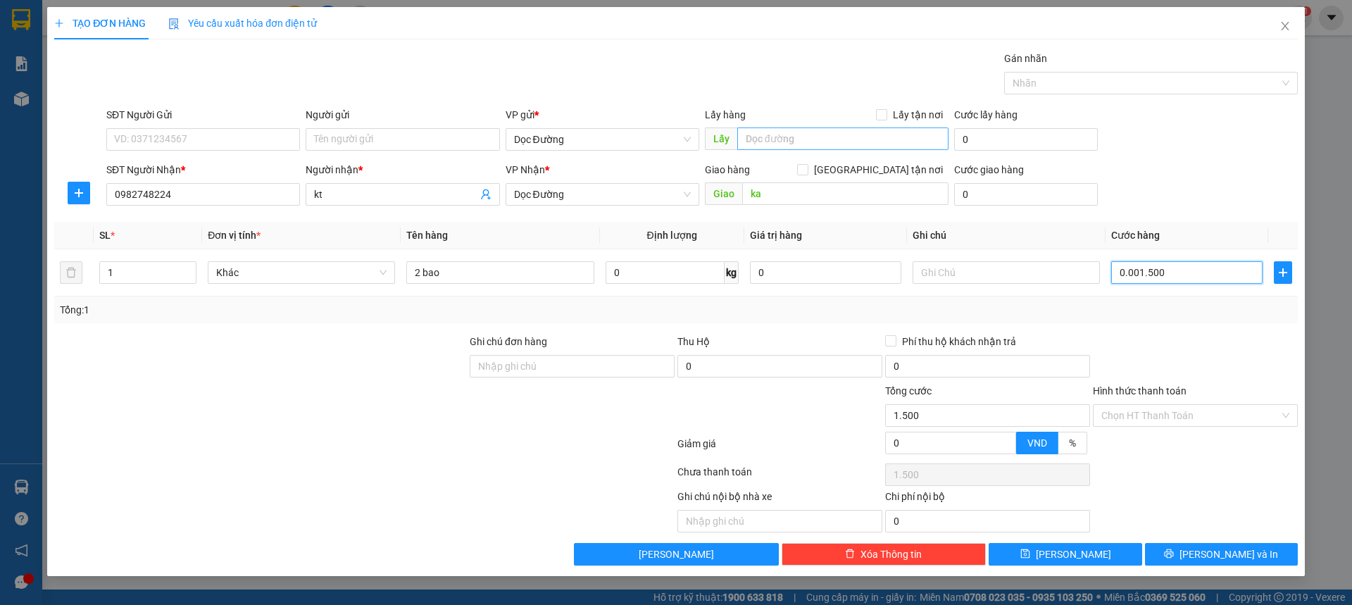
type input "000.015.000"
type input "15.000"
type input "00.000.150.000"
type input "150.000"
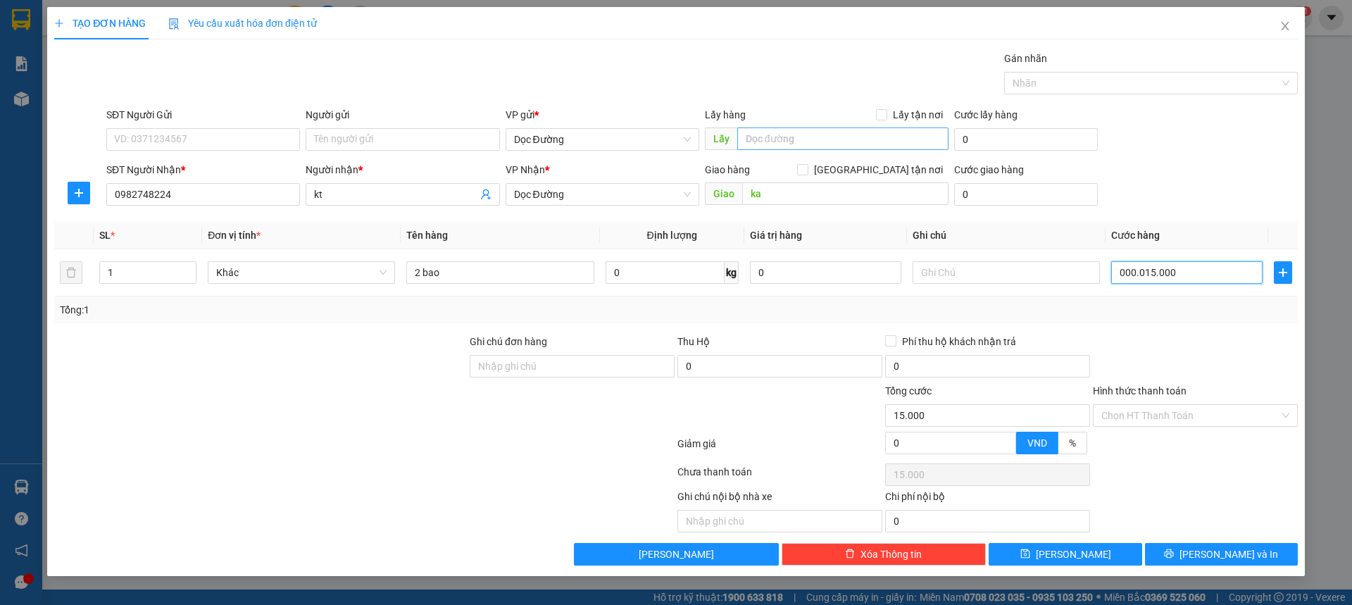
type input "150.000"
click at [1185, 210] on div "SĐT Người Nhận * 0982748224 Người nhận * kt VP Nhận * Dọc Đường Giao hàng [GEOG…" at bounding box center [702, 186] width 1197 height 49
type input "150.000"
click at [1044, 558] on button "[PERSON_NAME]" at bounding box center [1065, 554] width 153 height 23
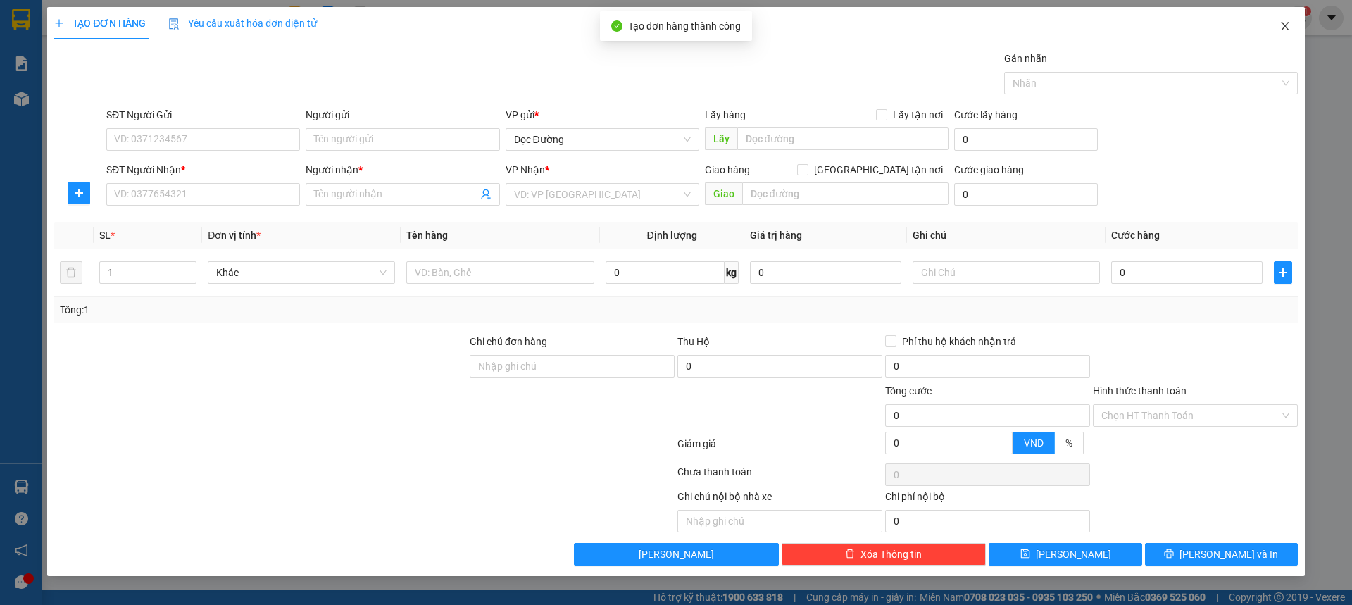
click at [1289, 24] on icon "close" at bounding box center [1285, 25] width 11 height 11
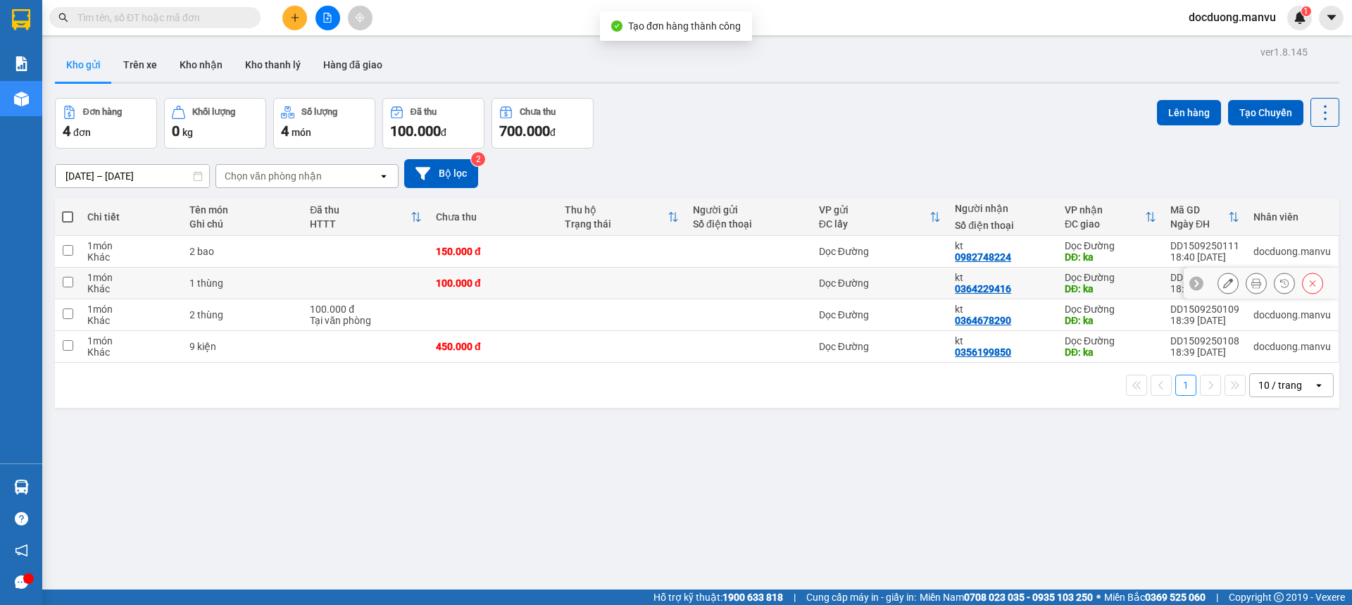
drag, startPoint x: 591, startPoint y: 265, endPoint x: 577, endPoint y: 282, distance: 22.1
click at [592, 267] on tbody "1 món Khác 2 bao 150.000 đ Dọc Đường kt 0982748224 Dọc Đường DĐ: ka DD150925011…" at bounding box center [697, 299] width 1284 height 127
click at [568, 287] on td at bounding box center [622, 284] width 128 height 32
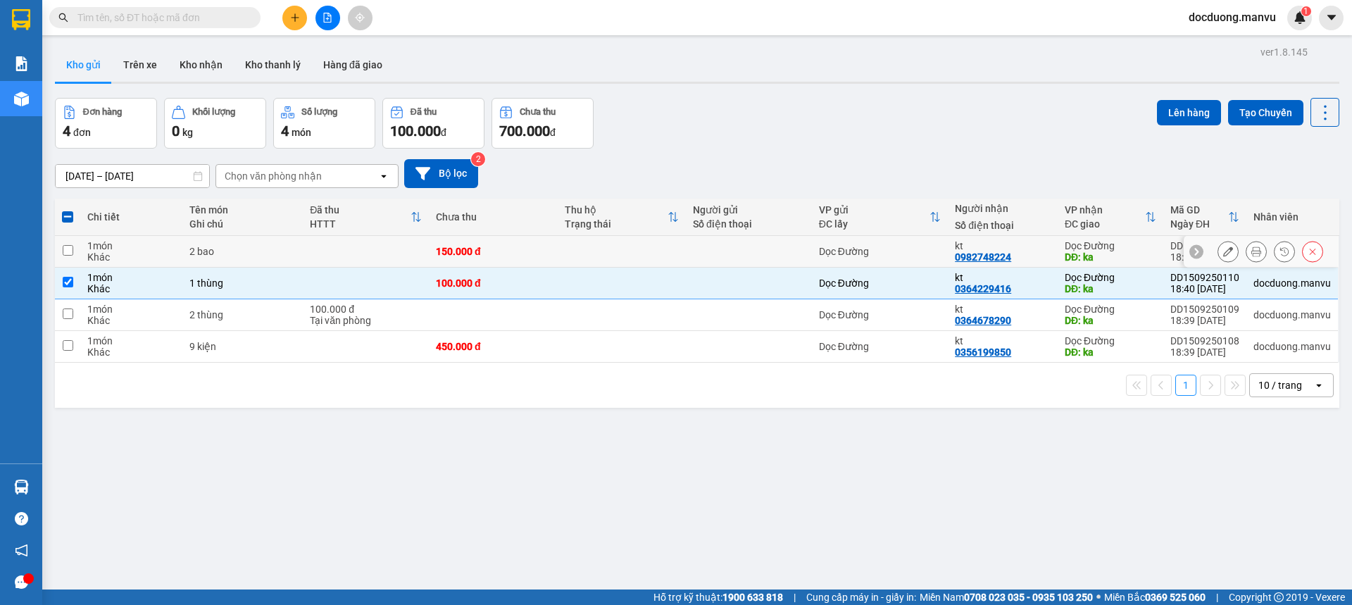
click at [602, 256] on td at bounding box center [622, 252] width 128 height 32
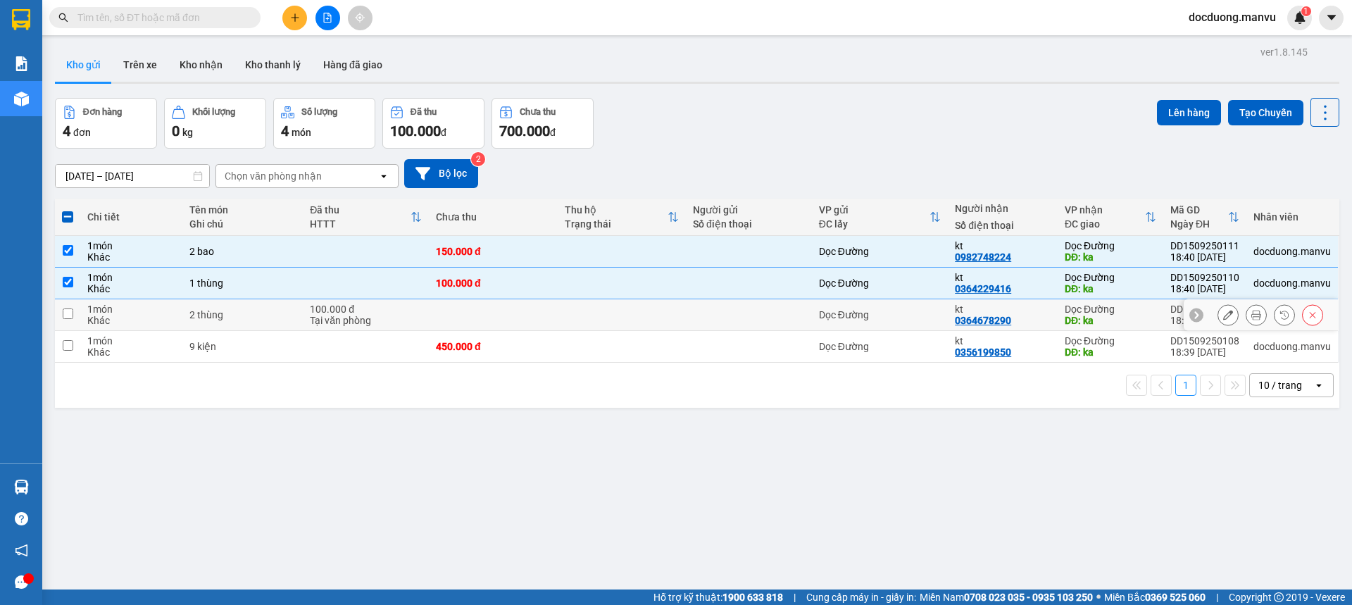
click at [564, 320] on td at bounding box center [622, 315] width 128 height 32
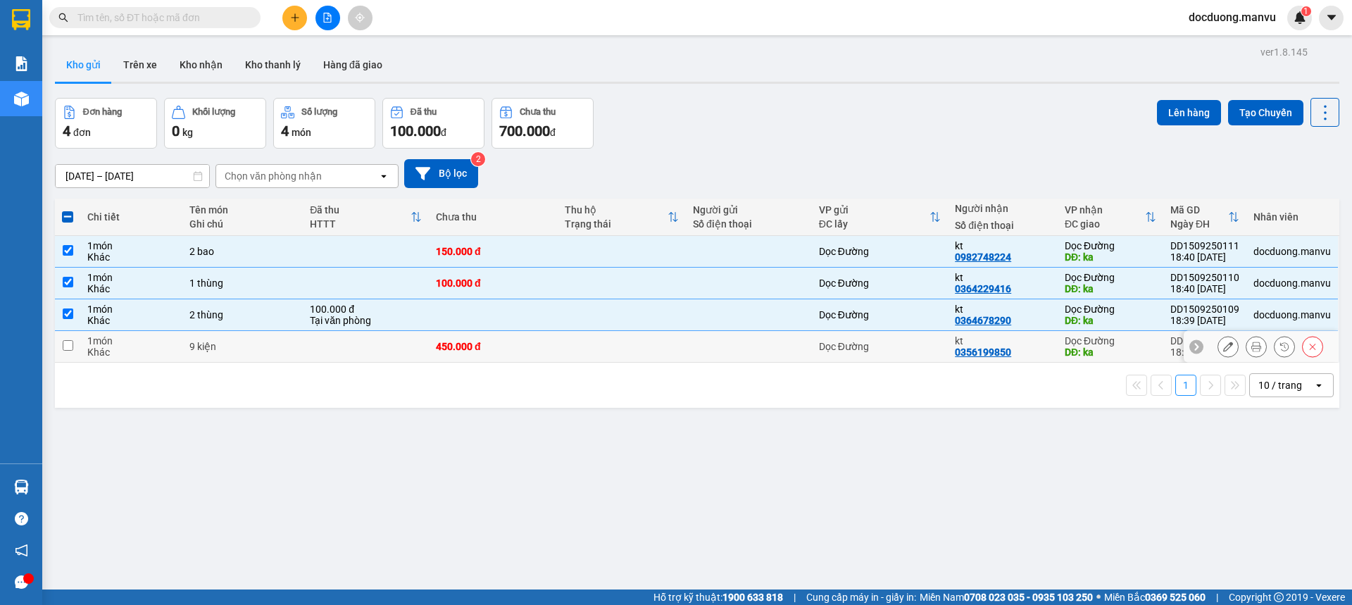
click at [568, 349] on td at bounding box center [622, 347] width 128 height 32
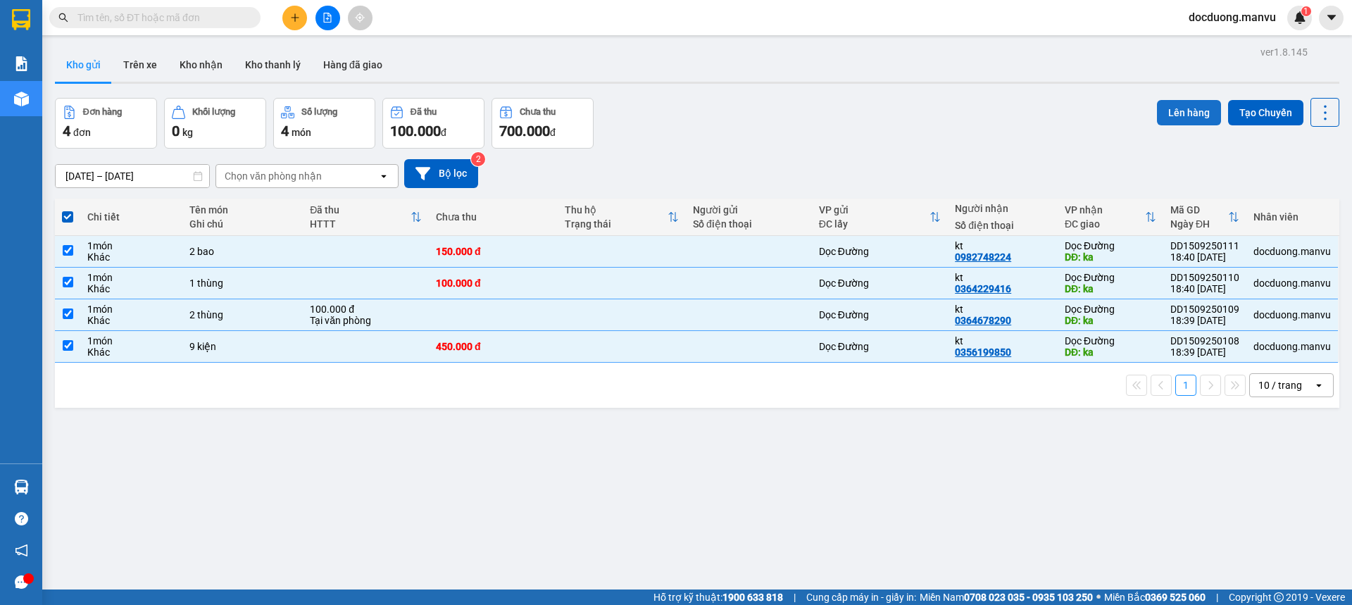
click at [1168, 118] on button "Lên hàng" at bounding box center [1189, 112] width 64 height 25
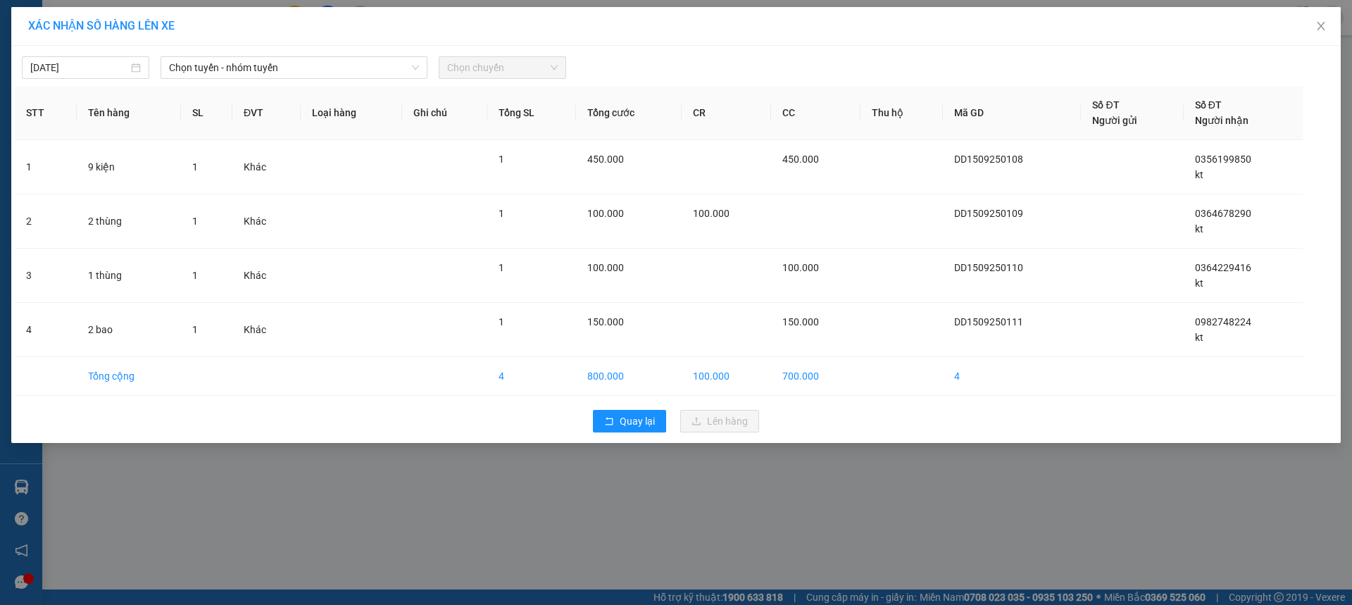
click at [266, 72] on span "Chọn tuyến - nhóm tuyến" at bounding box center [294, 67] width 250 height 21
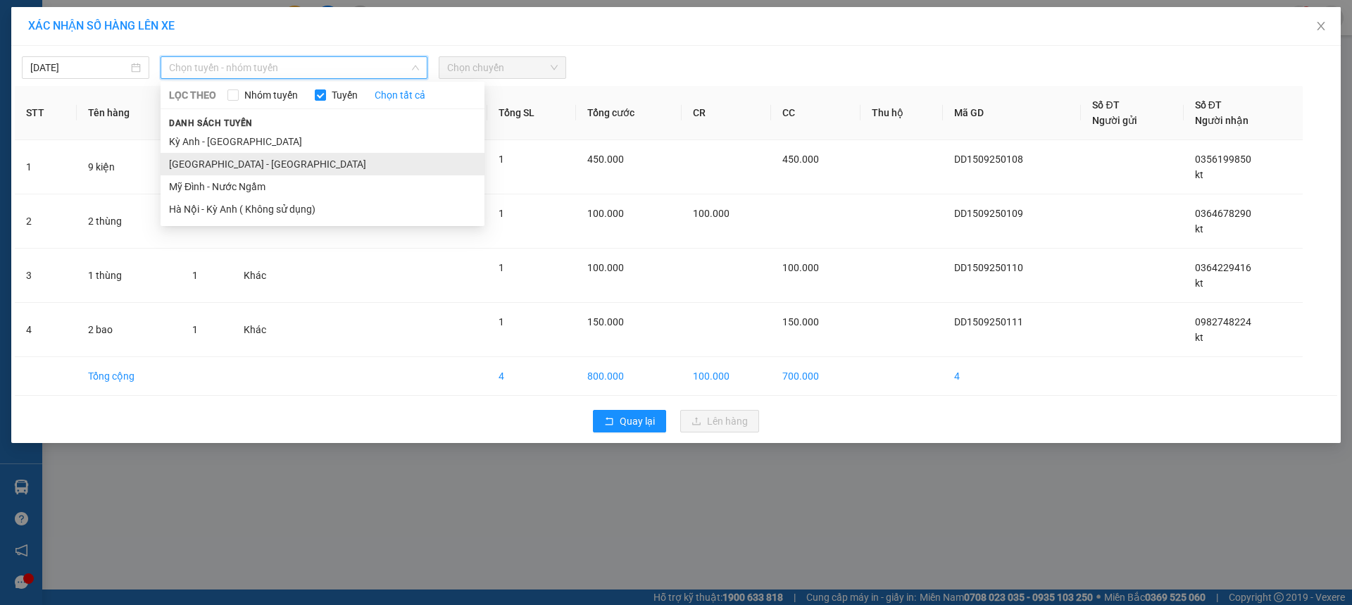
click at [192, 161] on li "[GEOGRAPHIC_DATA] - [GEOGRAPHIC_DATA]" at bounding box center [323, 164] width 324 height 23
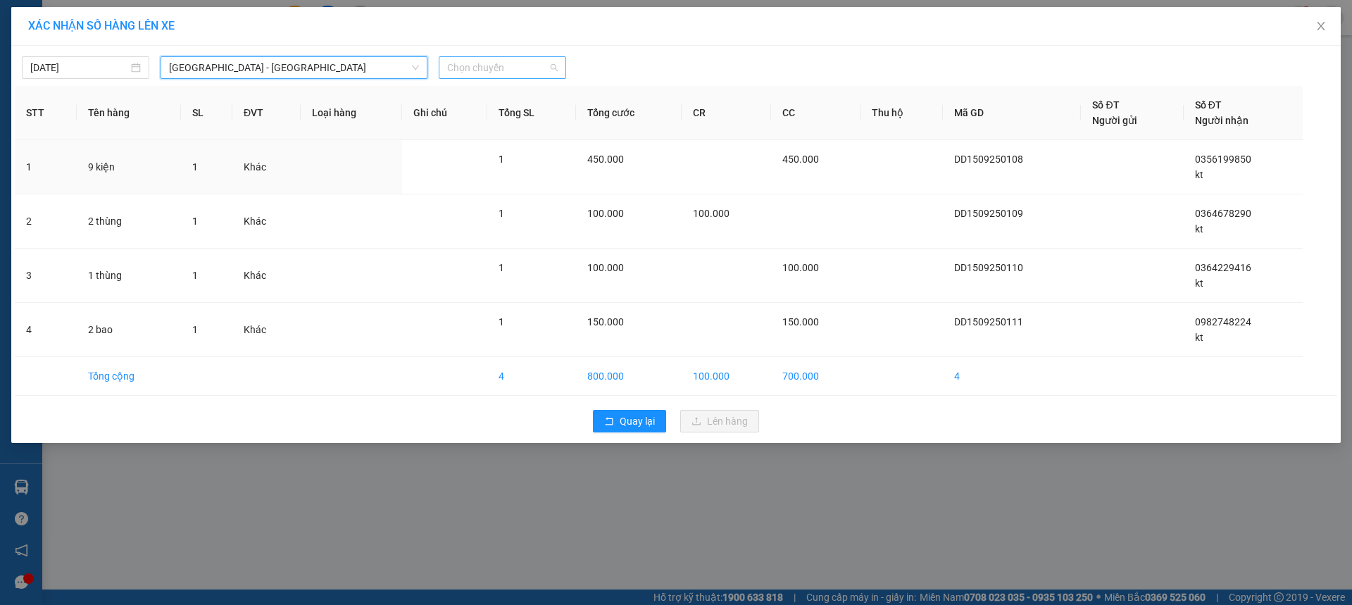
click at [518, 58] on span "Chọn chuyến" at bounding box center [502, 67] width 111 height 21
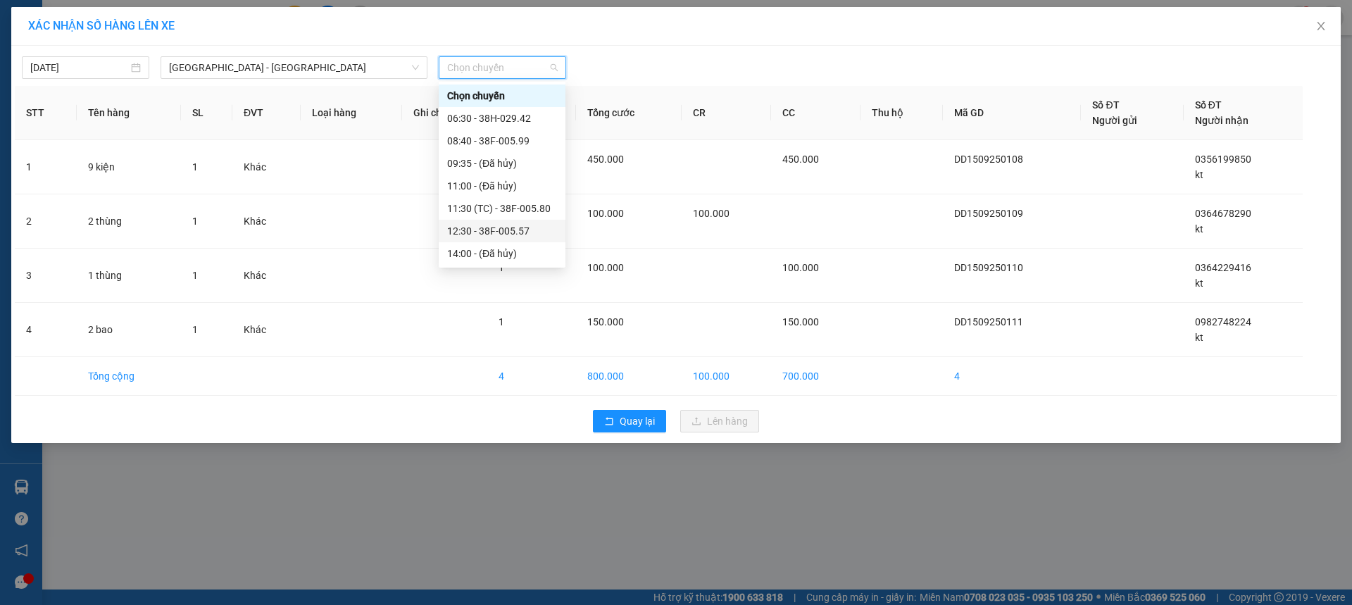
click at [518, 226] on div "12:30 - 38F-005.57" at bounding box center [502, 230] width 110 height 15
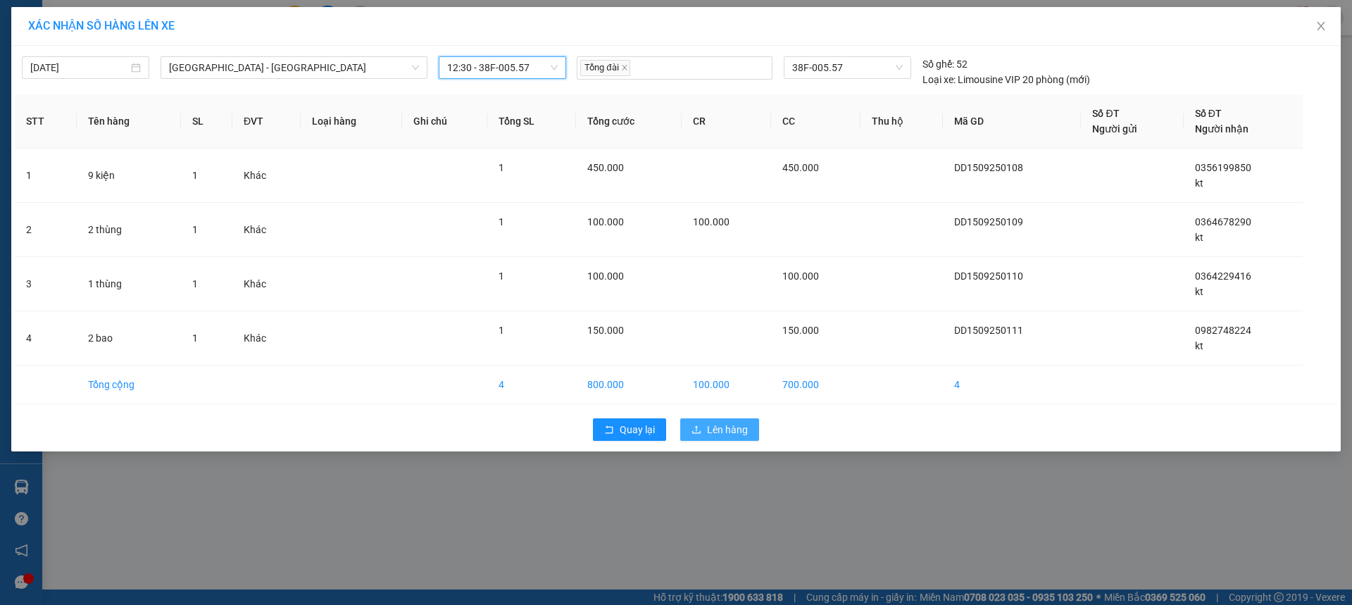
click at [717, 439] on button "Lên hàng" at bounding box center [719, 429] width 79 height 23
